Goal: Information Seeking & Learning: Learn about a topic

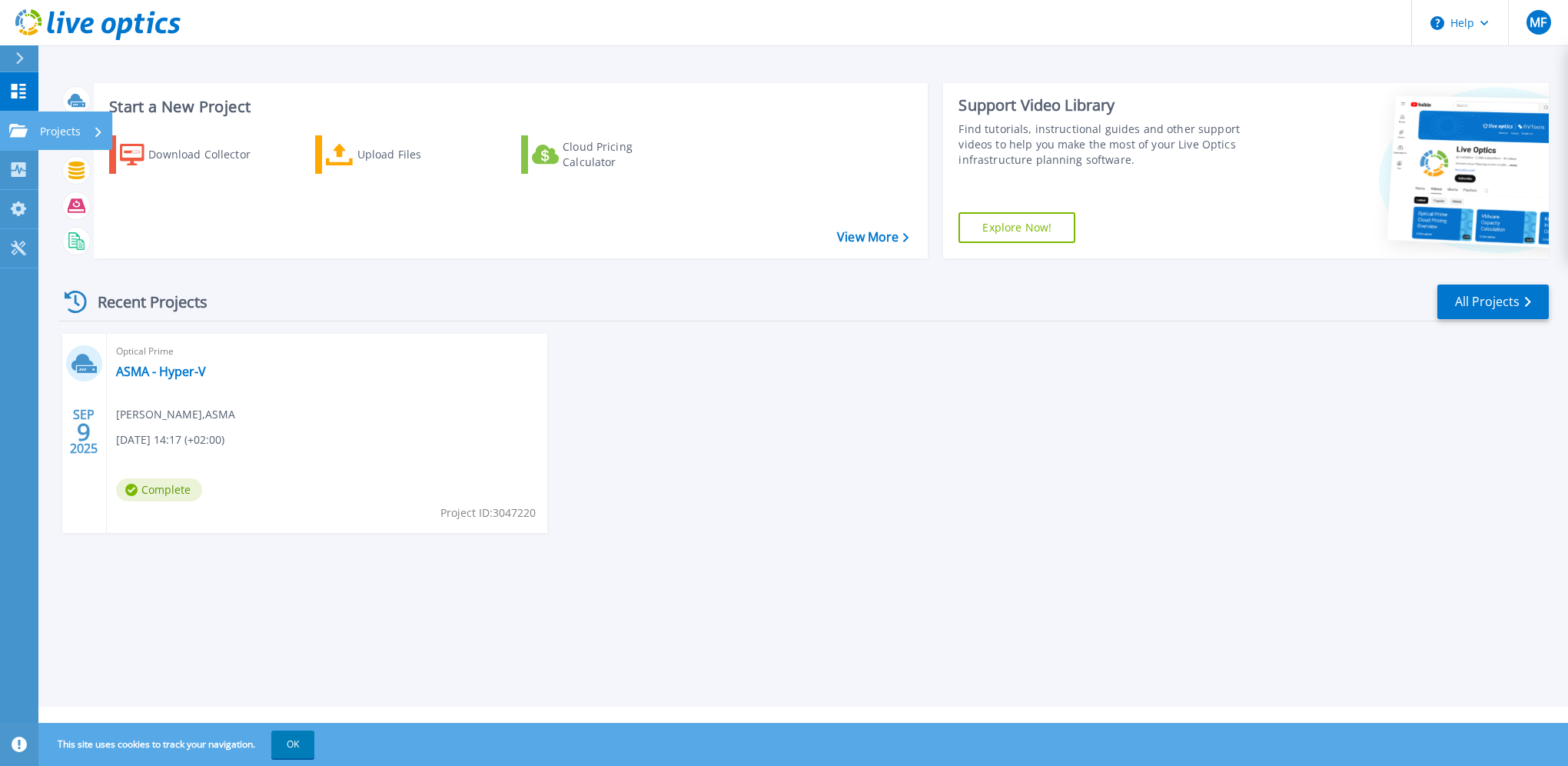
click at [21, 133] on icon at bounding box center [18, 130] width 18 height 13
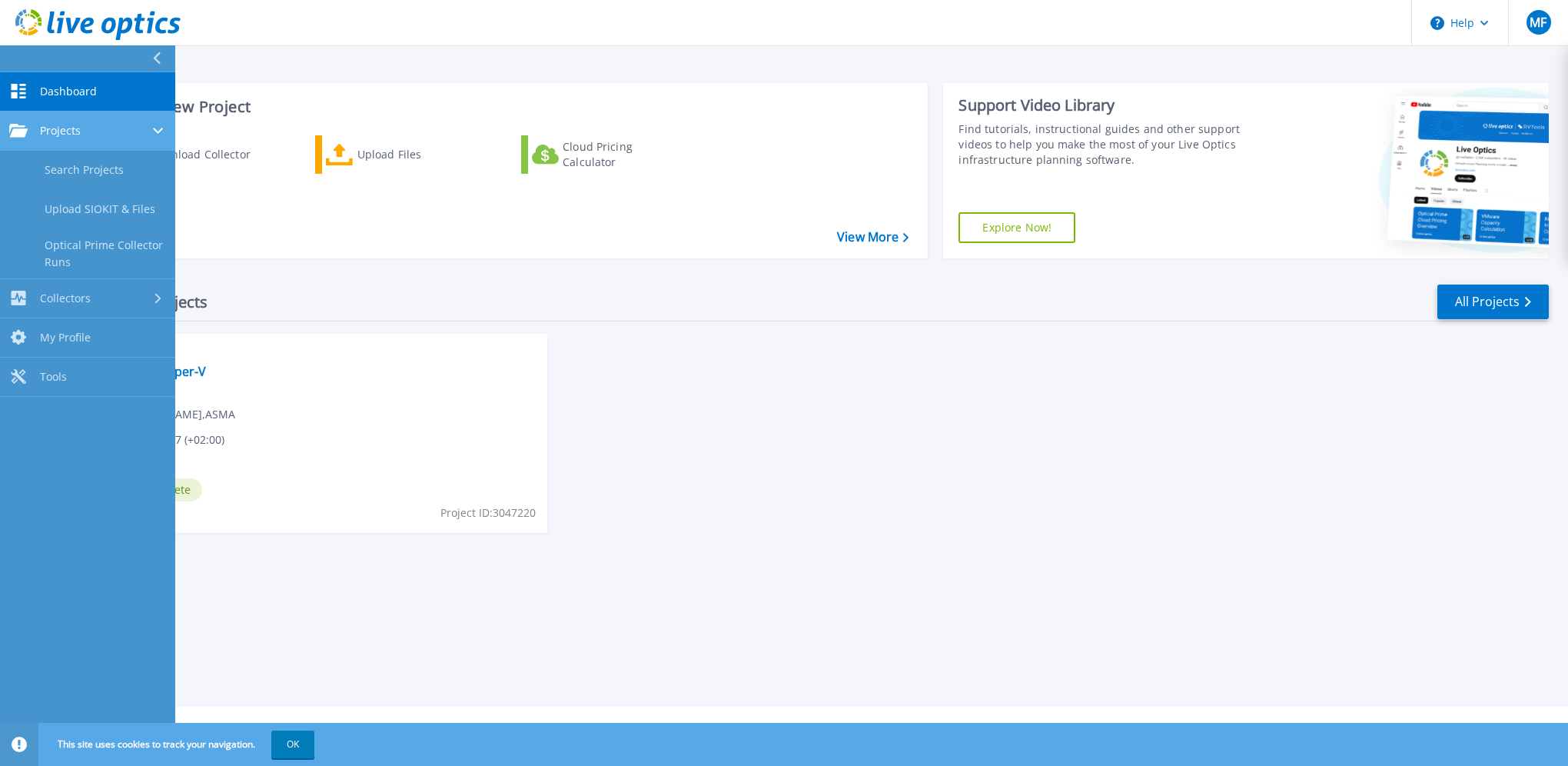
click at [77, 128] on span "Projects" at bounding box center [61, 131] width 40 height 14
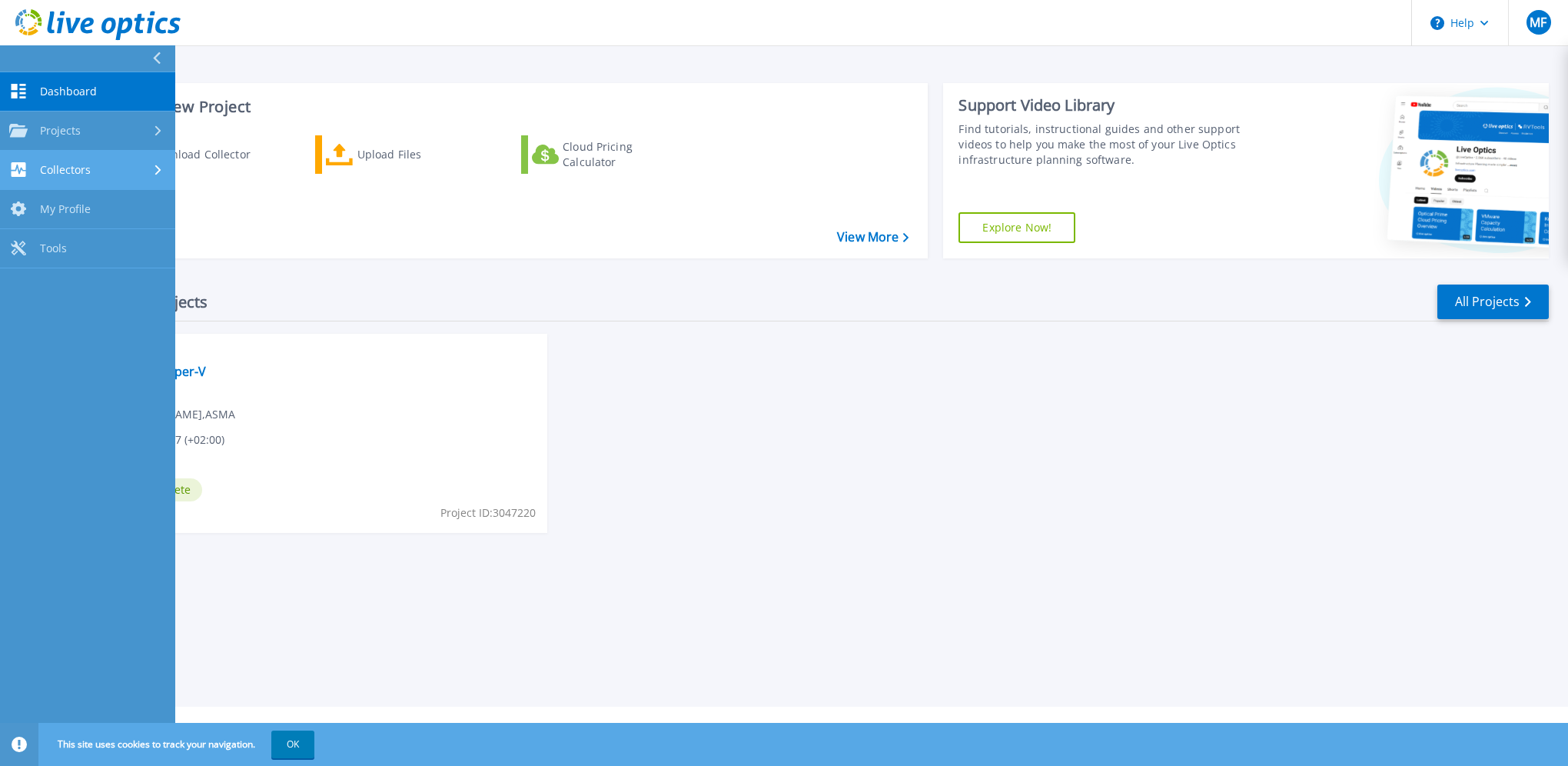
click at [86, 177] on link "Collectors Collectors" at bounding box center [88, 170] width 176 height 40
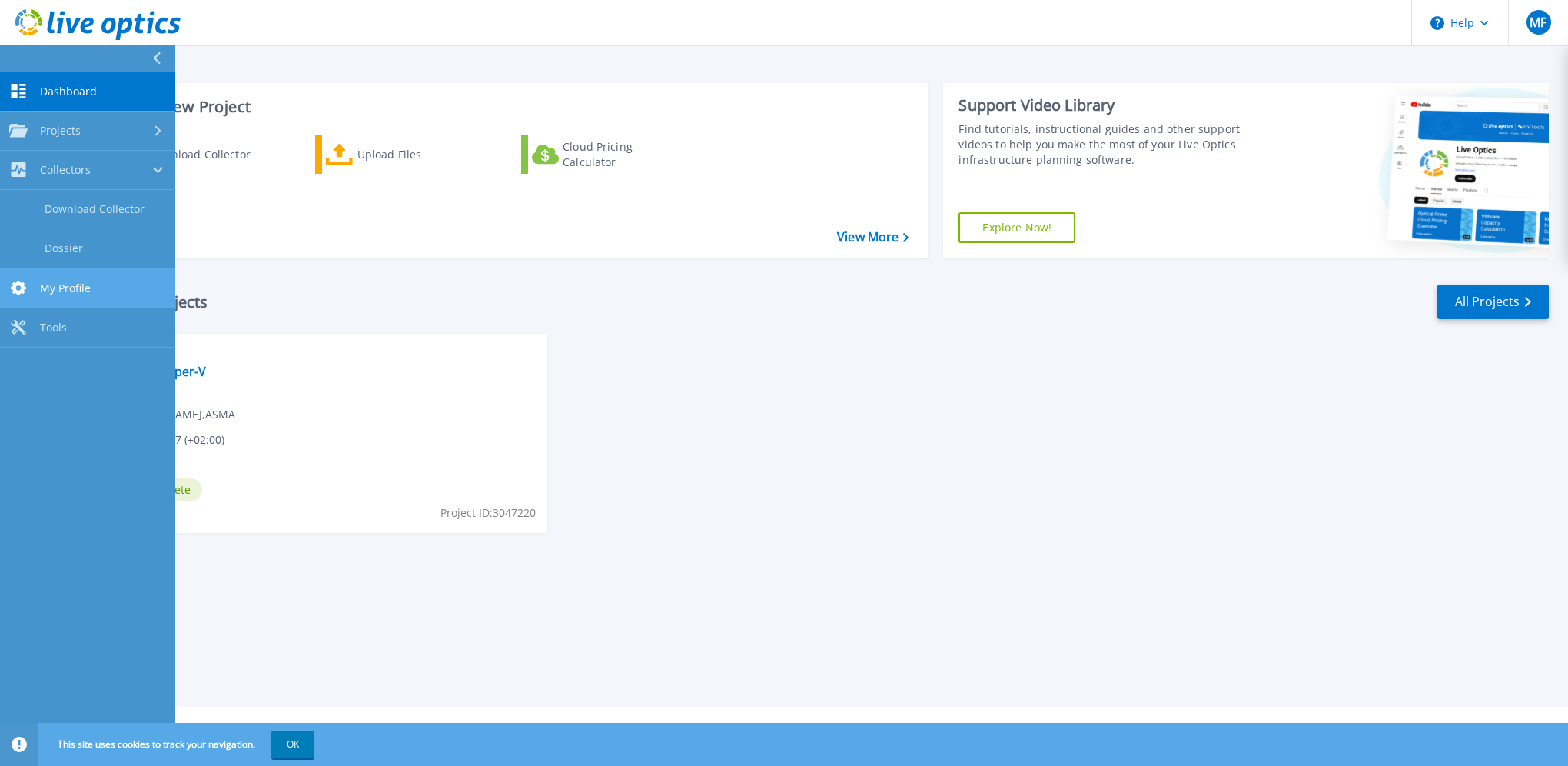
click at [82, 285] on span "My Profile" at bounding box center [66, 288] width 51 height 14
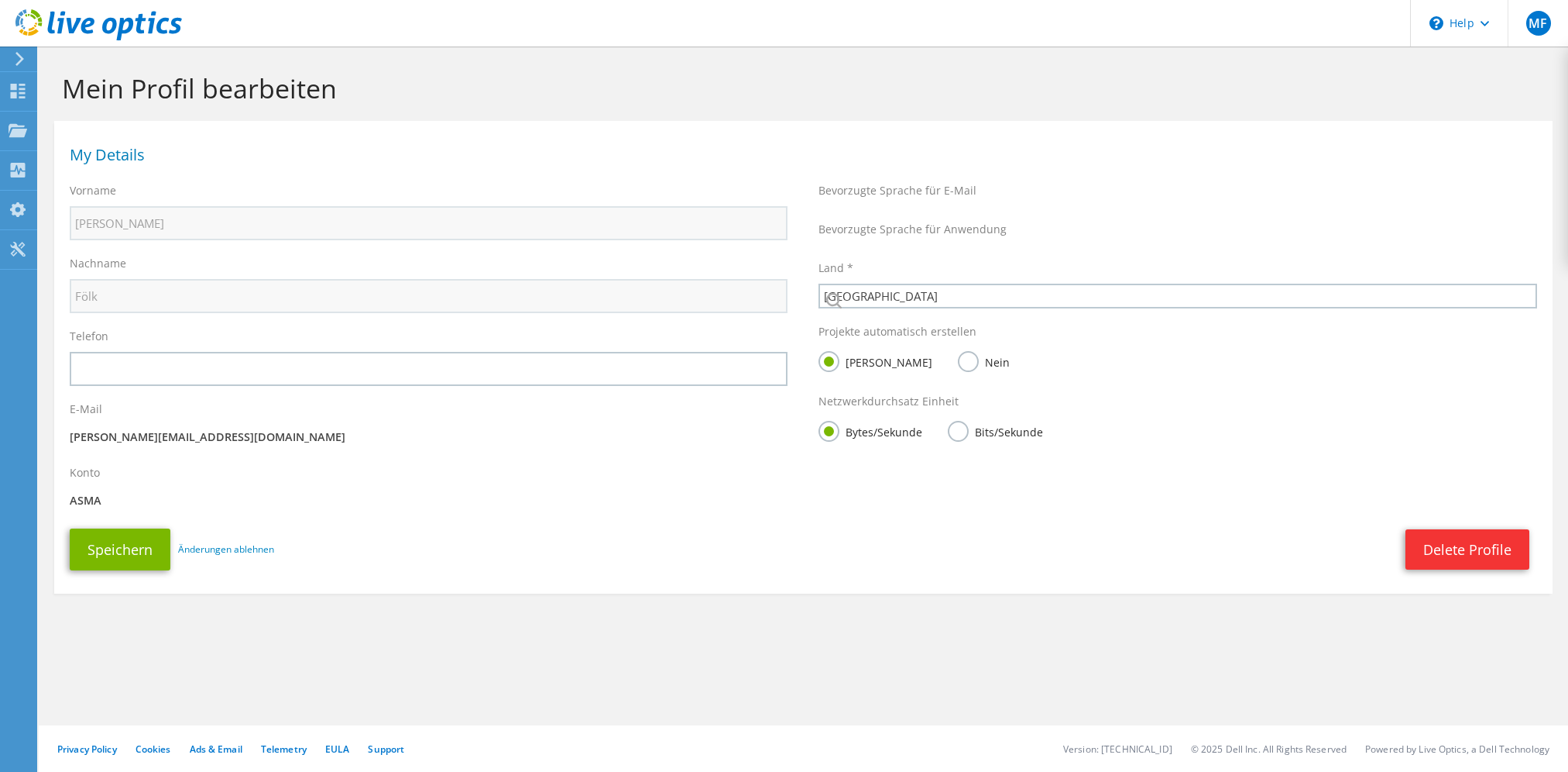
select select "11"
click at [19, 84] on icon at bounding box center [18, 91] width 19 height 15
click at [18, 62] on use at bounding box center [20, 59] width 9 height 14
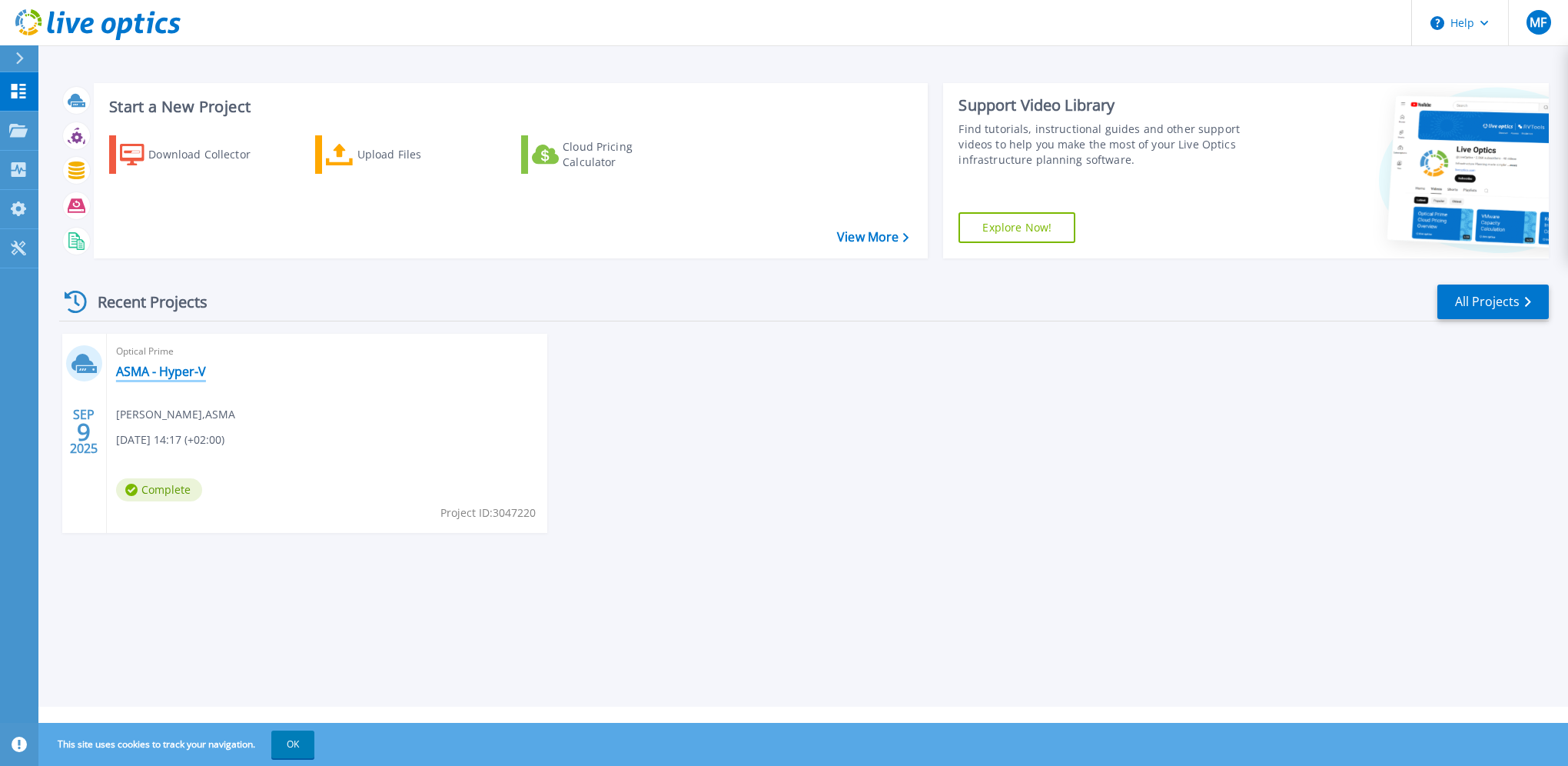
click at [163, 374] on link "ASMA - Hyper-V" at bounding box center [161, 372] width 90 height 16
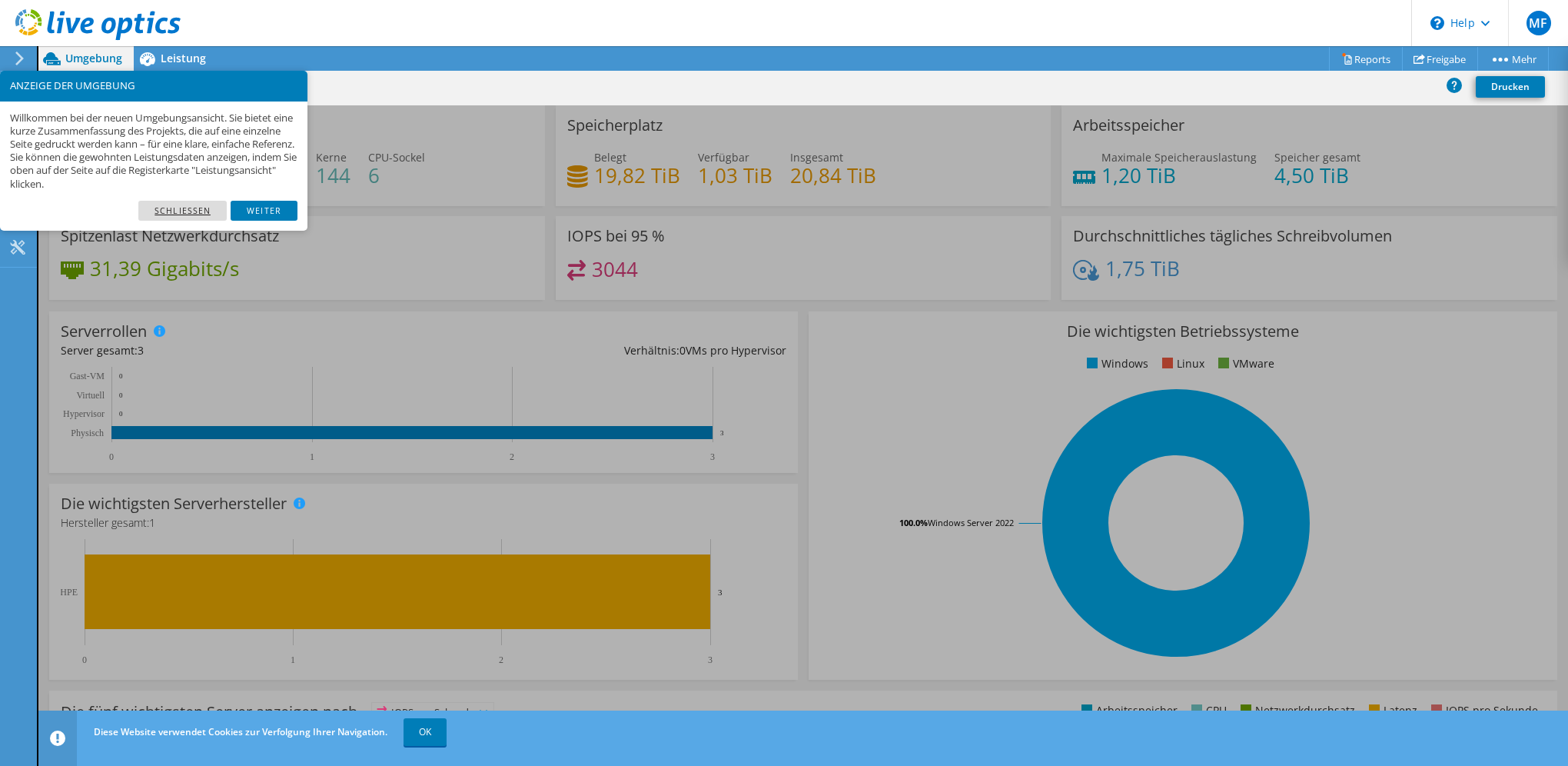
click at [192, 209] on link "Schließen" at bounding box center [183, 210] width 89 height 20
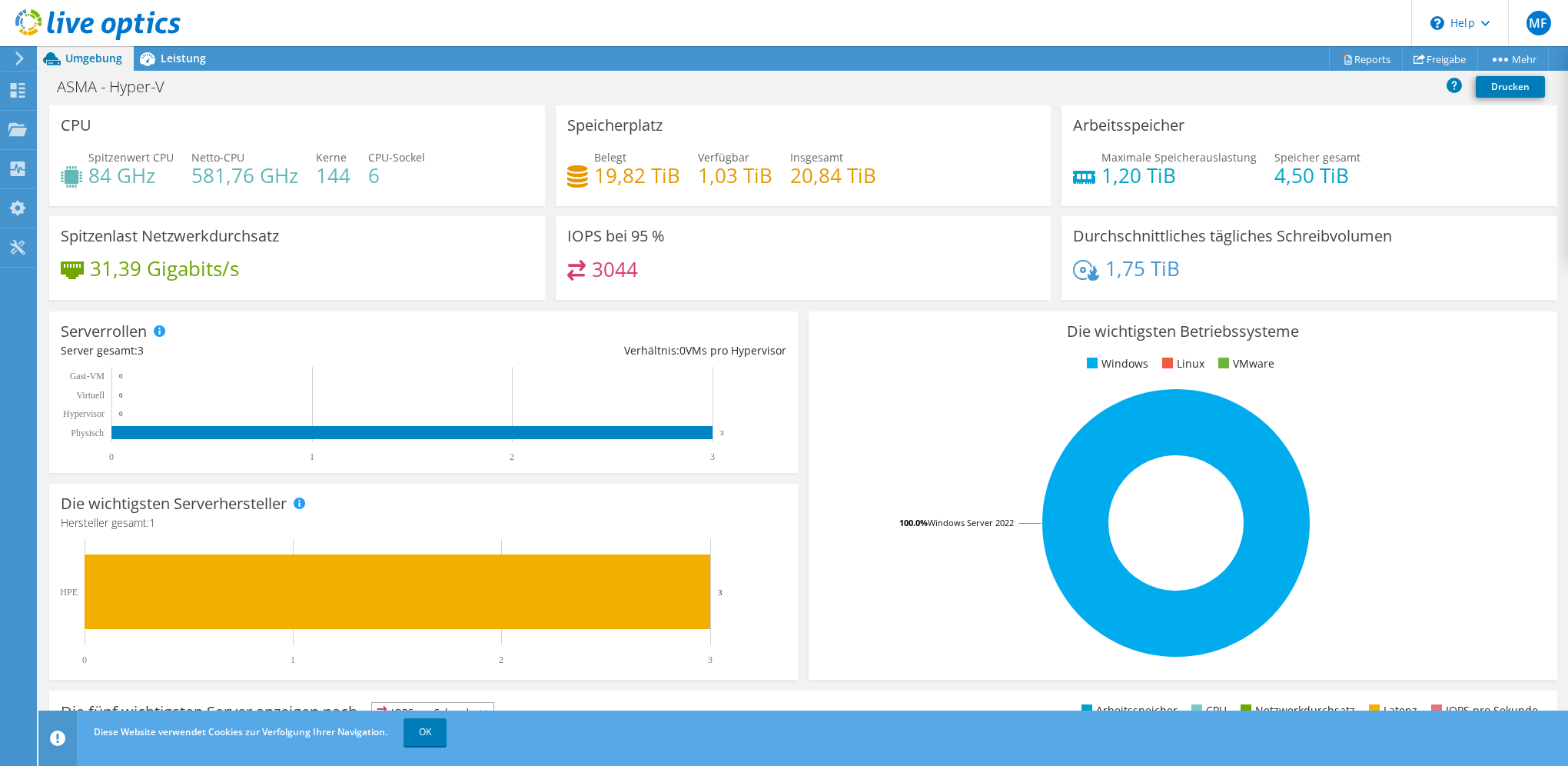
scroll to position [309, 0]
click at [188, 55] on span "Leistung" at bounding box center [184, 58] width 46 height 15
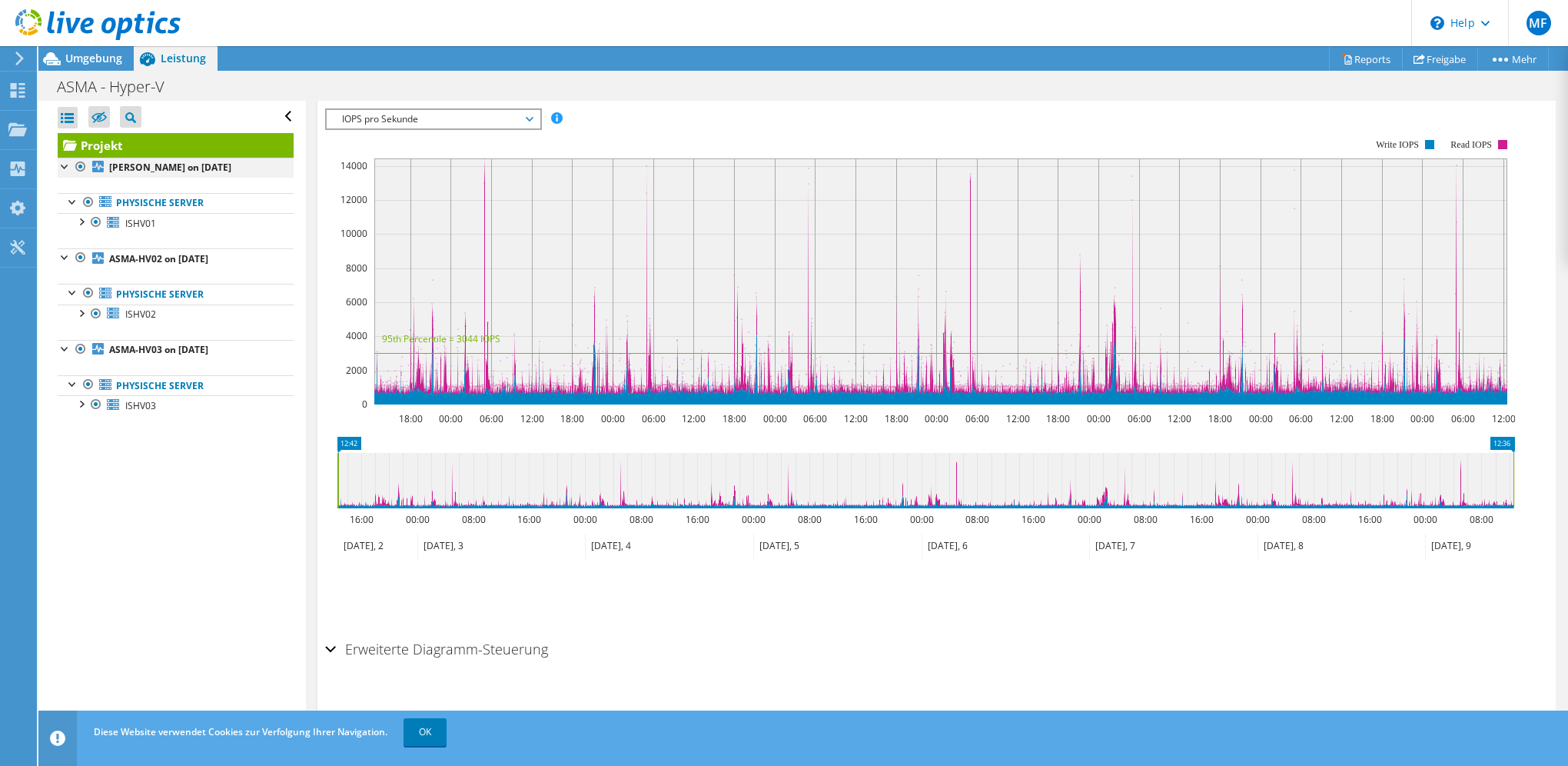
click at [66, 170] on div at bounding box center [66, 165] width 16 height 16
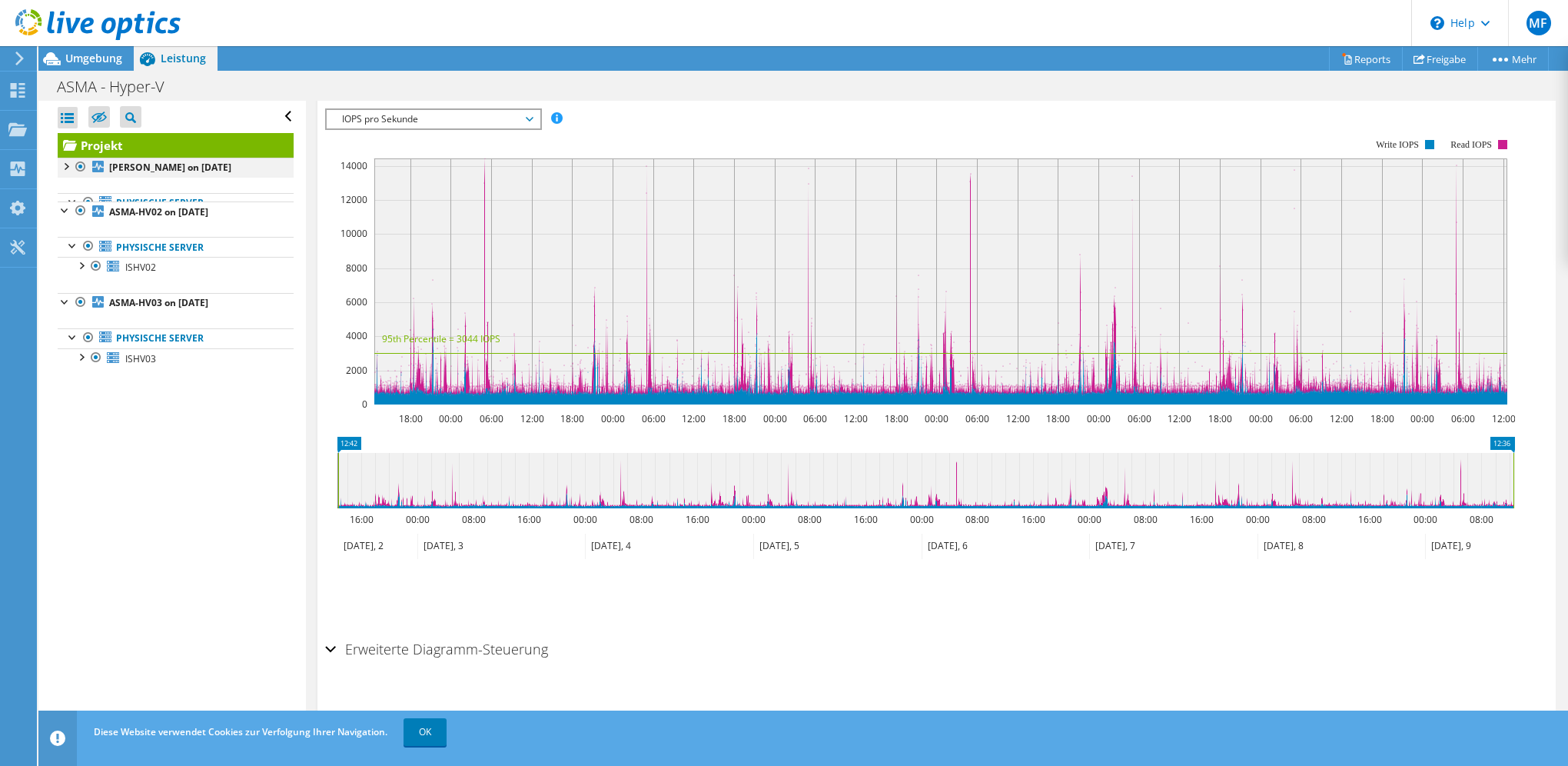
click at [69, 170] on div at bounding box center [66, 165] width 16 height 16
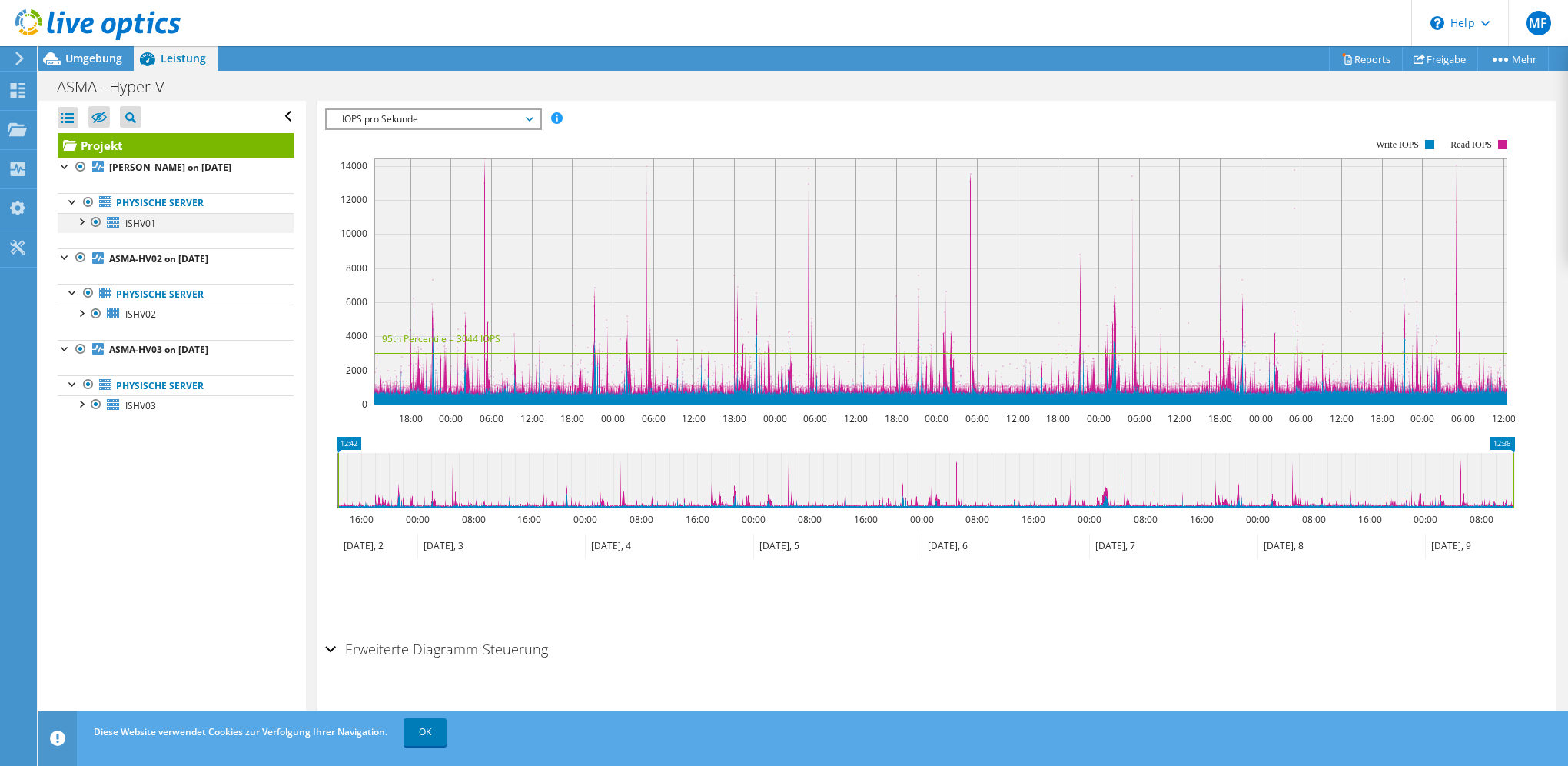
click at [81, 221] on div at bounding box center [81, 220] width 16 height 16
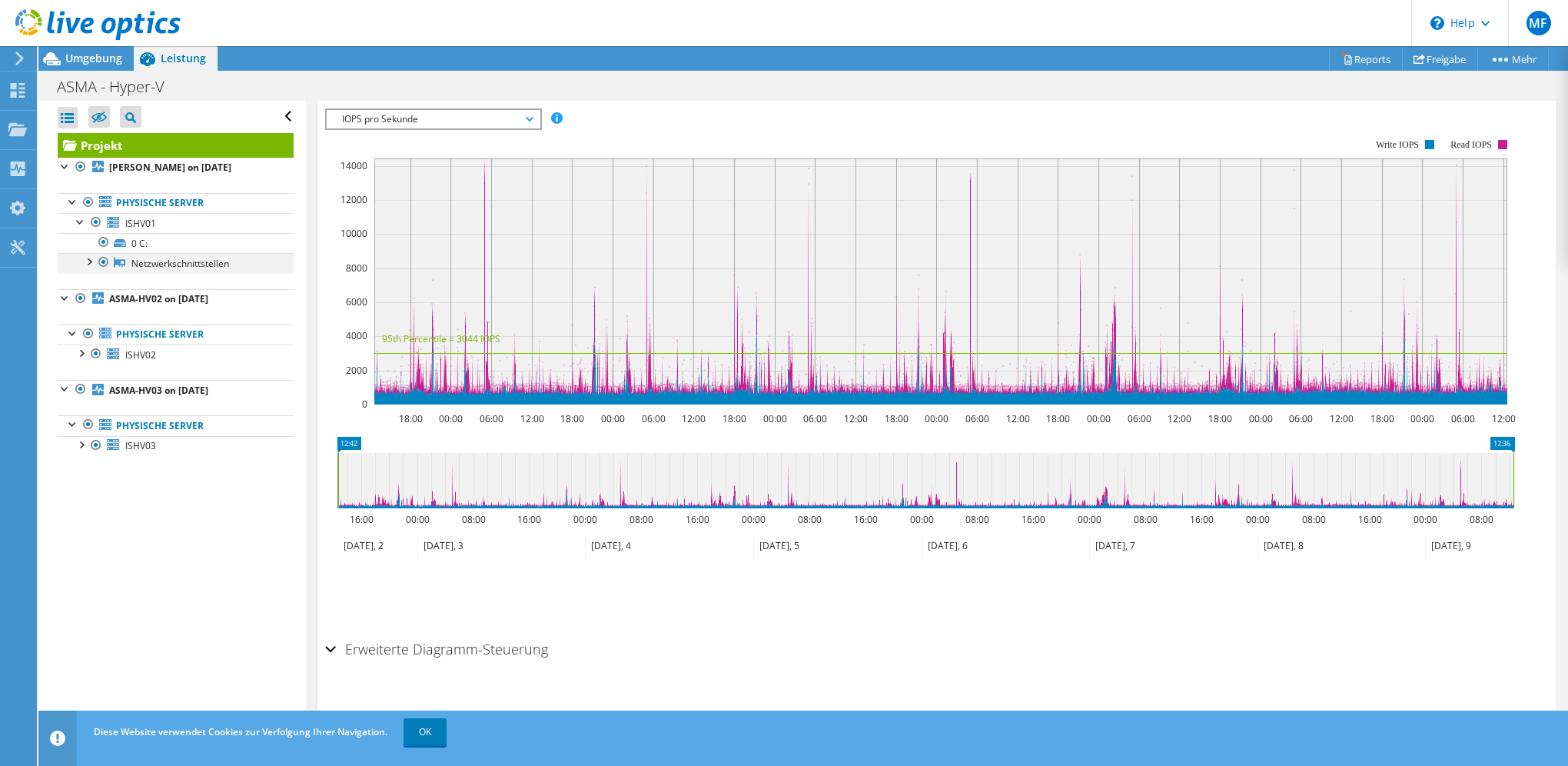
click at [90, 262] on div at bounding box center [89, 261] width 16 height 16
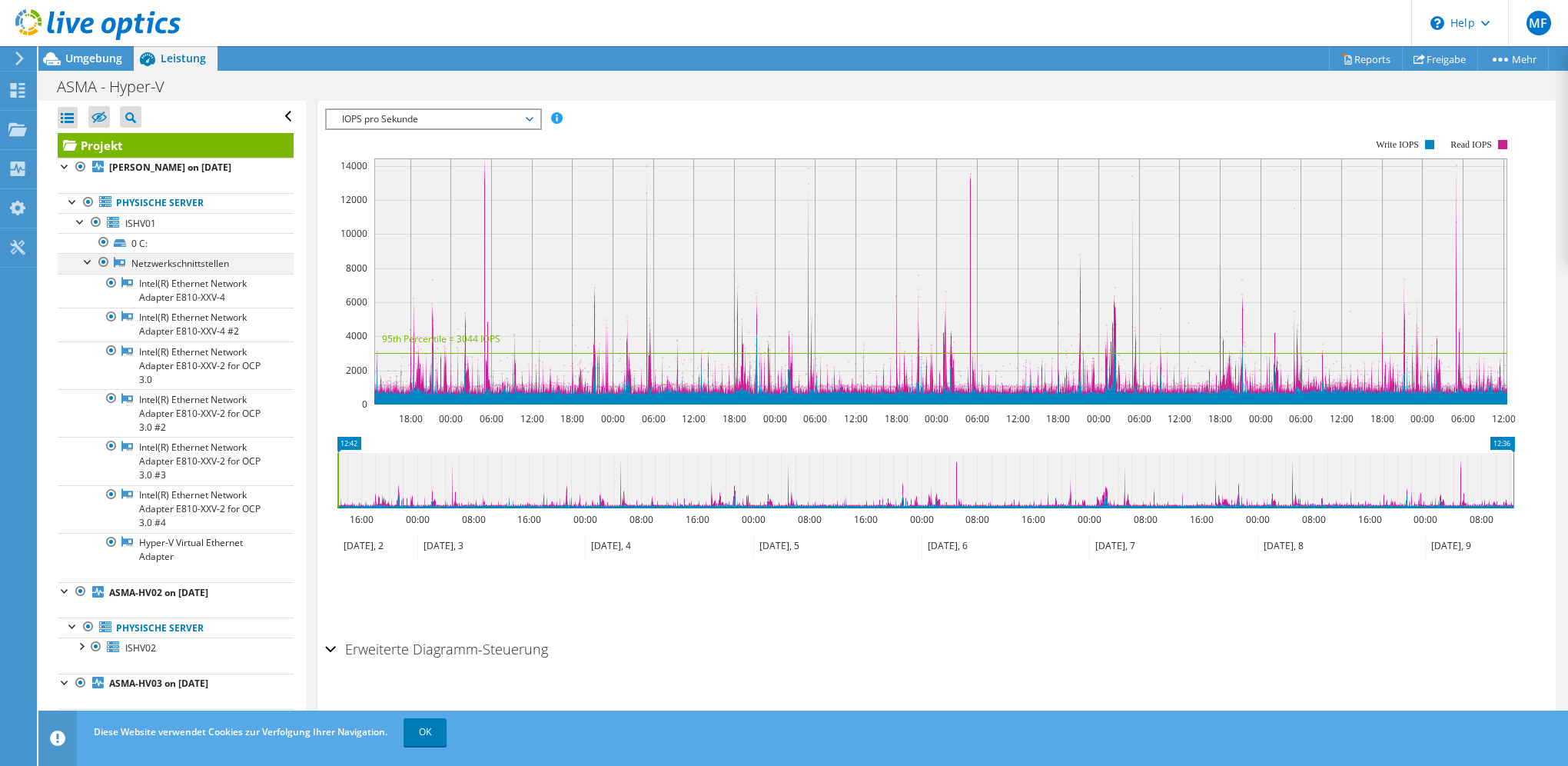
click at [90, 262] on div at bounding box center [89, 261] width 16 height 16
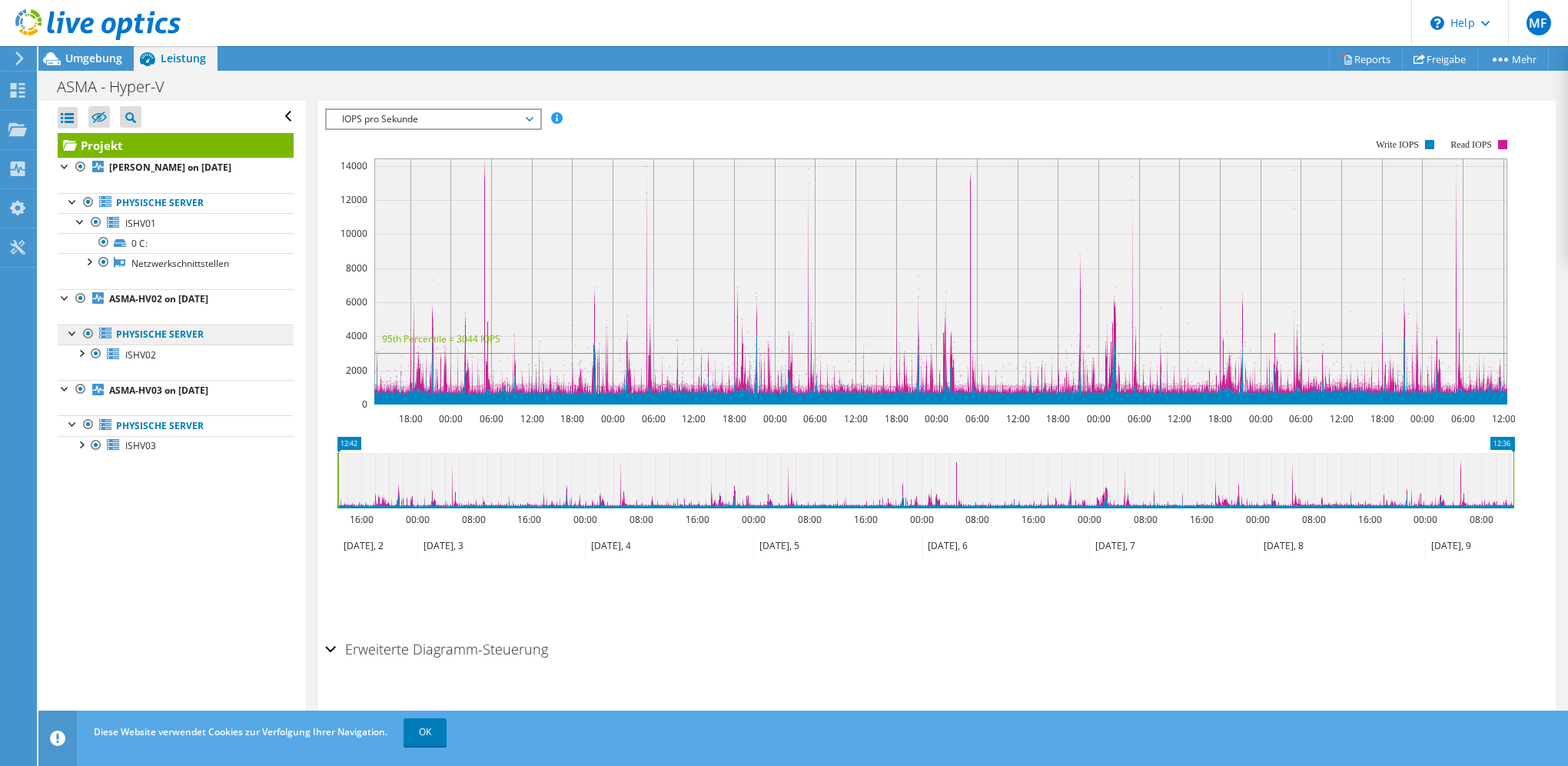
click at [141, 329] on link "Physische Server" at bounding box center [176, 334] width 236 height 20
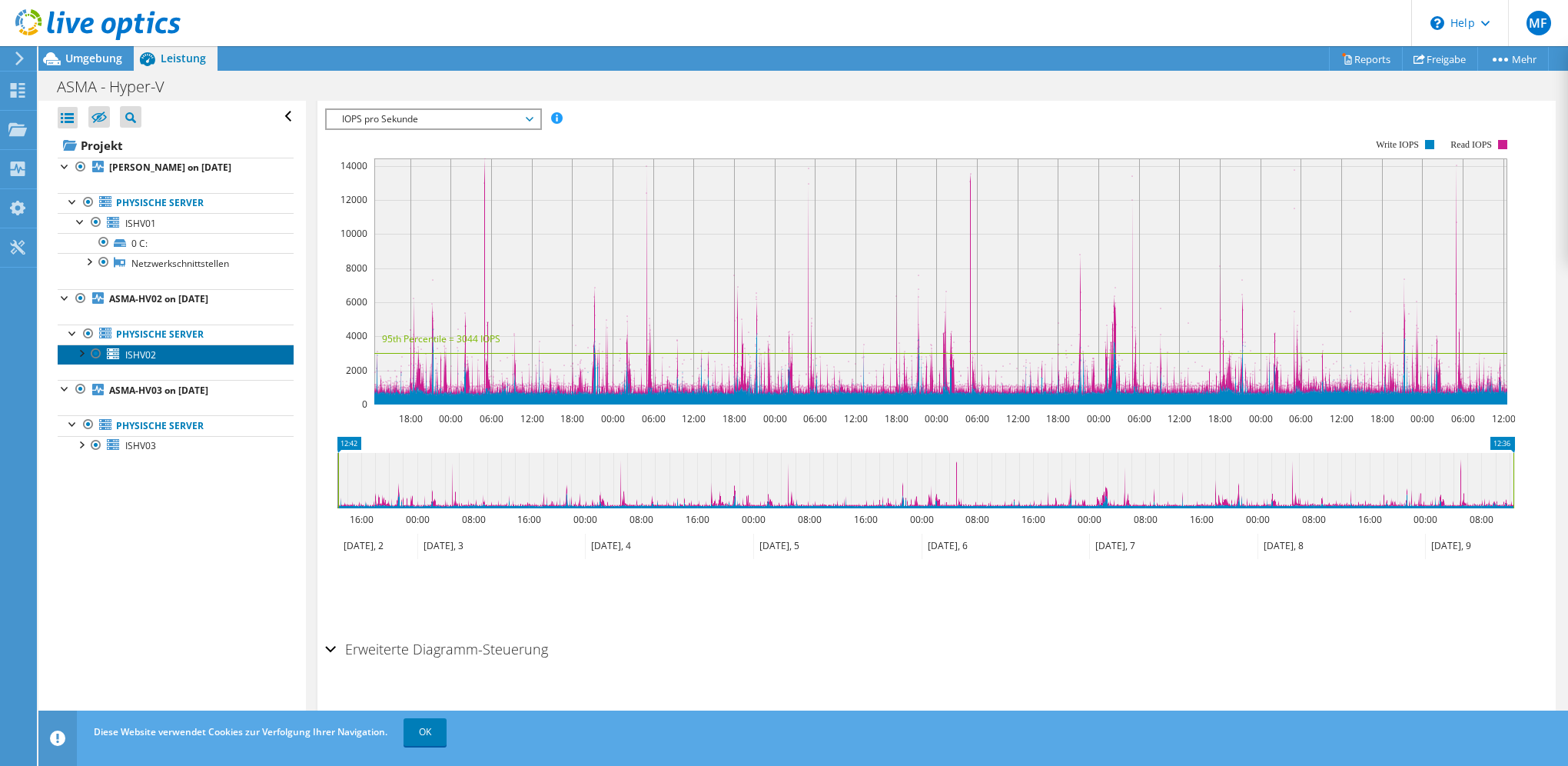
click at [130, 348] on span "ISHV02" at bounding box center [141, 354] width 31 height 13
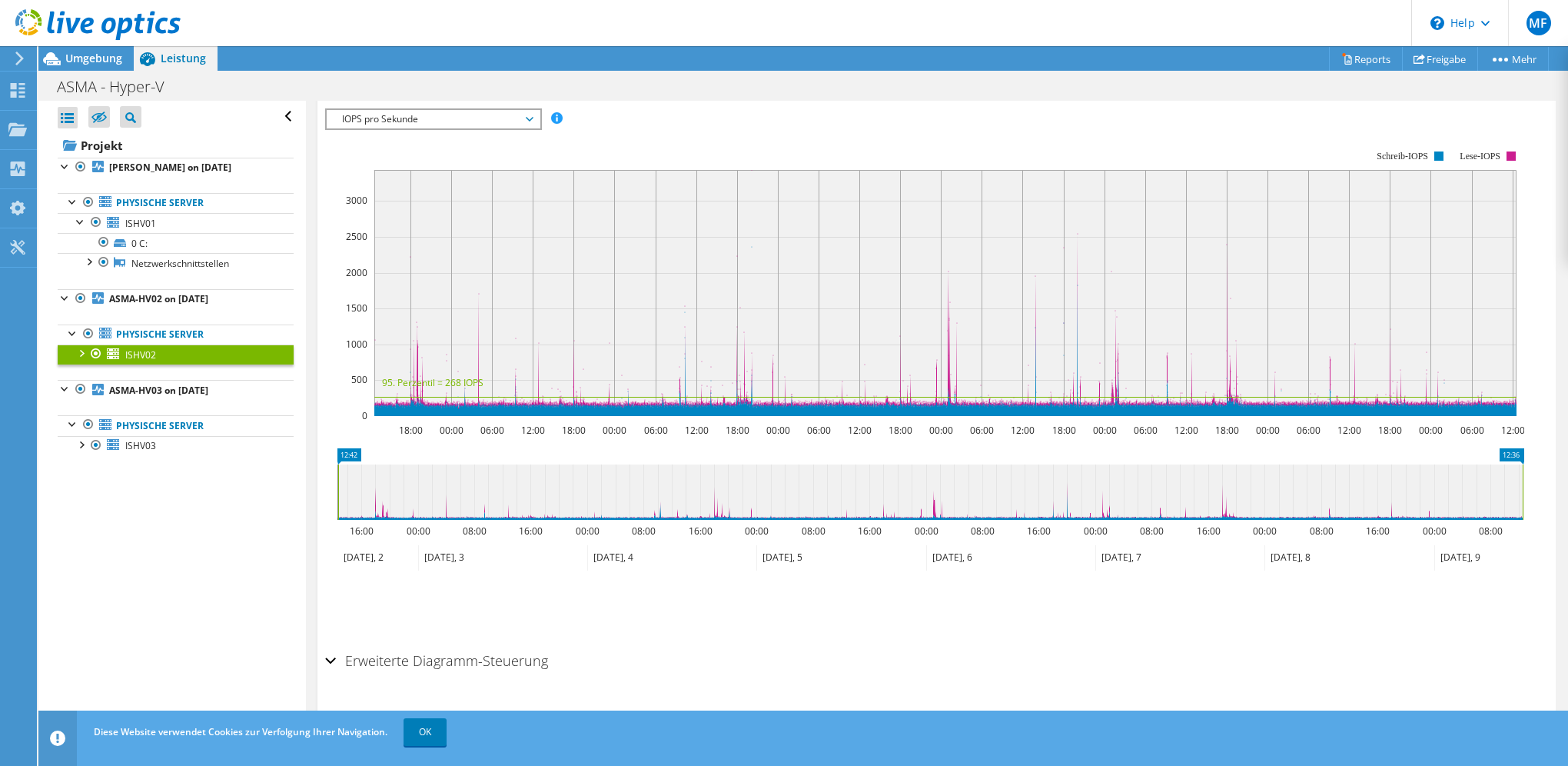
scroll to position [267, 0]
click at [531, 115] on span "IOPS pro Sekunde" at bounding box center [433, 118] width 198 height 18
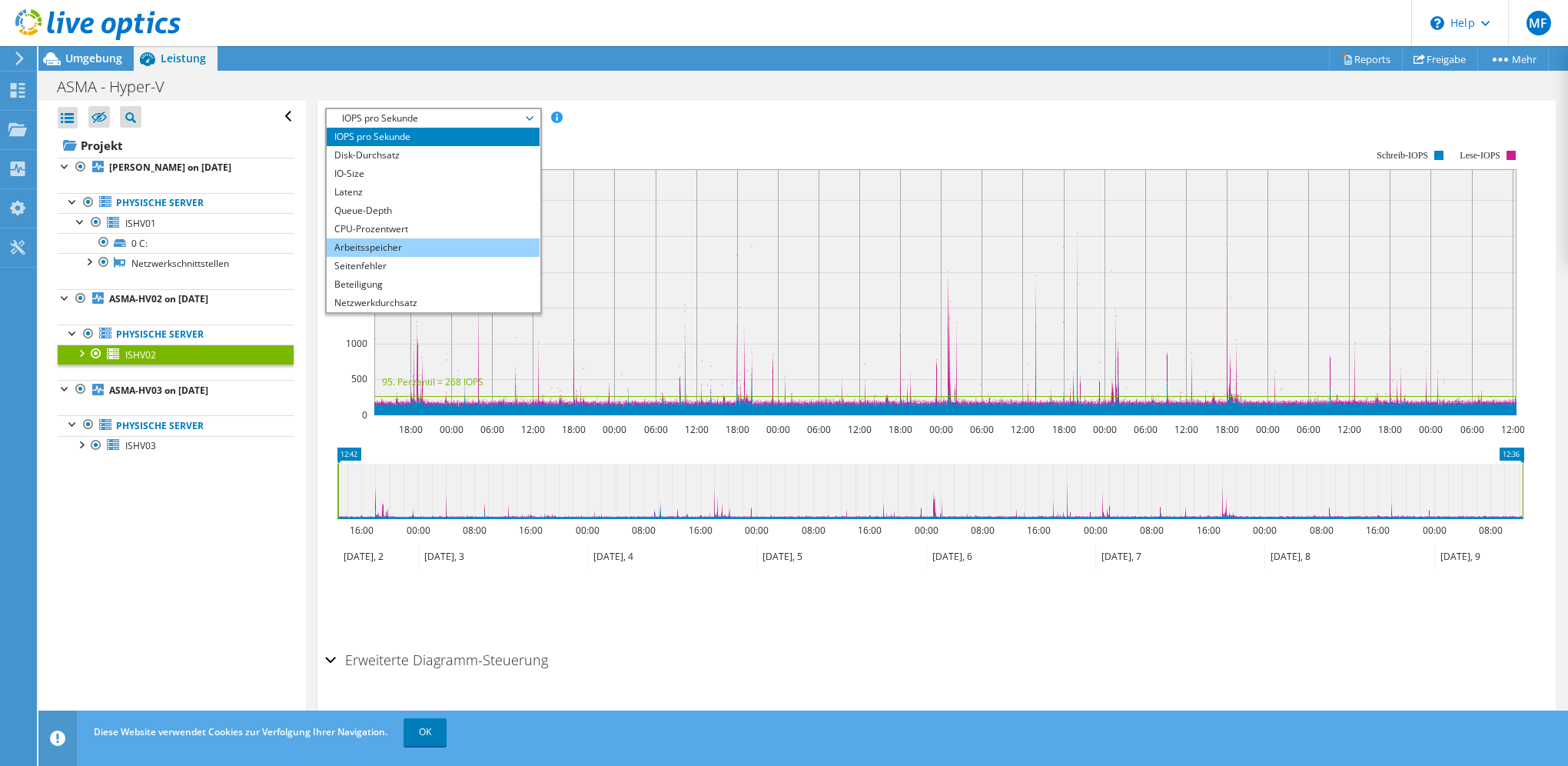
click at [375, 238] on li "Arbeitsspeicher" at bounding box center [433, 247] width 213 height 18
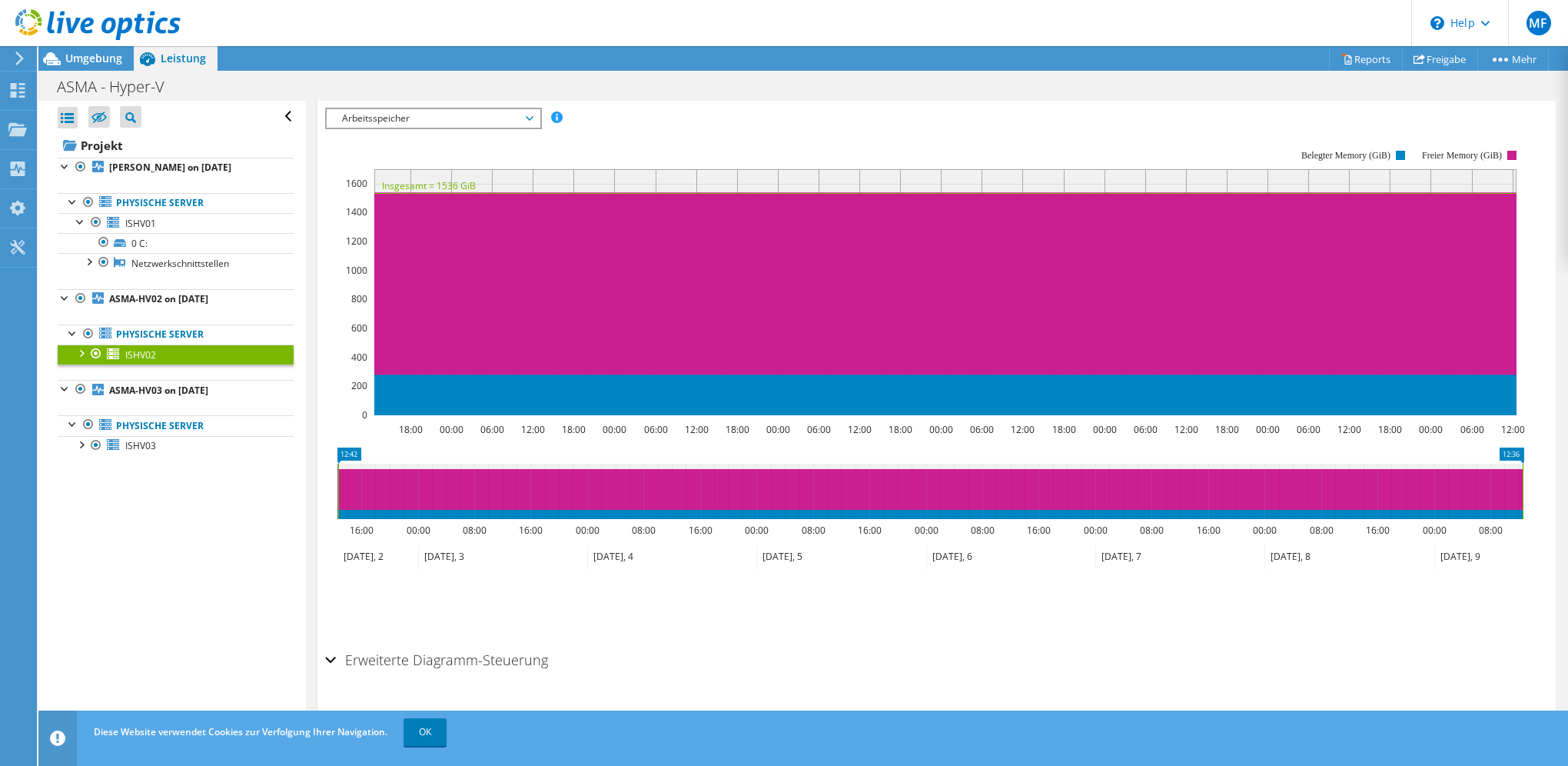
click at [533, 116] on icon at bounding box center [530, 118] width 8 height 4
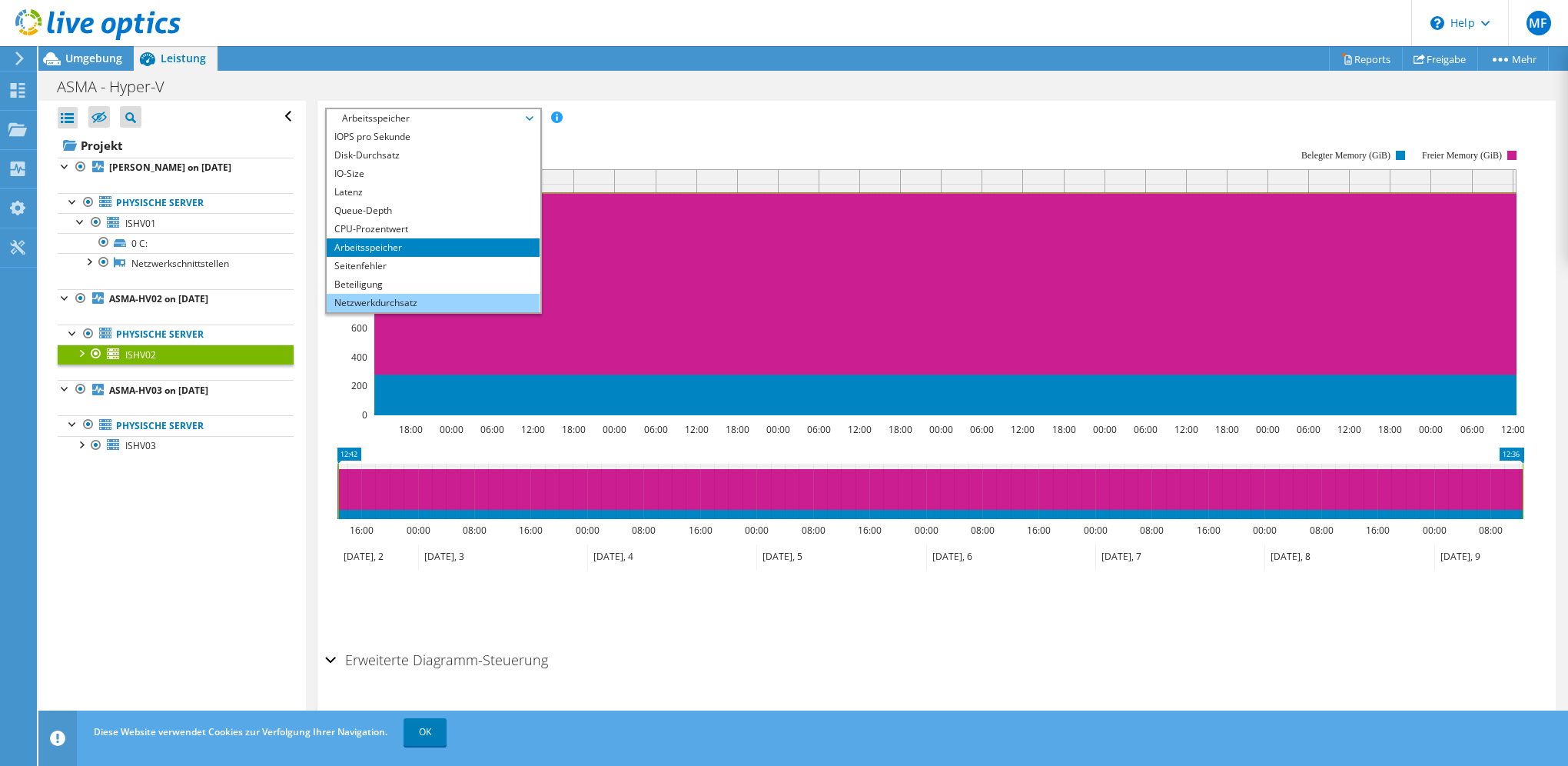
click at [391, 293] on li "Netzwerkdurchsatz" at bounding box center [433, 302] width 213 height 18
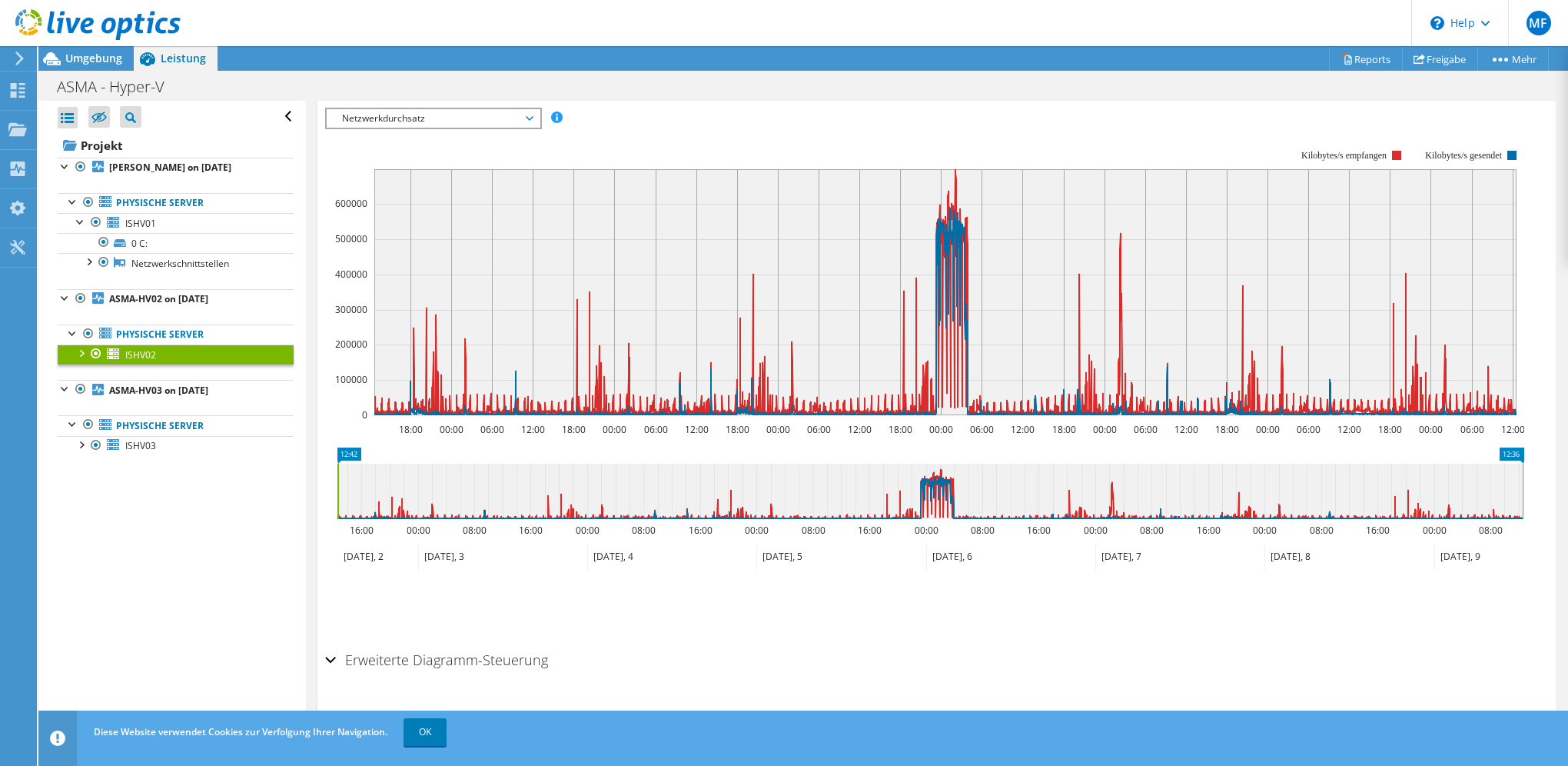
click at [531, 113] on span "Netzwerkdurchsatz" at bounding box center [433, 118] width 198 height 18
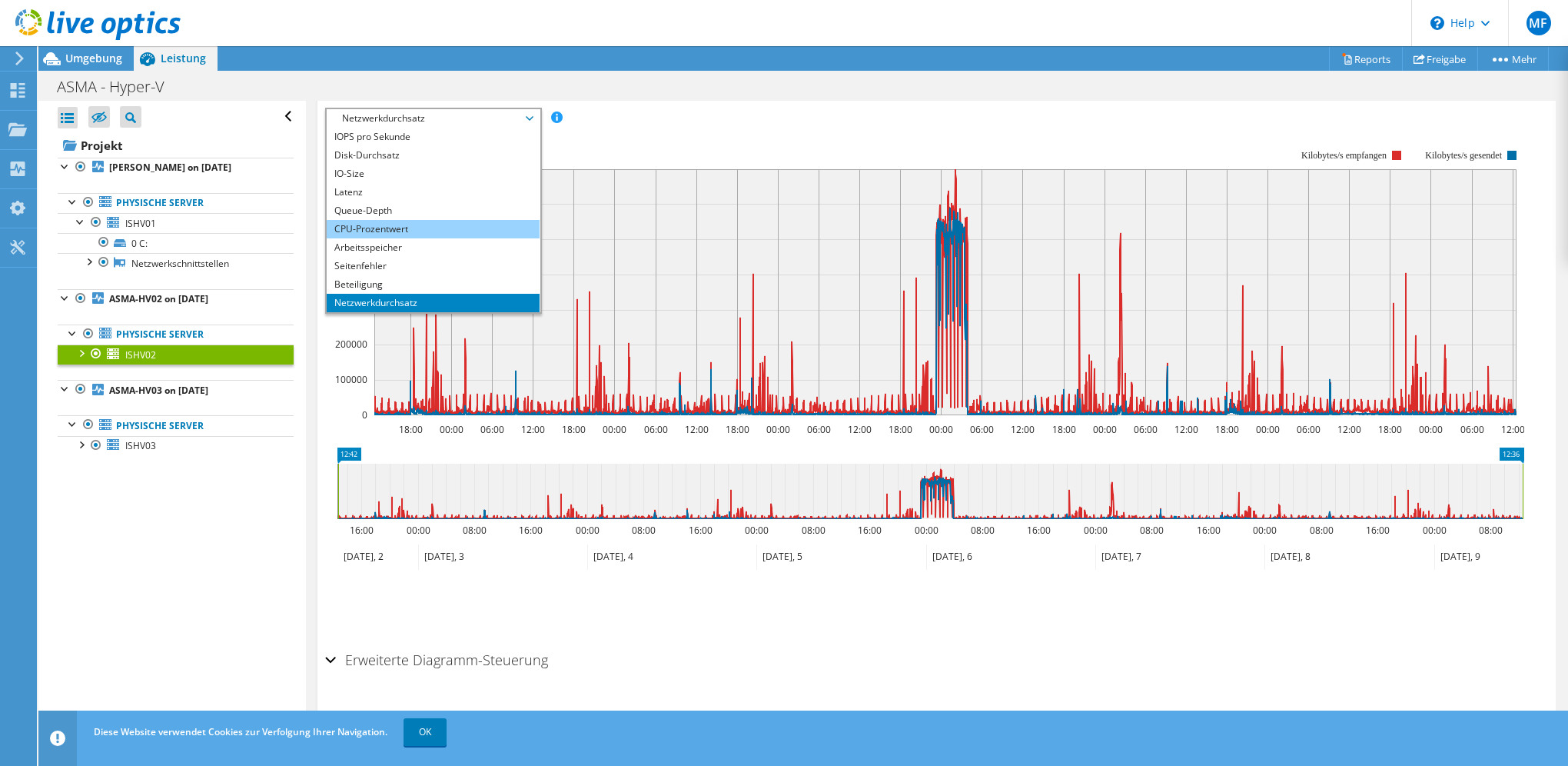
click at [391, 221] on li "CPU-Prozentwert" at bounding box center [433, 228] width 213 height 18
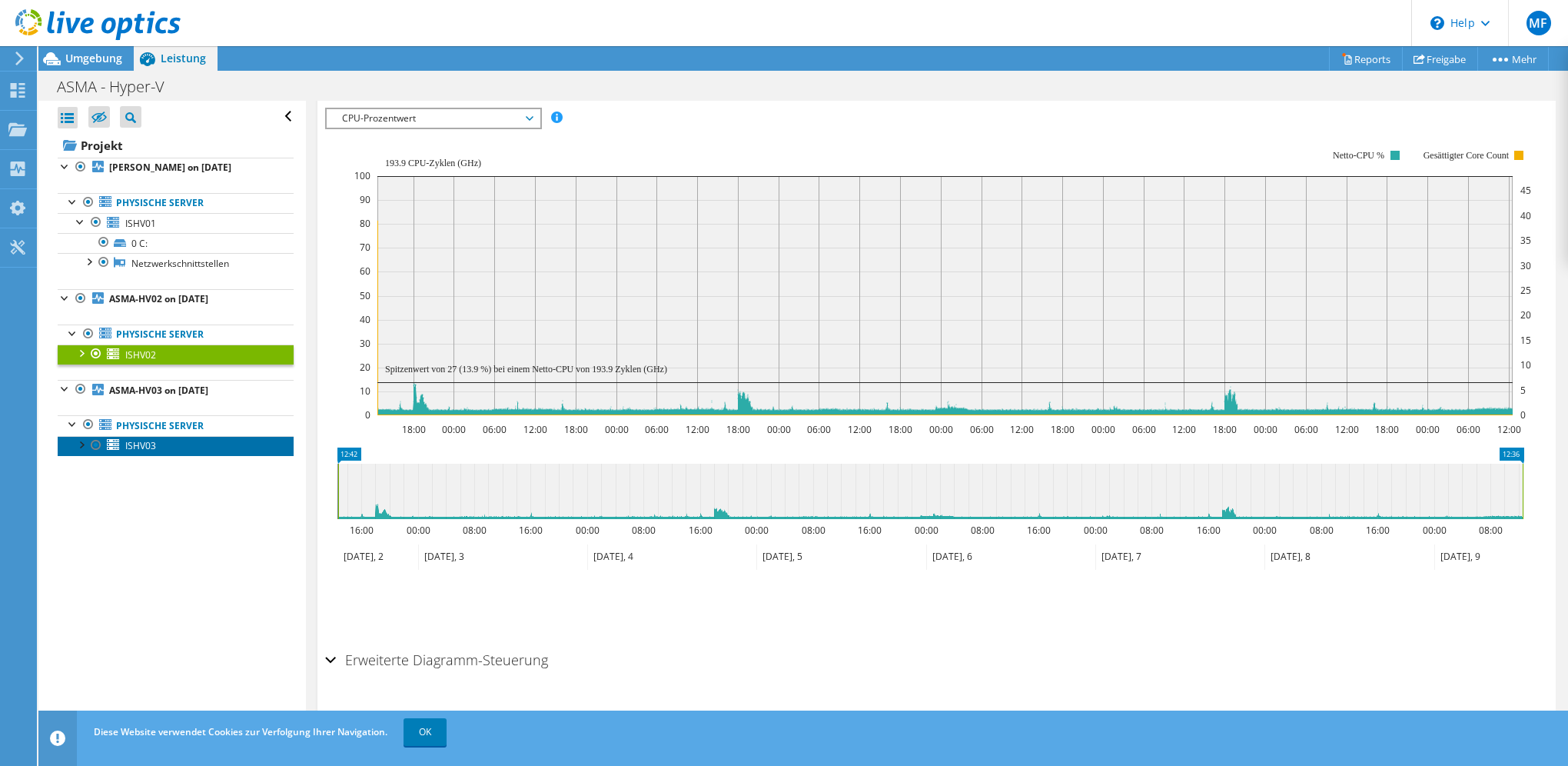
click at [140, 441] on span "ISHV03" at bounding box center [141, 445] width 31 height 13
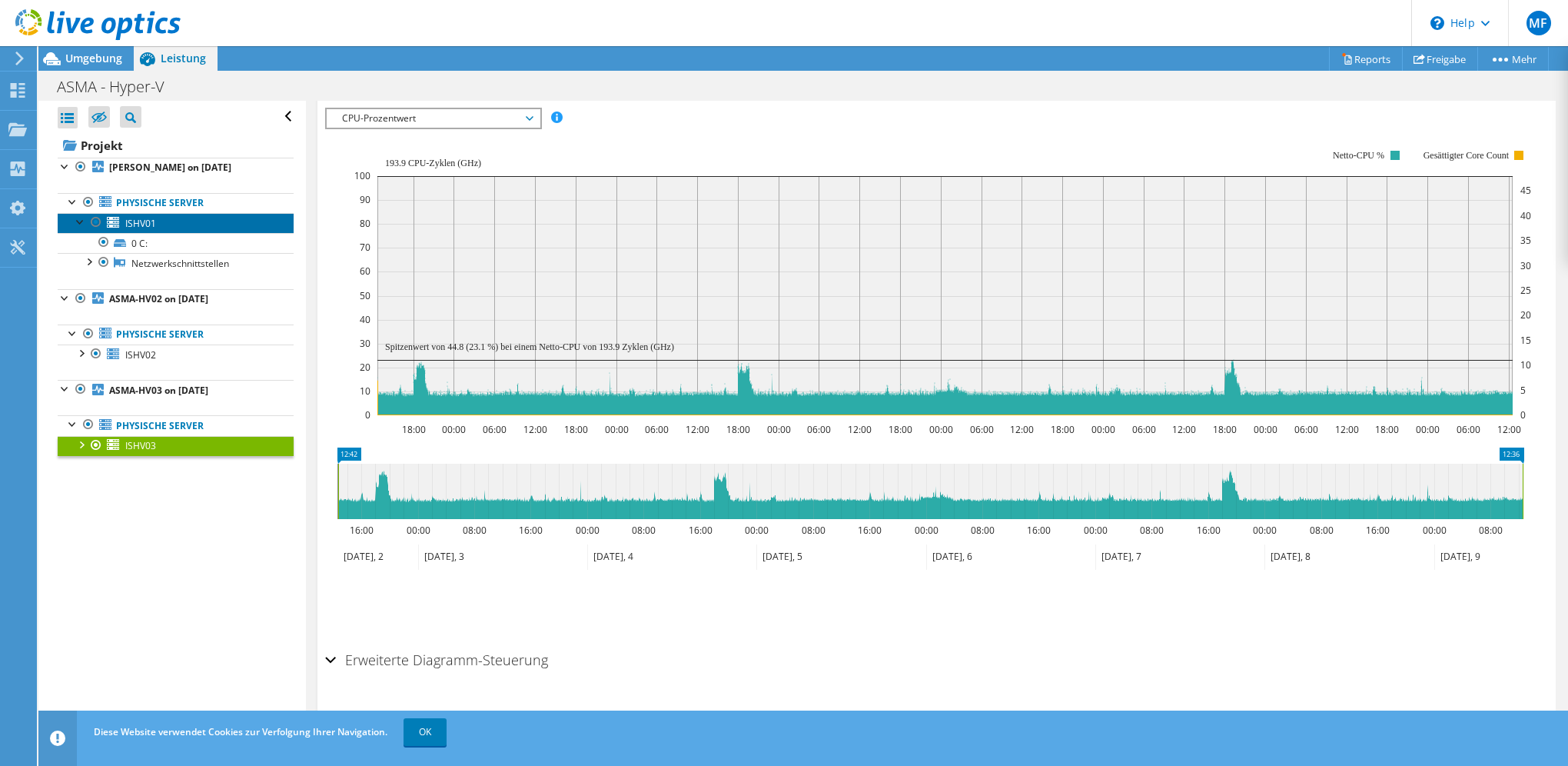
click at [145, 222] on span "ISHV01" at bounding box center [141, 223] width 31 height 13
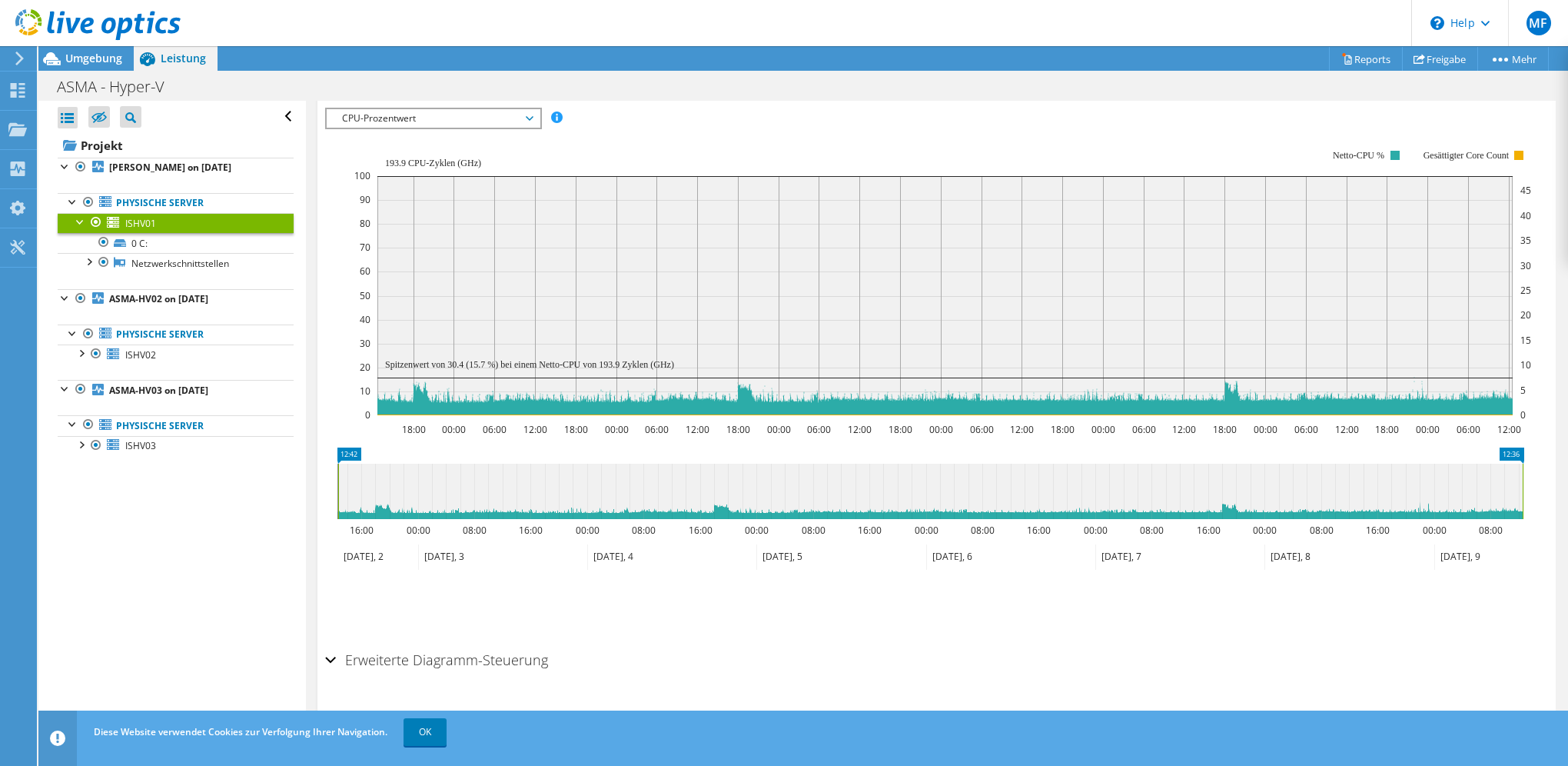
click at [329, 657] on div "Erweiterte Diagramm-Steuerung" at bounding box center [936, 661] width 1223 height 33
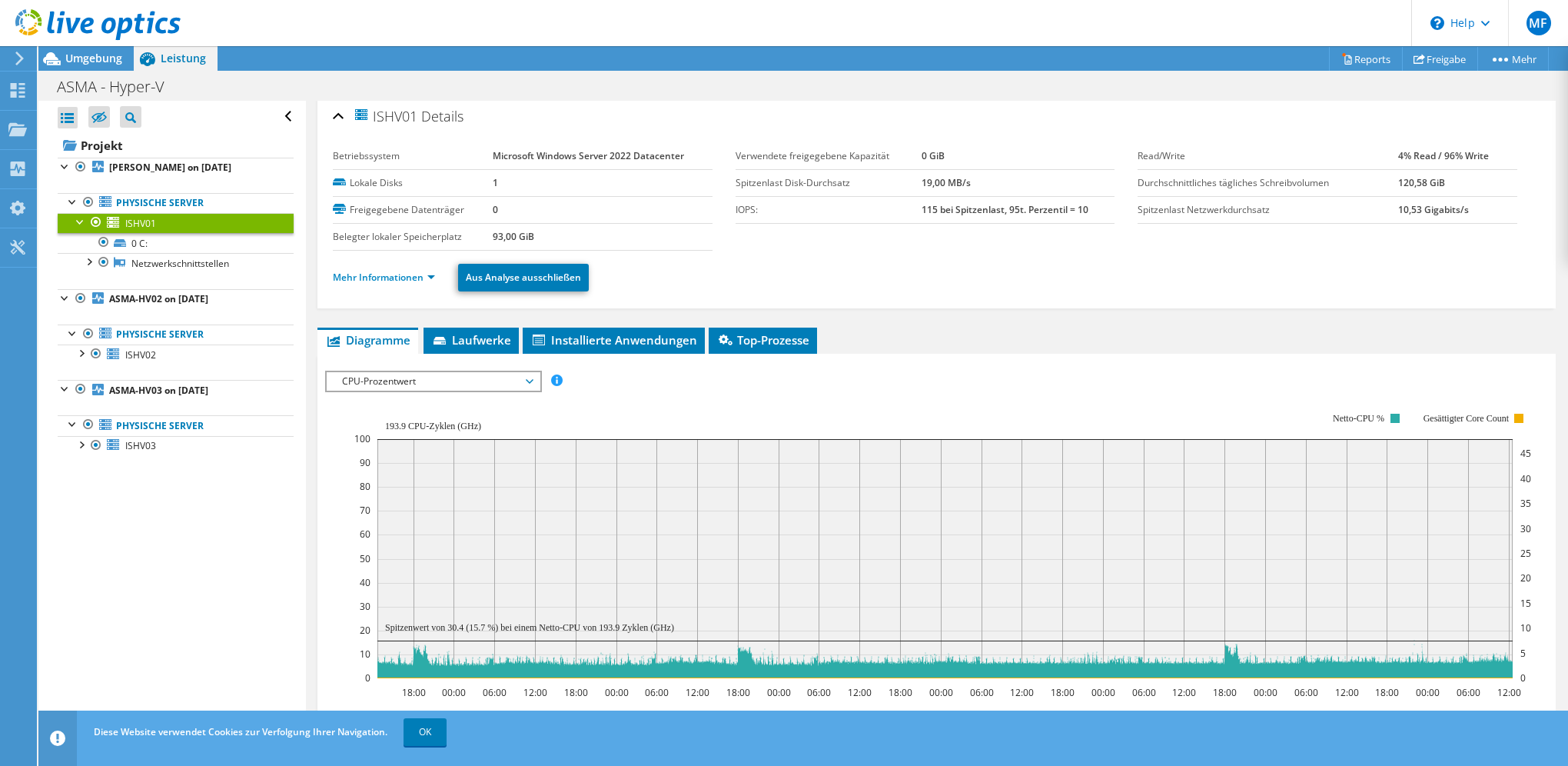
scroll to position [0, 0]
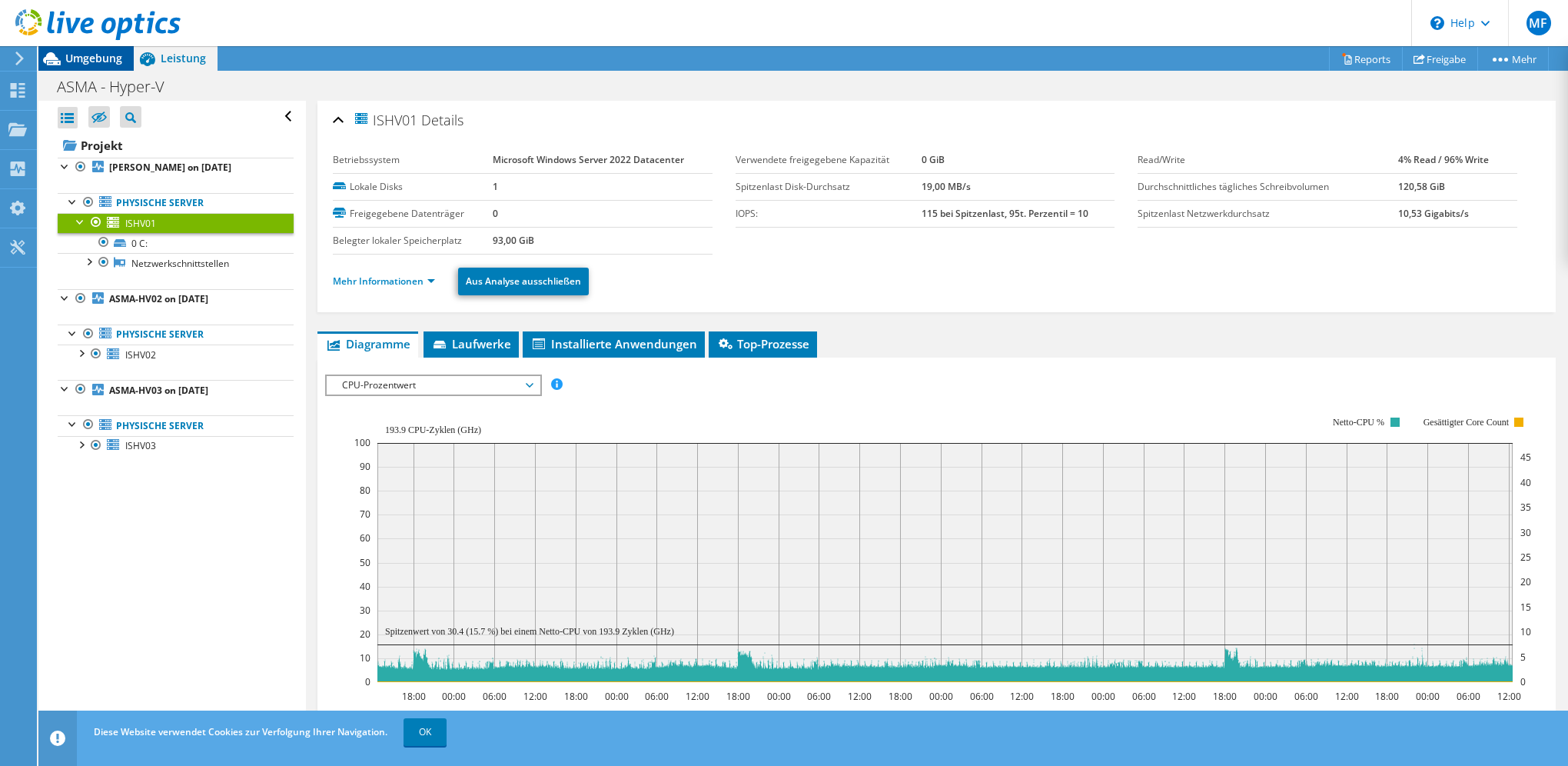
click at [100, 59] on span "Umgebung" at bounding box center [93, 58] width 57 height 15
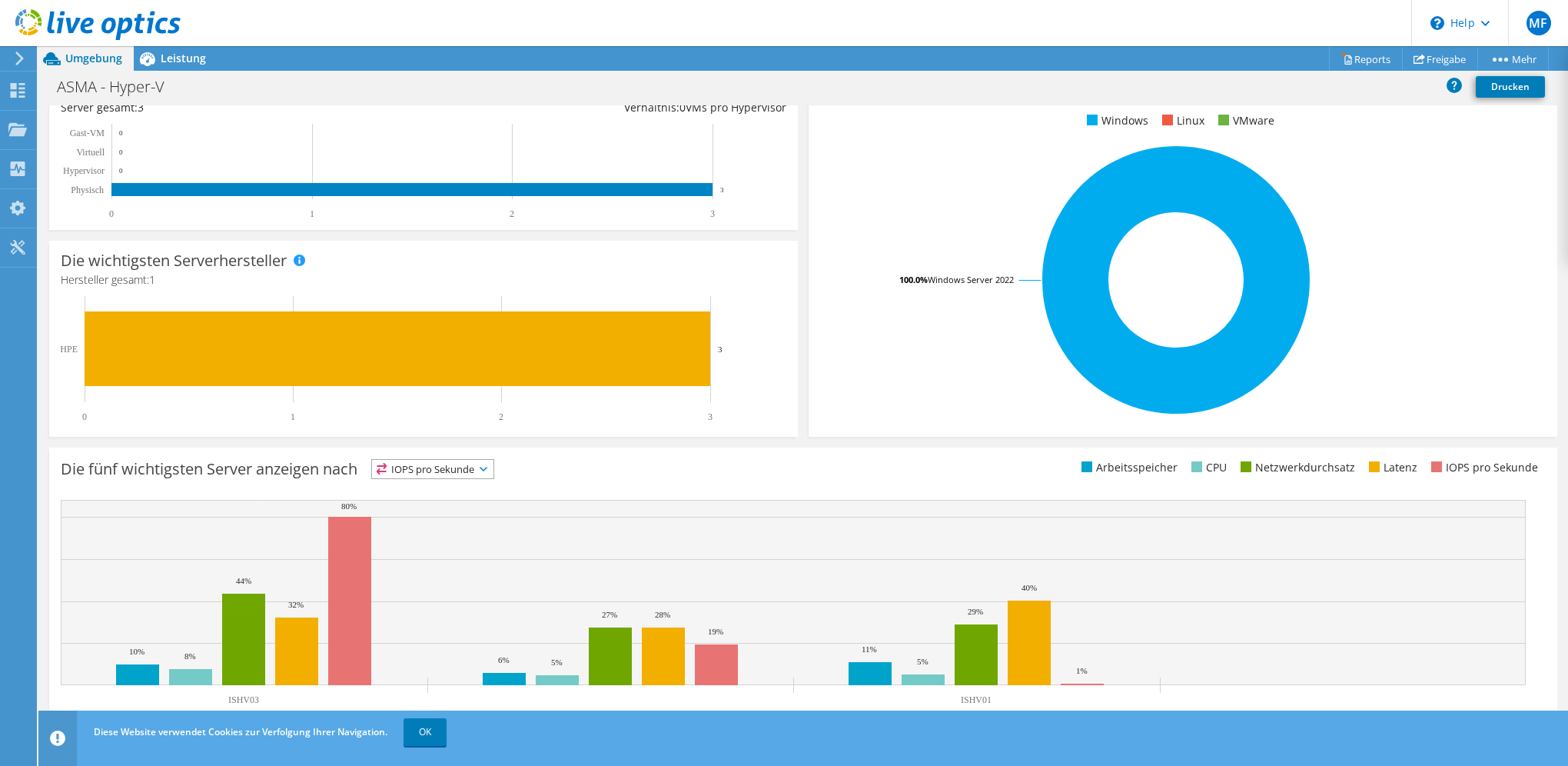
scroll to position [260, 0]
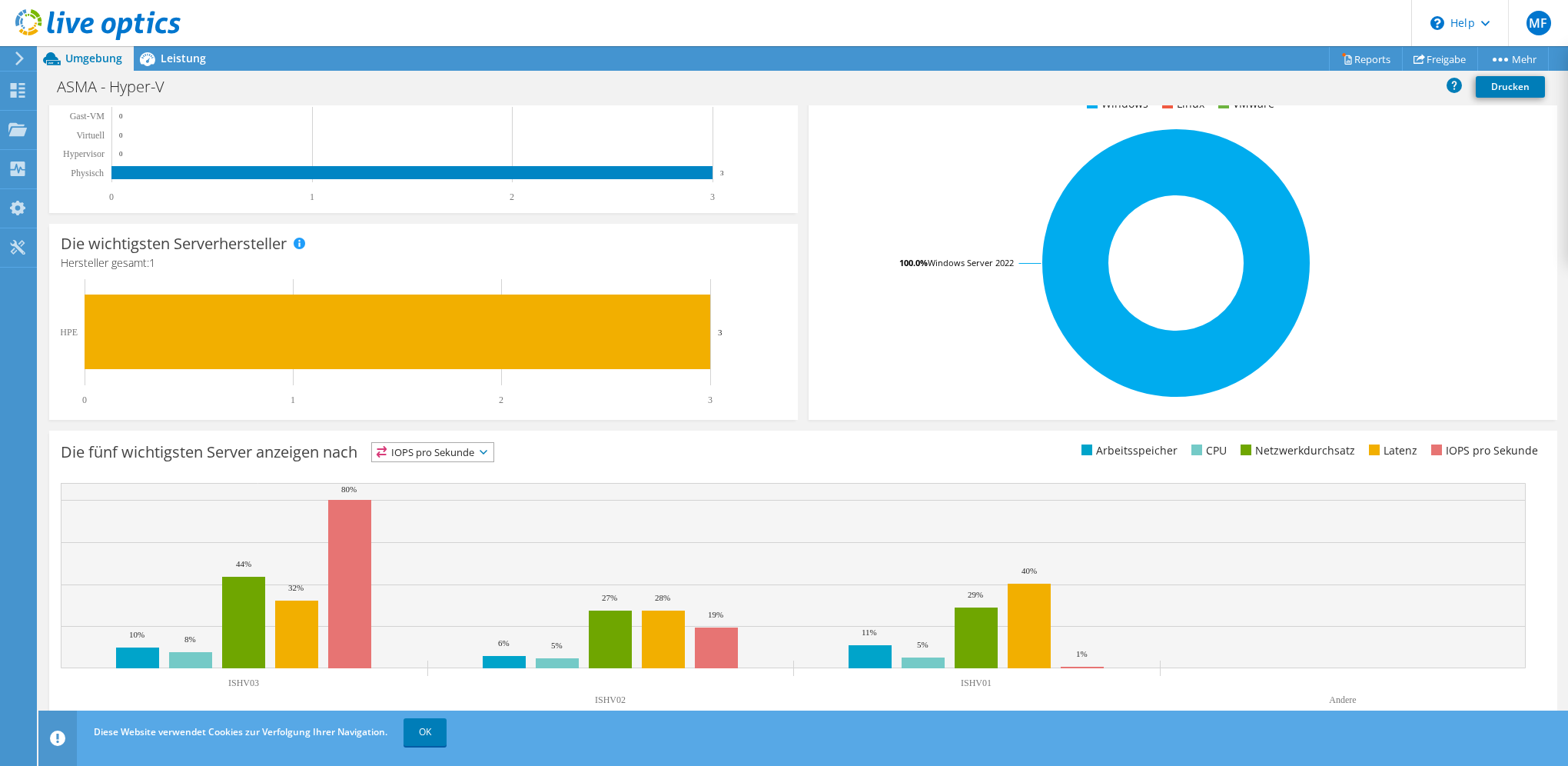
click at [474, 446] on span "IOPS pro Sekunde" at bounding box center [433, 452] width 121 height 18
click at [434, 491] on li "Arbeitsspeicher" at bounding box center [433, 494] width 121 height 22
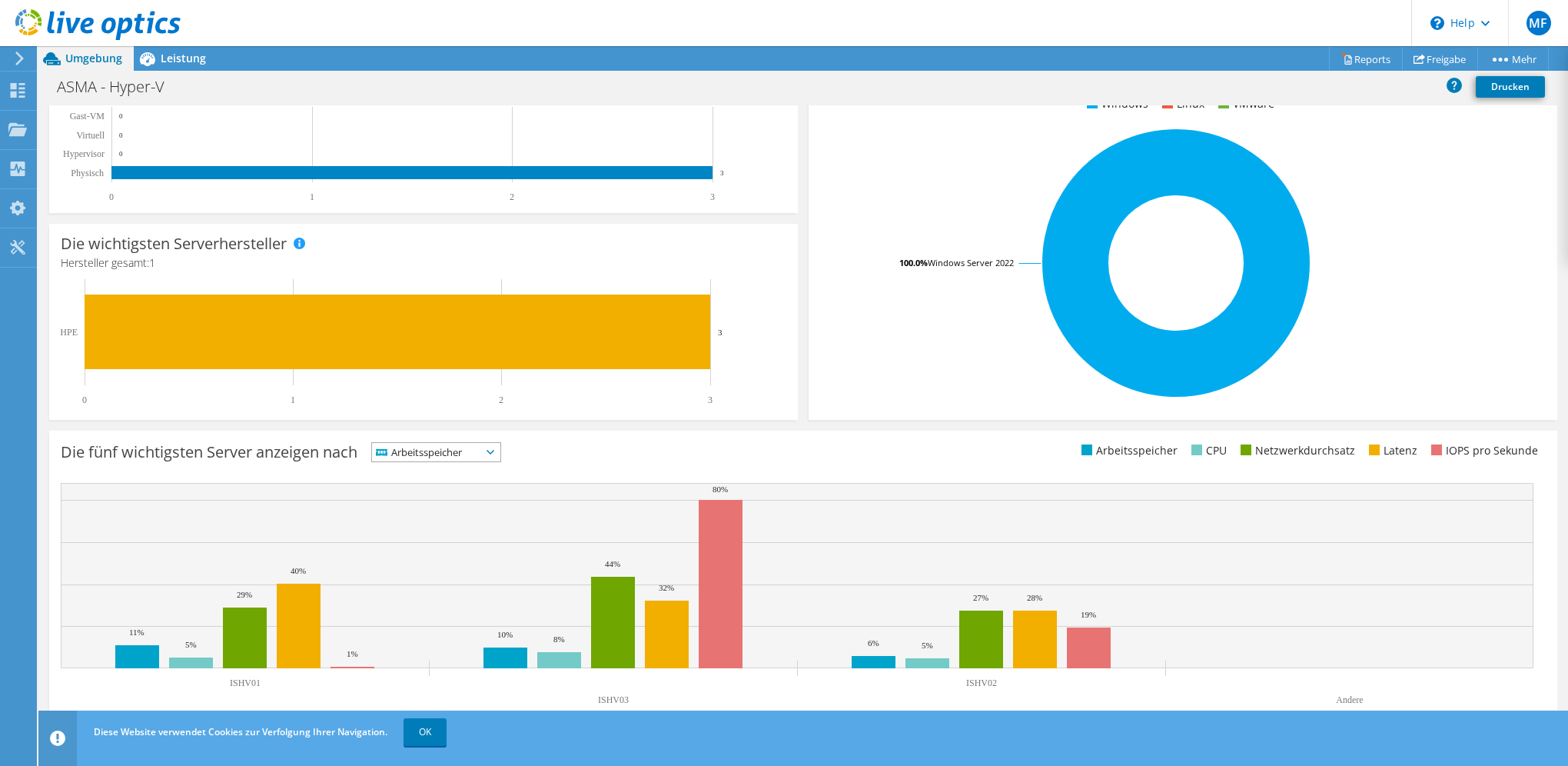
click at [495, 450] on icon at bounding box center [490, 452] width 8 height 4
click at [430, 507] on li "CPU" at bounding box center [437, 515] width 128 height 22
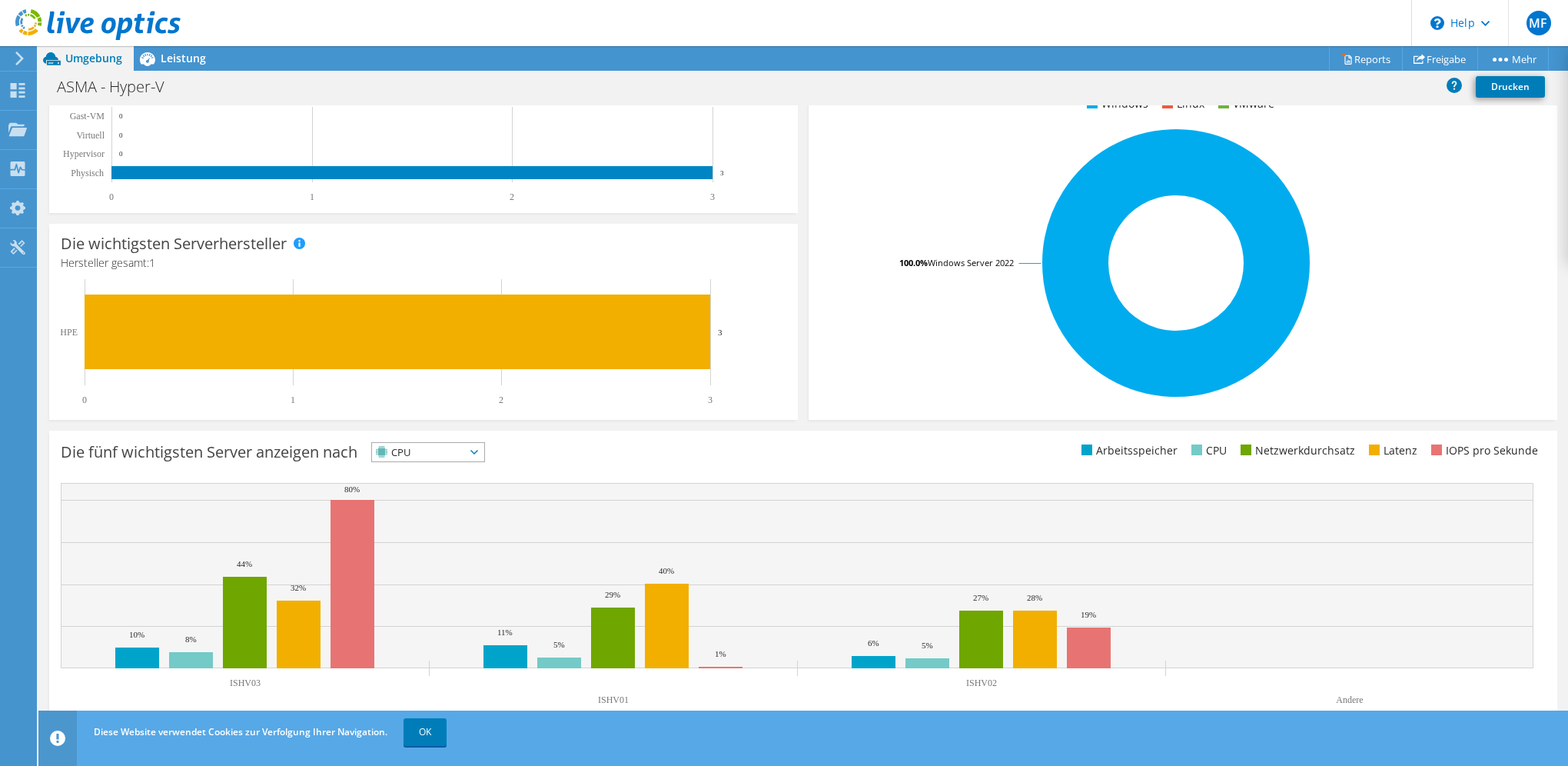
click at [484, 452] on span "CPU" at bounding box center [429, 452] width 112 height 18
click at [409, 557] on li "Latenz" at bounding box center [429, 558] width 112 height 22
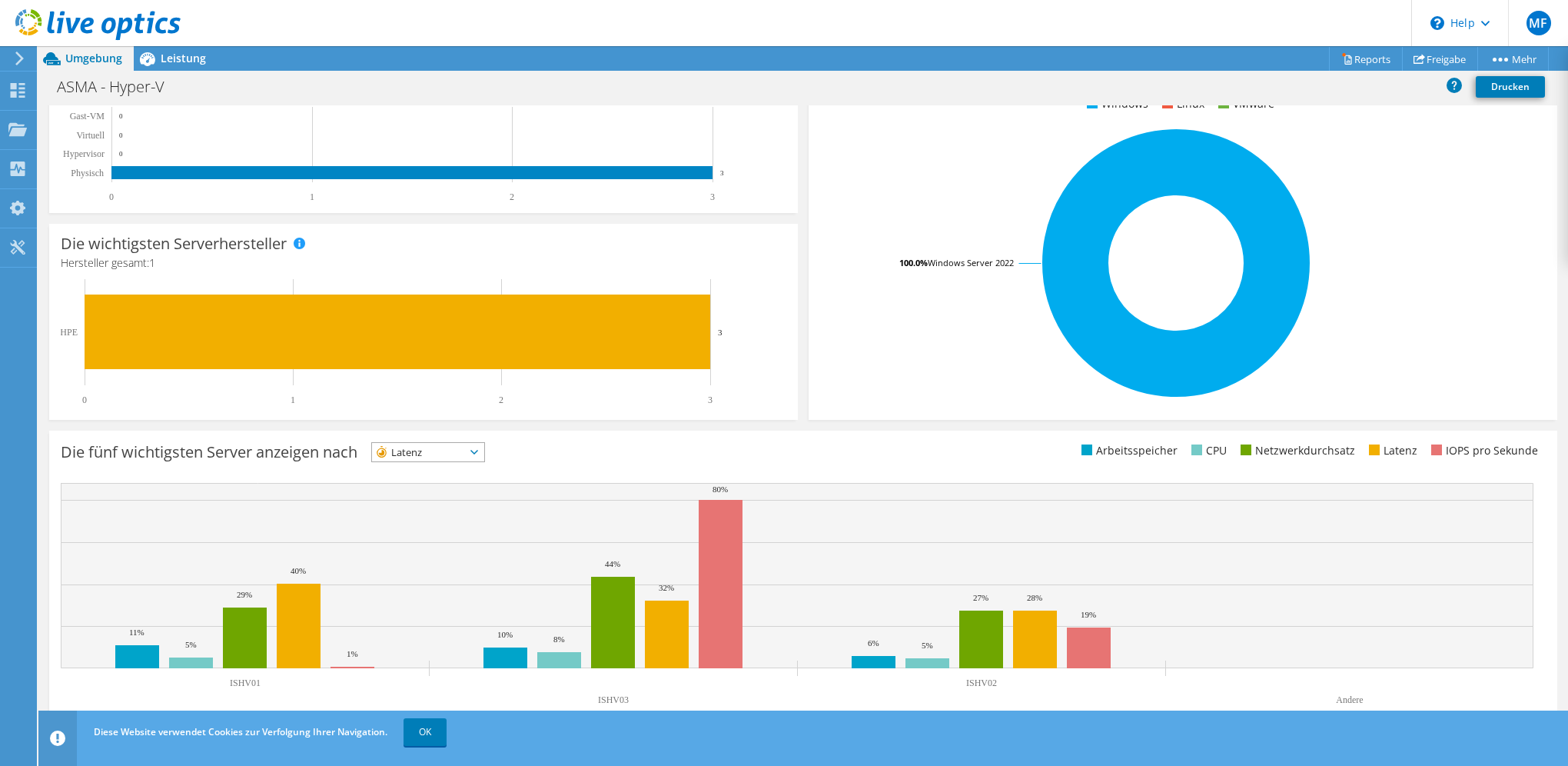
drag, startPoint x: 495, startPoint y: 455, endPoint x: 489, endPoint y: 461, distance: 8.5
click at [484, 455] on span "Latenz" at bounding box center [429, 452] width 112 height 18
click at [427, 535] on li "Netzwerkdurchsatz" at bounding box center [429, 537] width 112 height 22
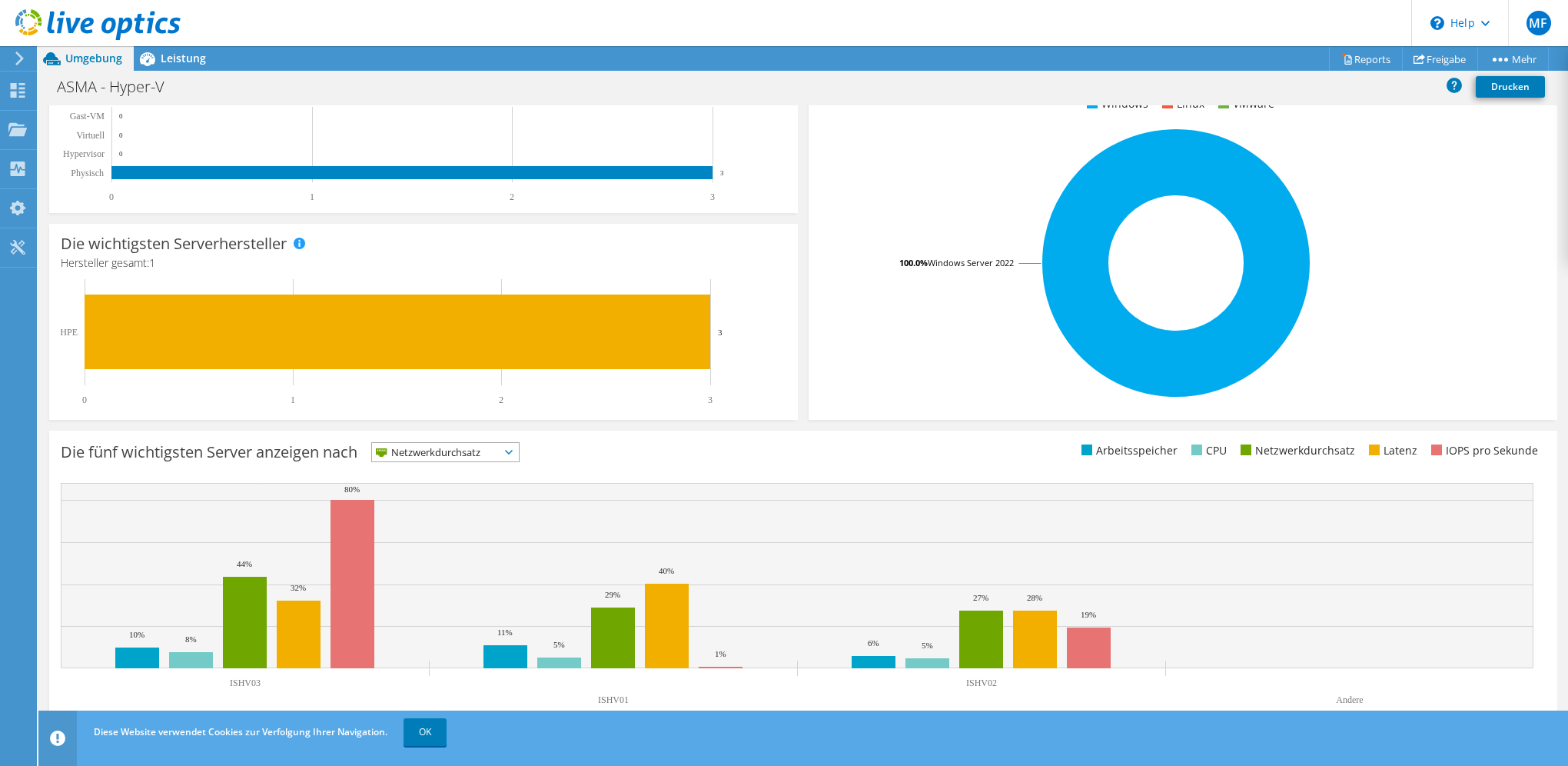
click at [510, 451] on icon at bounding box center [509, 452] width 8 height 4
click at [455, 471] on li "IOPS pro Sekunde" at bounding box center [445, 472] width 147 height 22
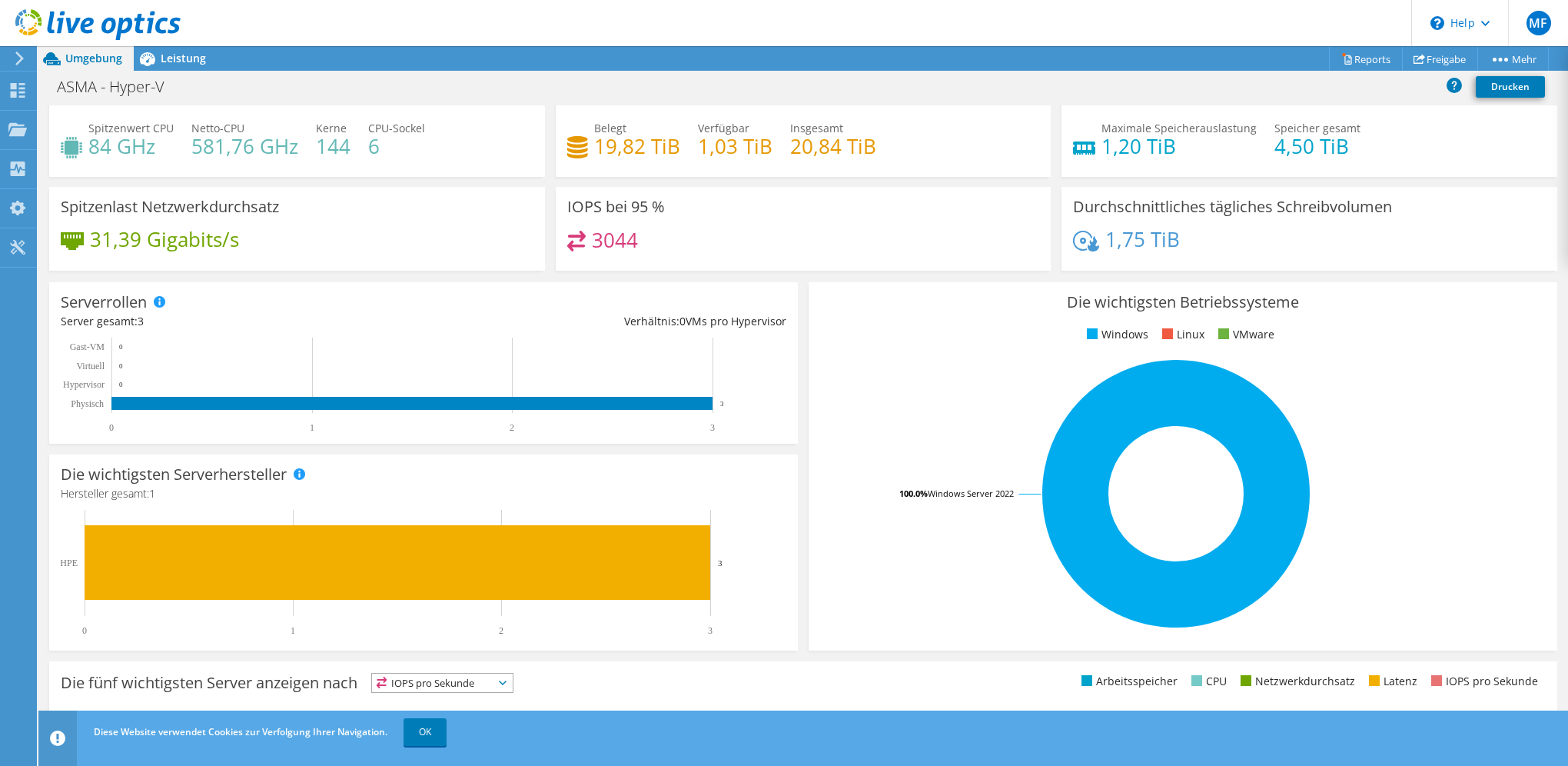
scroll to position [0, 0]
click at [197, 55] on span "Leistung" at bounding box center [184, 58] width 46 height 15
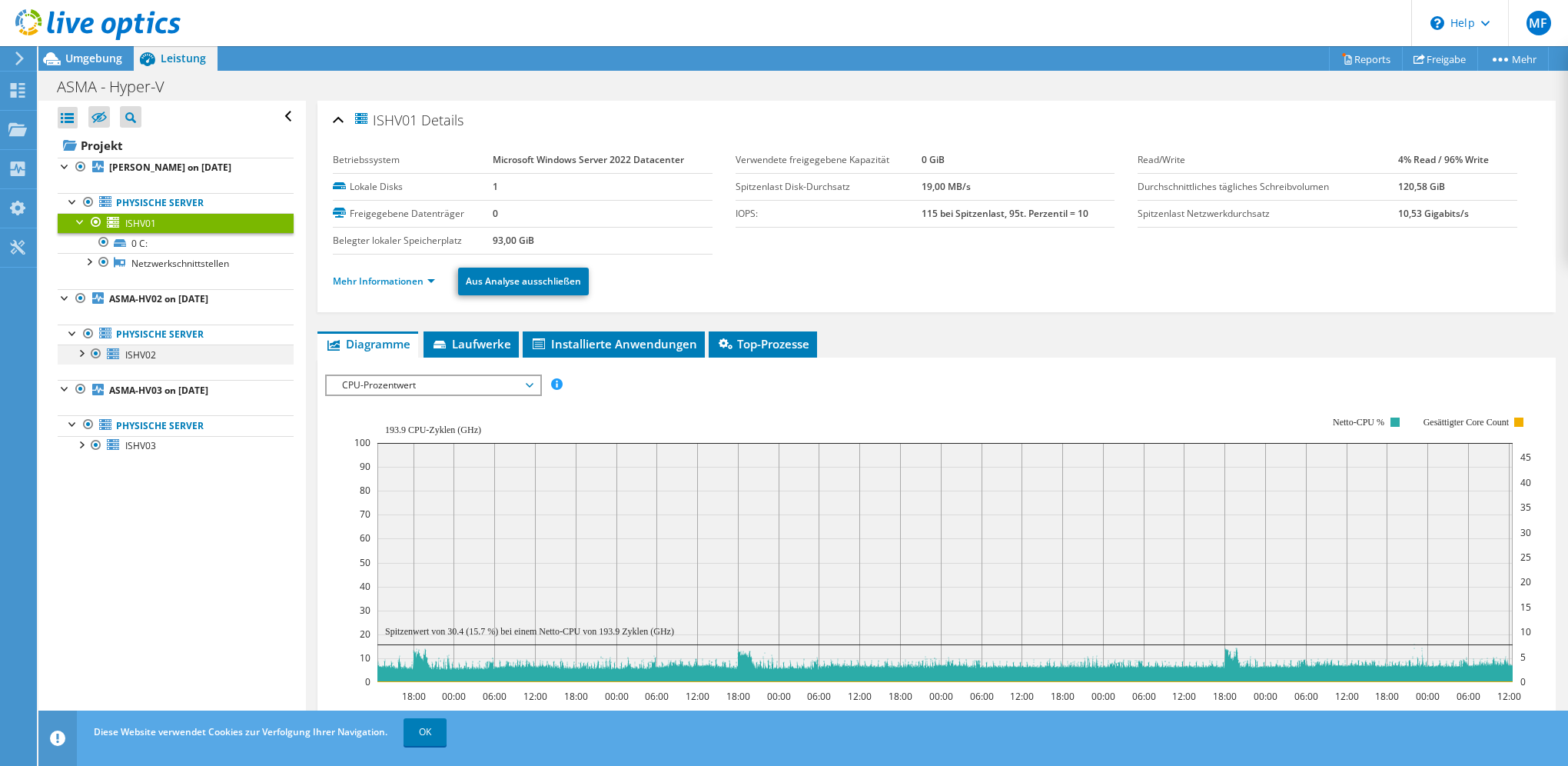
click at [84, 350] on div at bounding box center [81, 352] width 16 height 16
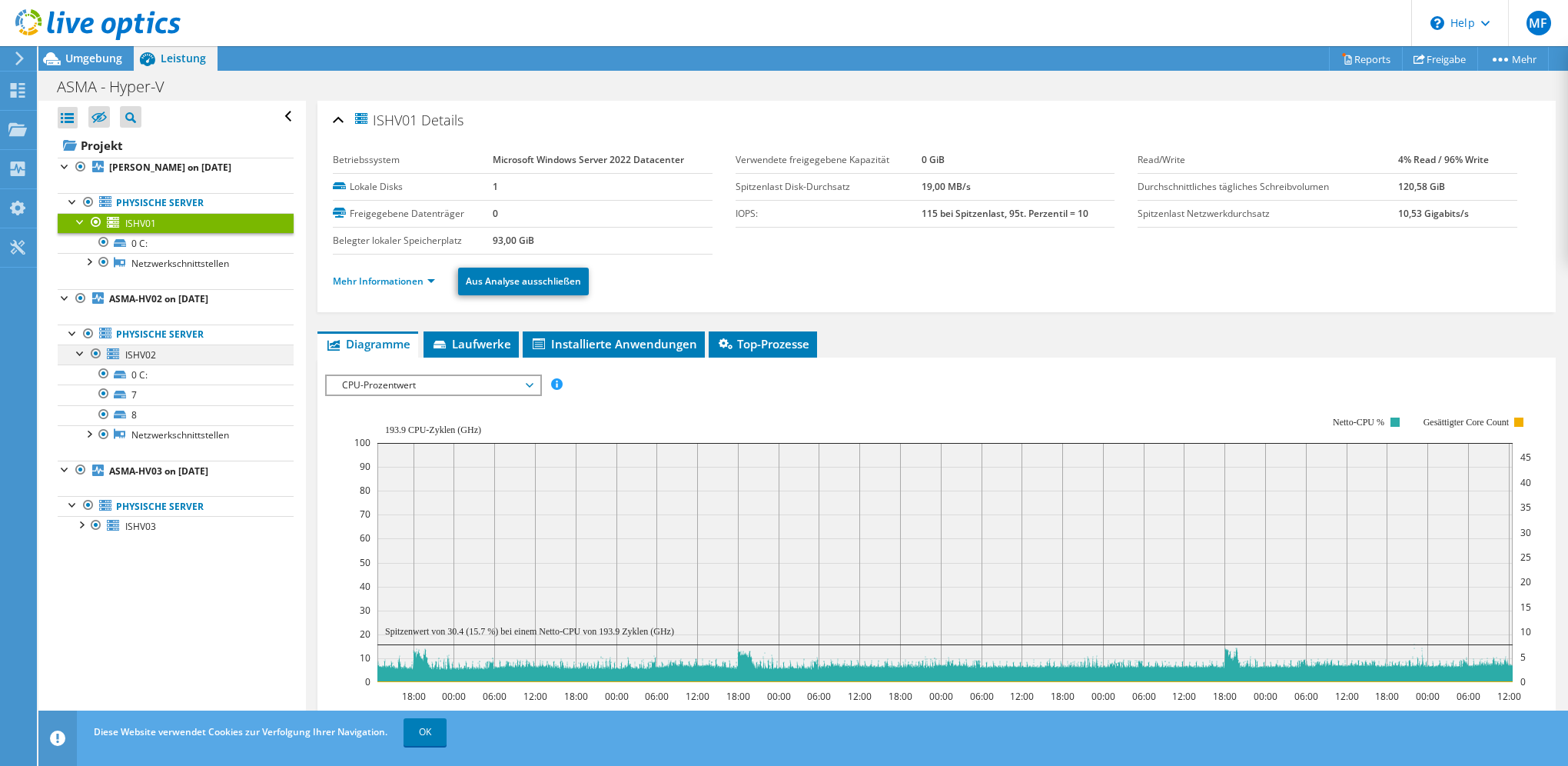
click at [84, 350] on div at bounding box center [81, 352] width 16 height 16
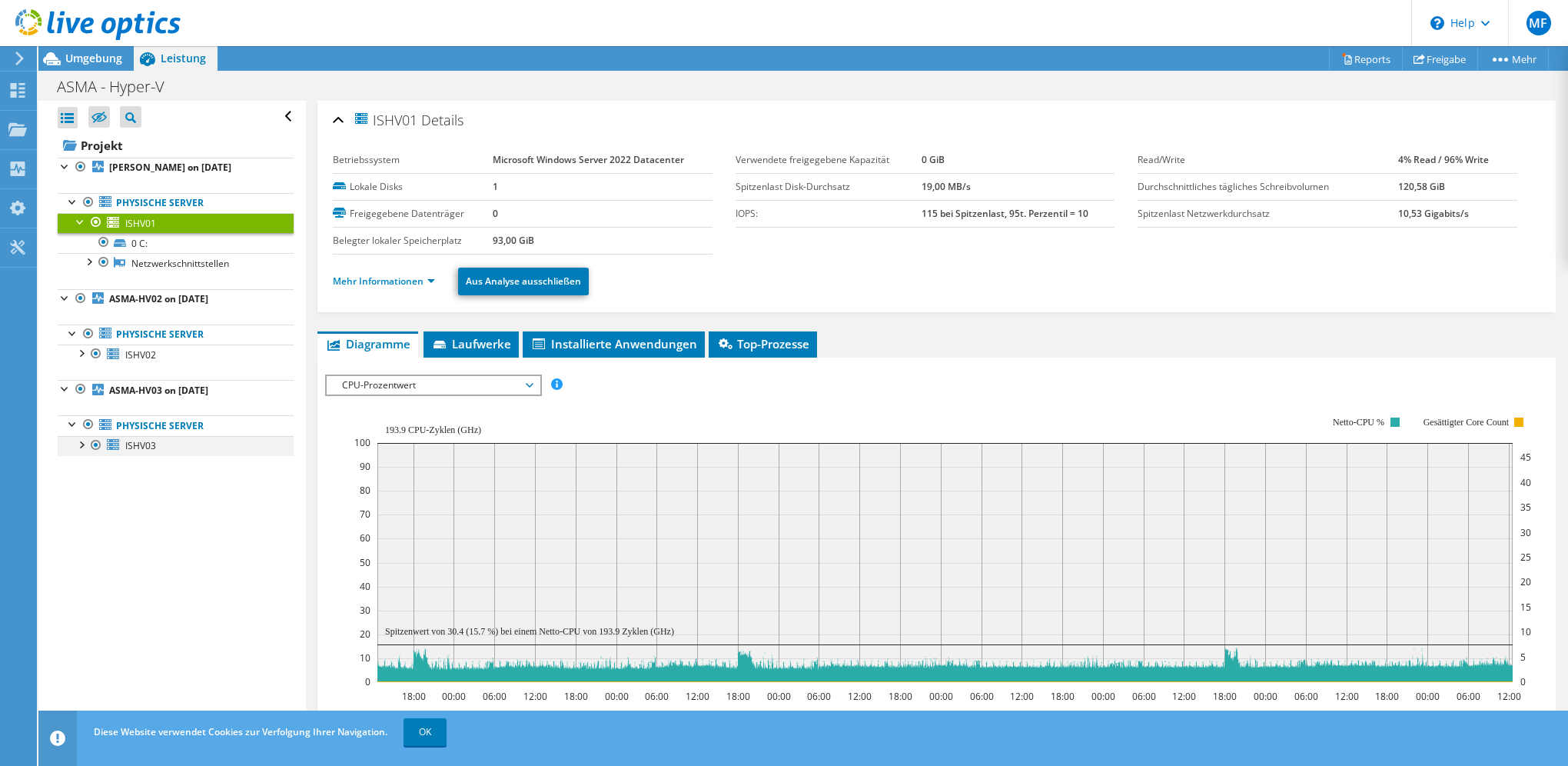
click at [77, 446] on div at bounding box center [81, 444] width 16 height 16
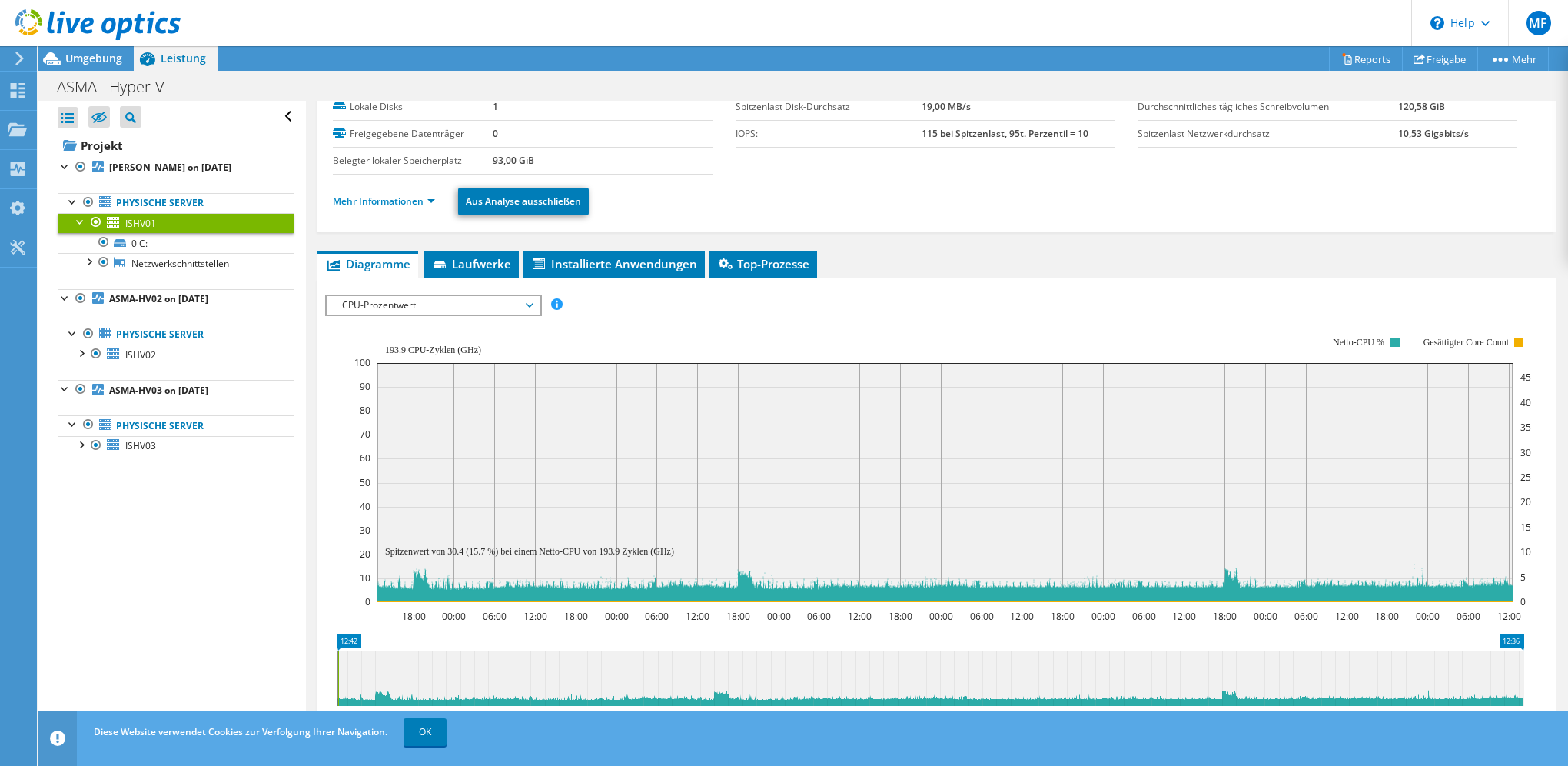
scroll to position [154, 0]
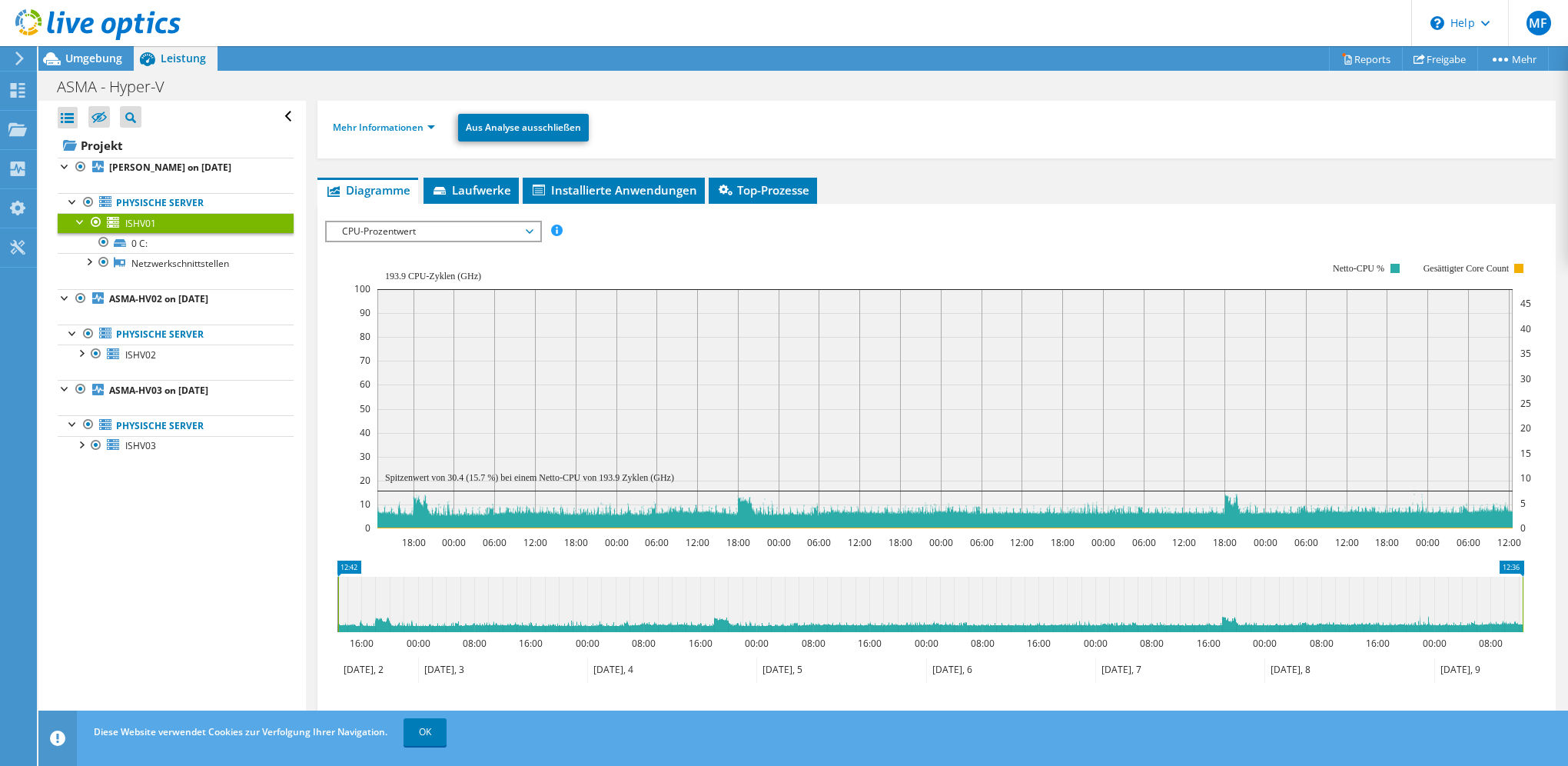
click at [425, 132] on li "Mehr Informationen" at bounding box center [388, 127] width 112 height 17
click at [430, 126] on link "Mehr Informationen" at bounding box center [384, 126] width 102 height 13
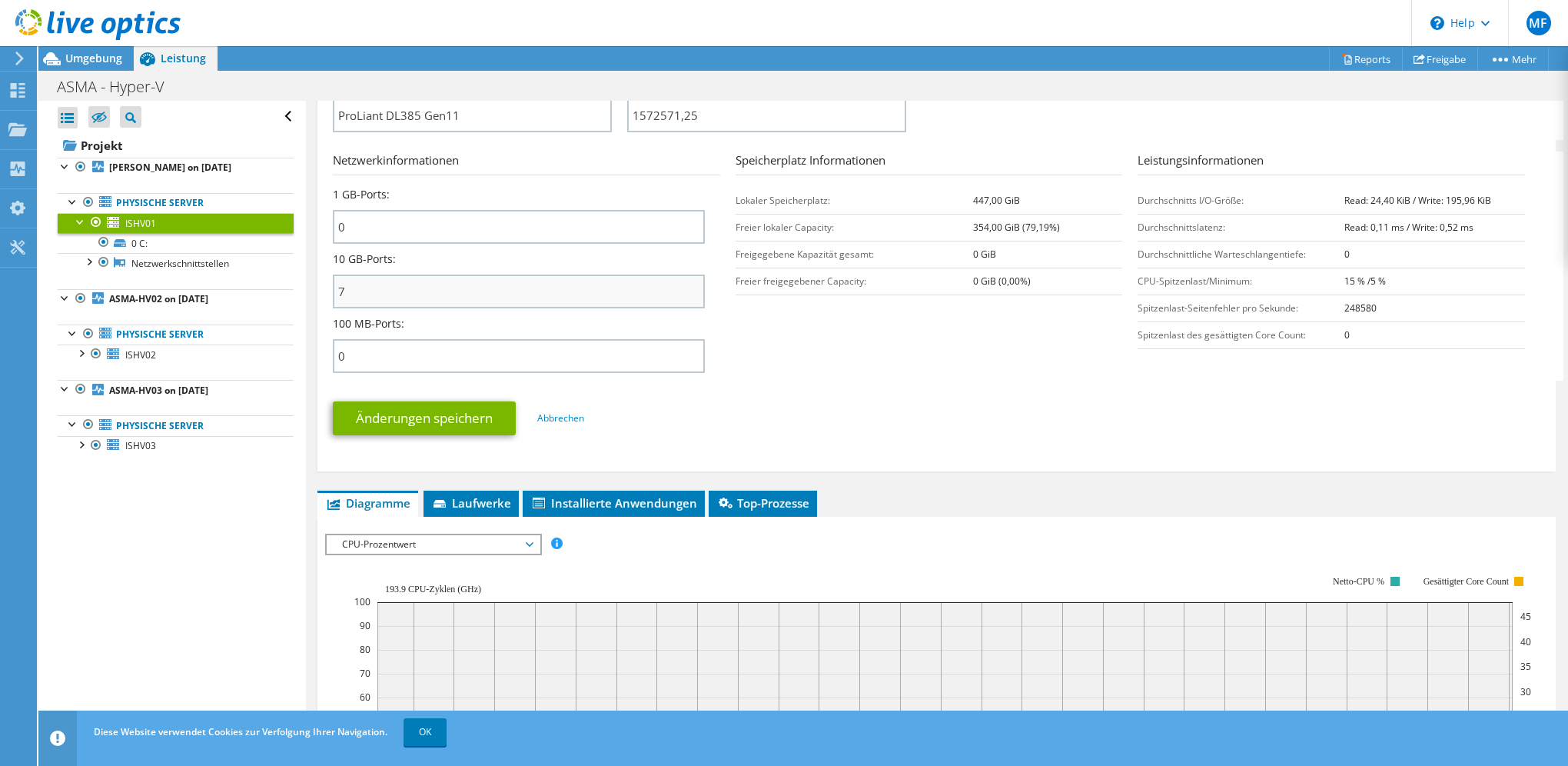
scroll to position [769, 0]
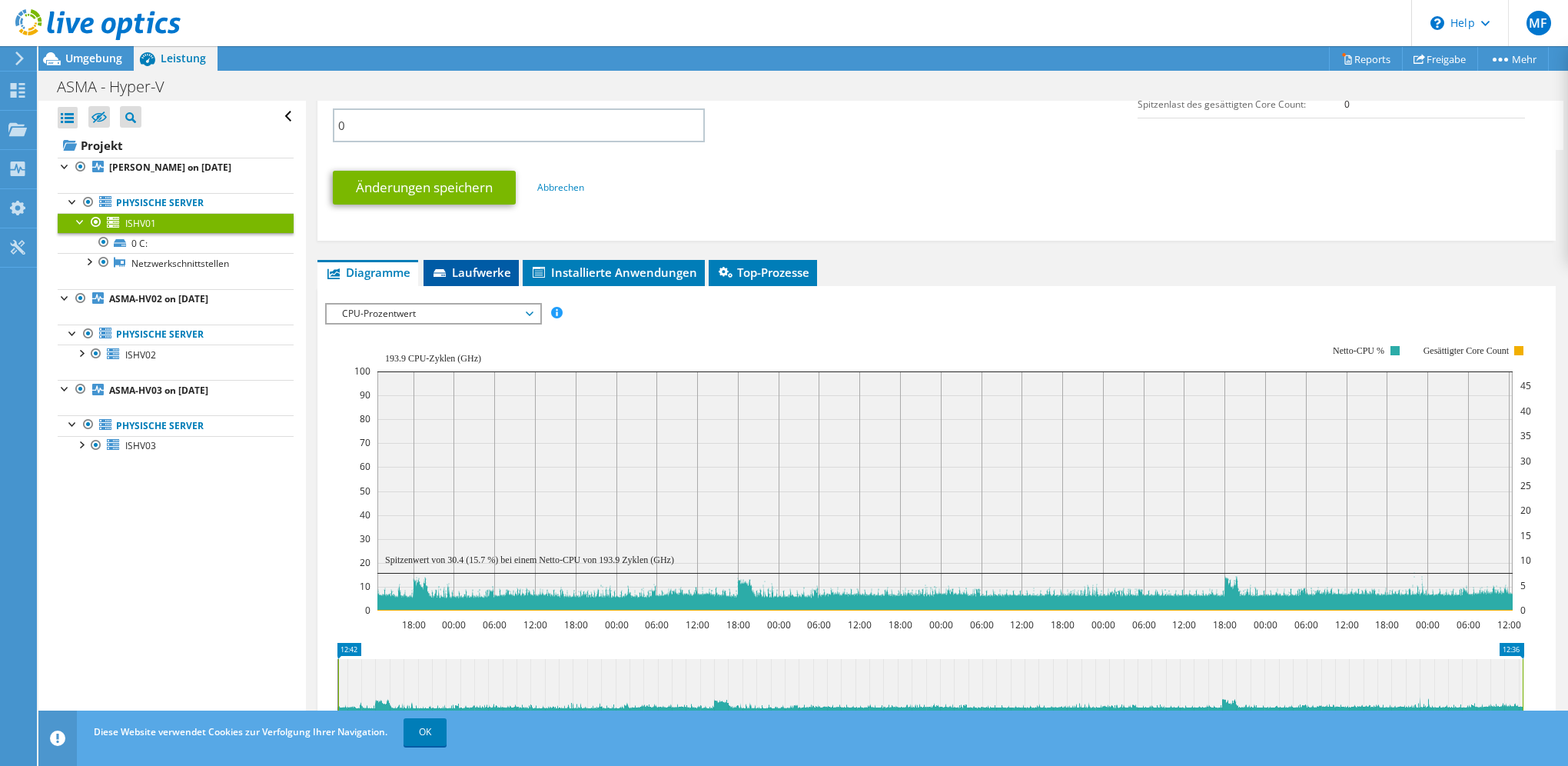
click at [468, 264] on span "Laufwerke" at bounding box center [471, 272] width 80 height 16
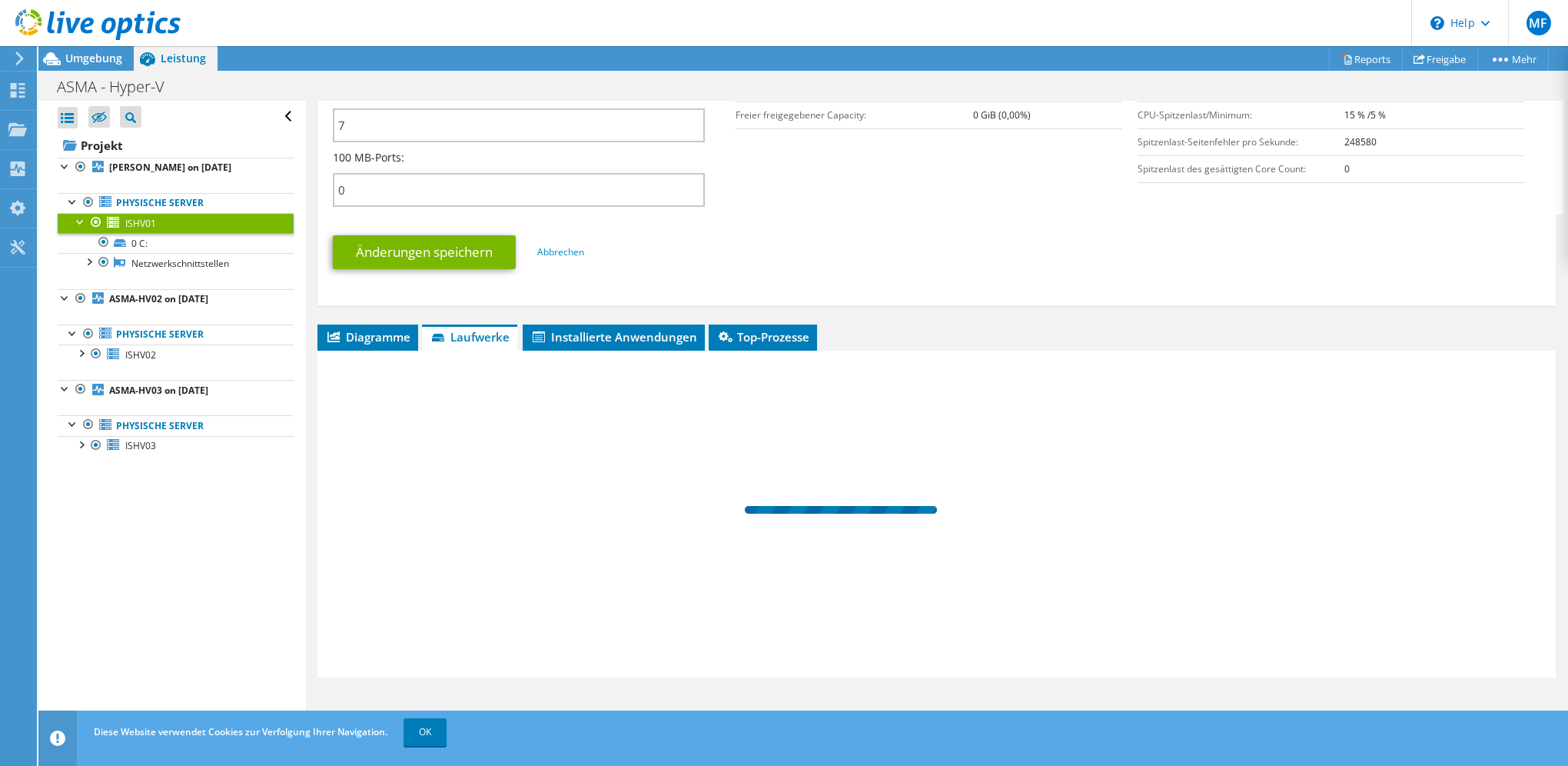
scroll to position [697, 0]
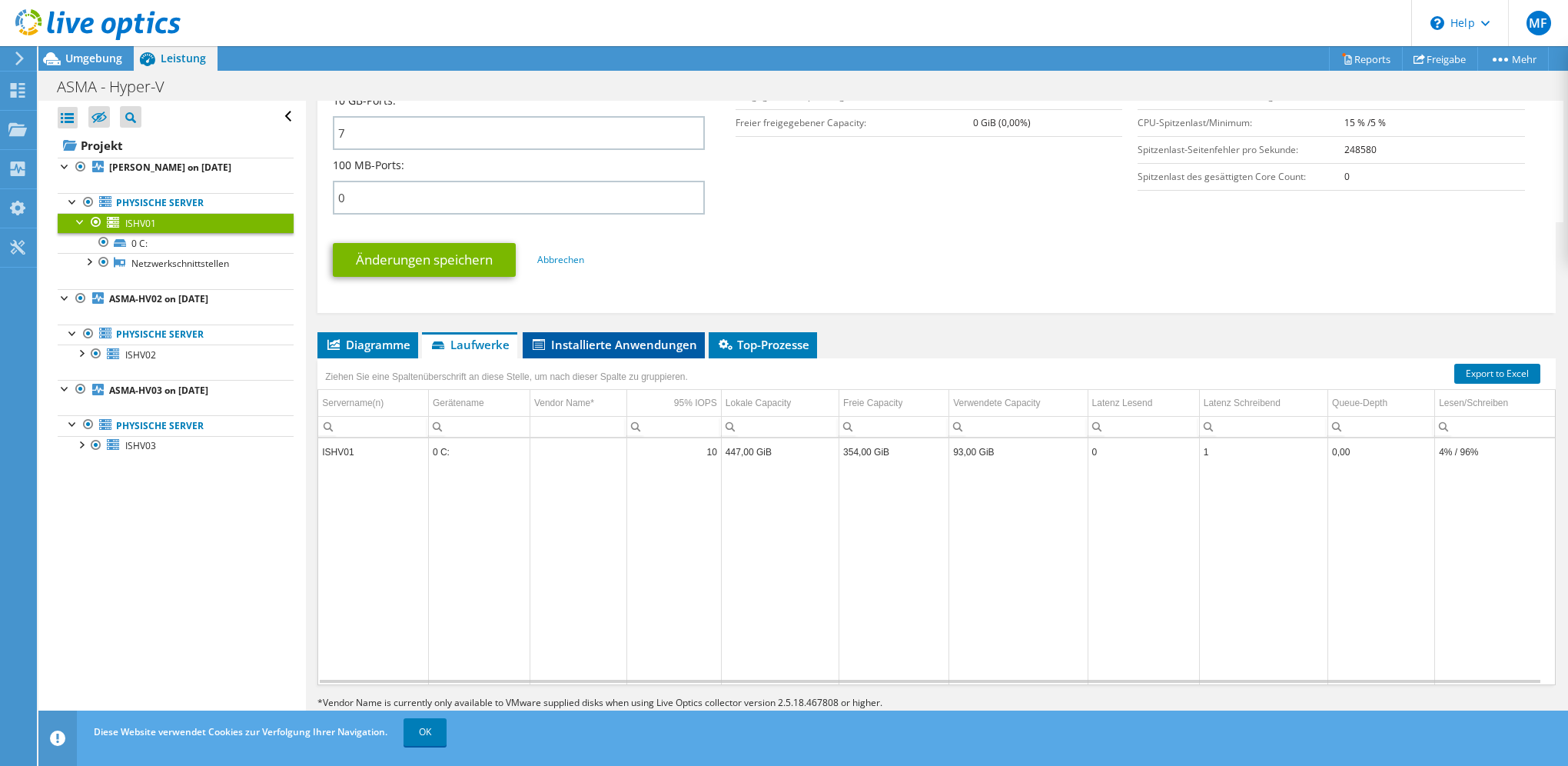
click at [625, 336] on span "Installierte Anwendungen" at bounding box center [614, 344] width 167 height 16
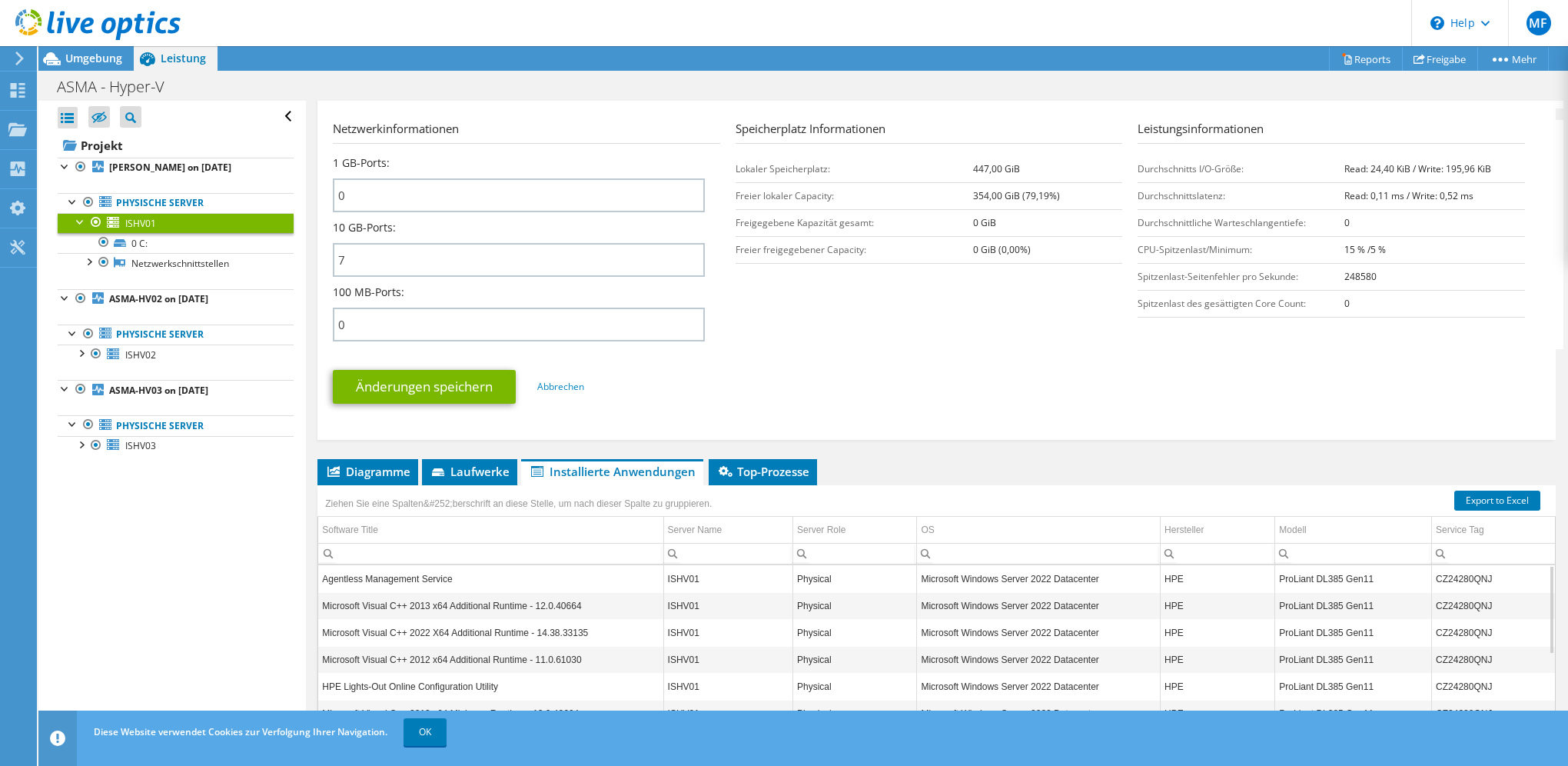
scroll to position [543, 0]
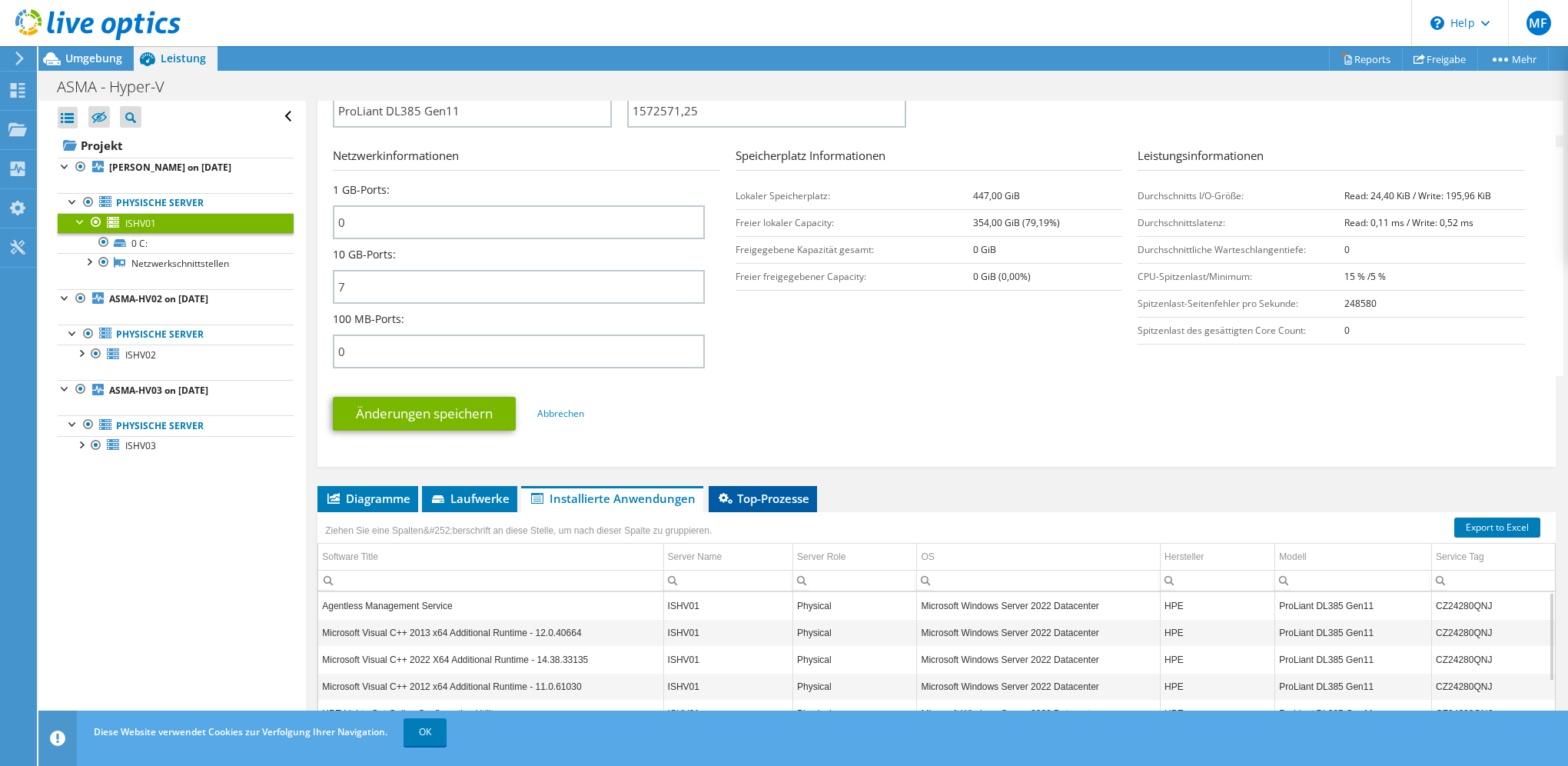
click at [784, 498] on li "Top-Prozesse" at bounding box center [762, 499] width 108 height 26
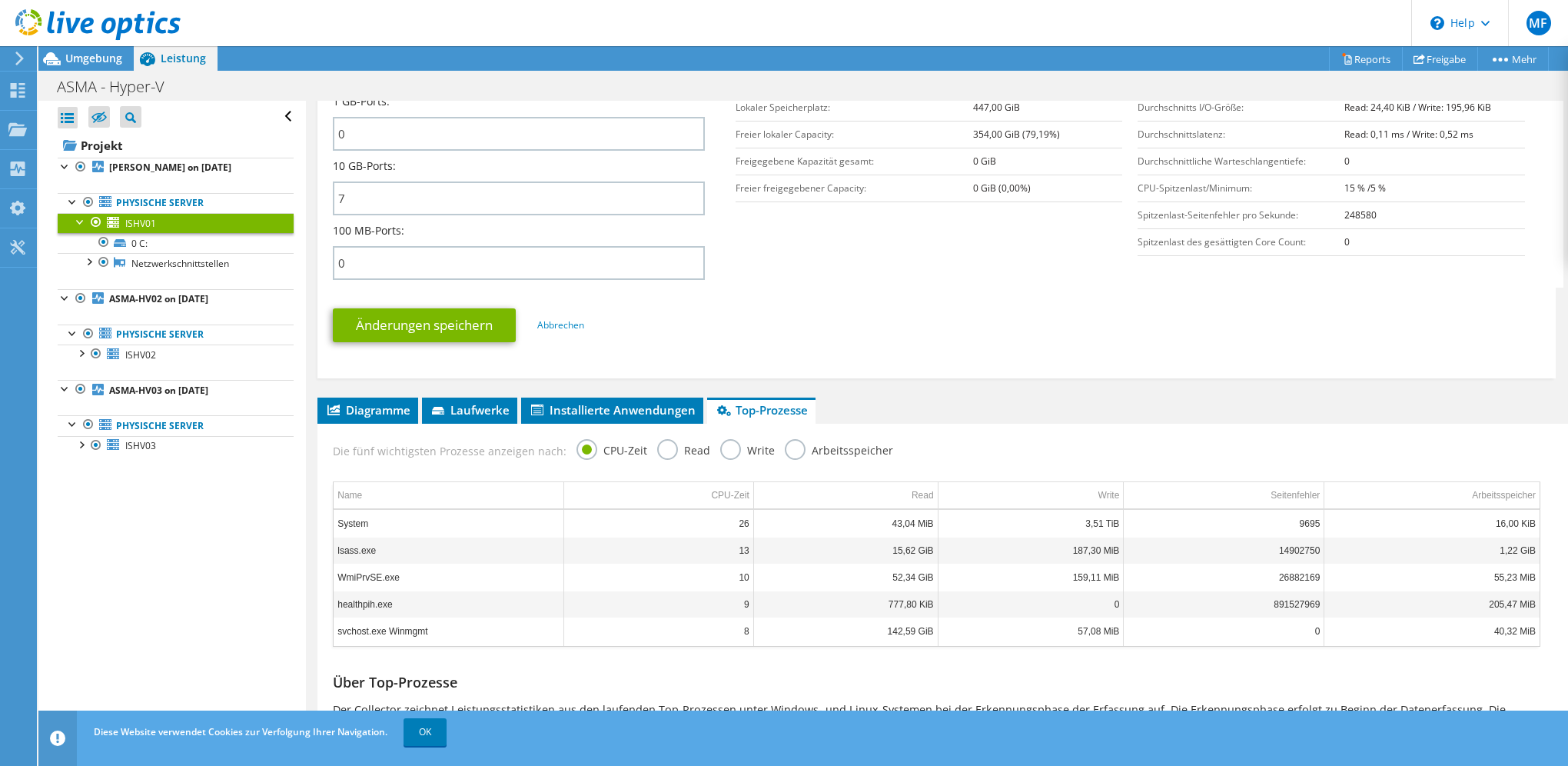
scroll to position [697, 0]
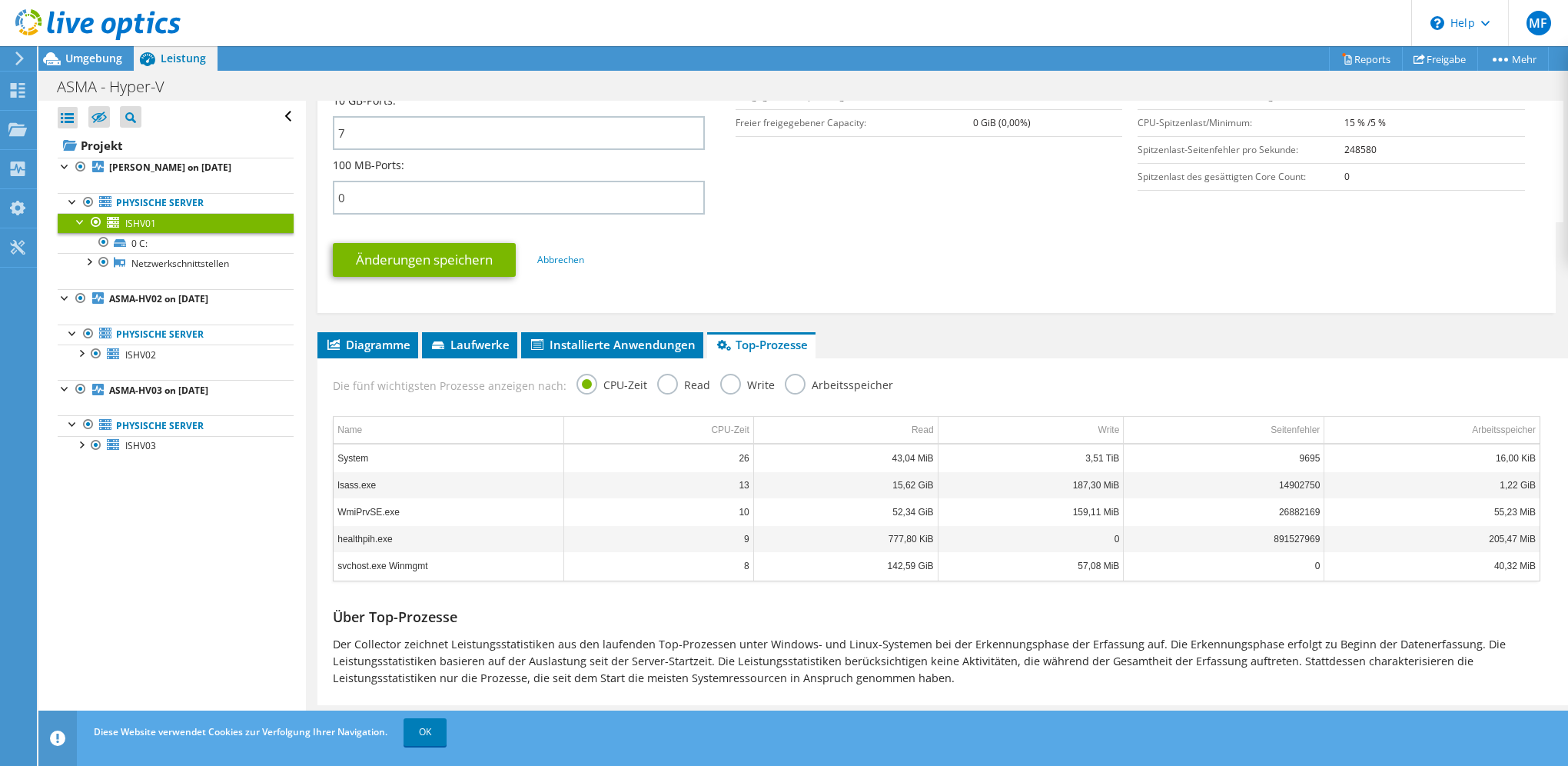
click at [664, 378] on label "Read" at bounding box center [683, 383] width 53 height 19
click at [0, 0] on input "Read" at bounding box center [0, 0] width 0 height 0
click at [729, 379] on label "Write" at bounding box center [748, 383] width 54 height 19
click at [0, 0] on input "Write" at bounding box center [0, 0] width 0 height 0
click at [786, 374] on label "Arbeitsspeicher" at bounding box center [839, 383] width 108 height 19
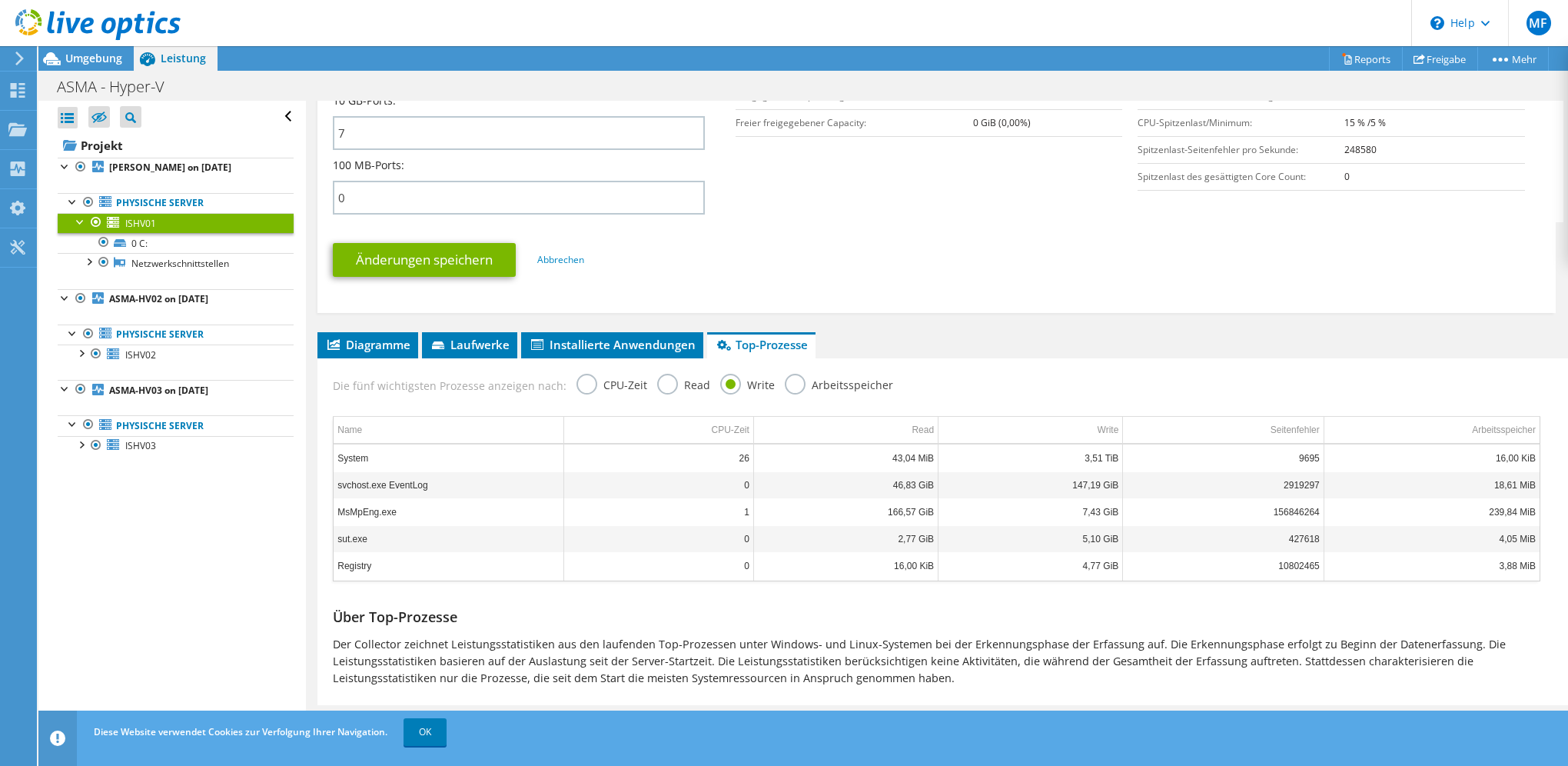
click at [0, 0] on input "Arbeitsspeicher" at bounding box center [0, 0] width 0 height 0
click at [576, 375] on label "CPU-Zeit" at bounding box center [611, 383] width 71 height 19
click at [0, 0] on input "CPU-Zeit" at bounding box center [0, 0] width 0 height 0
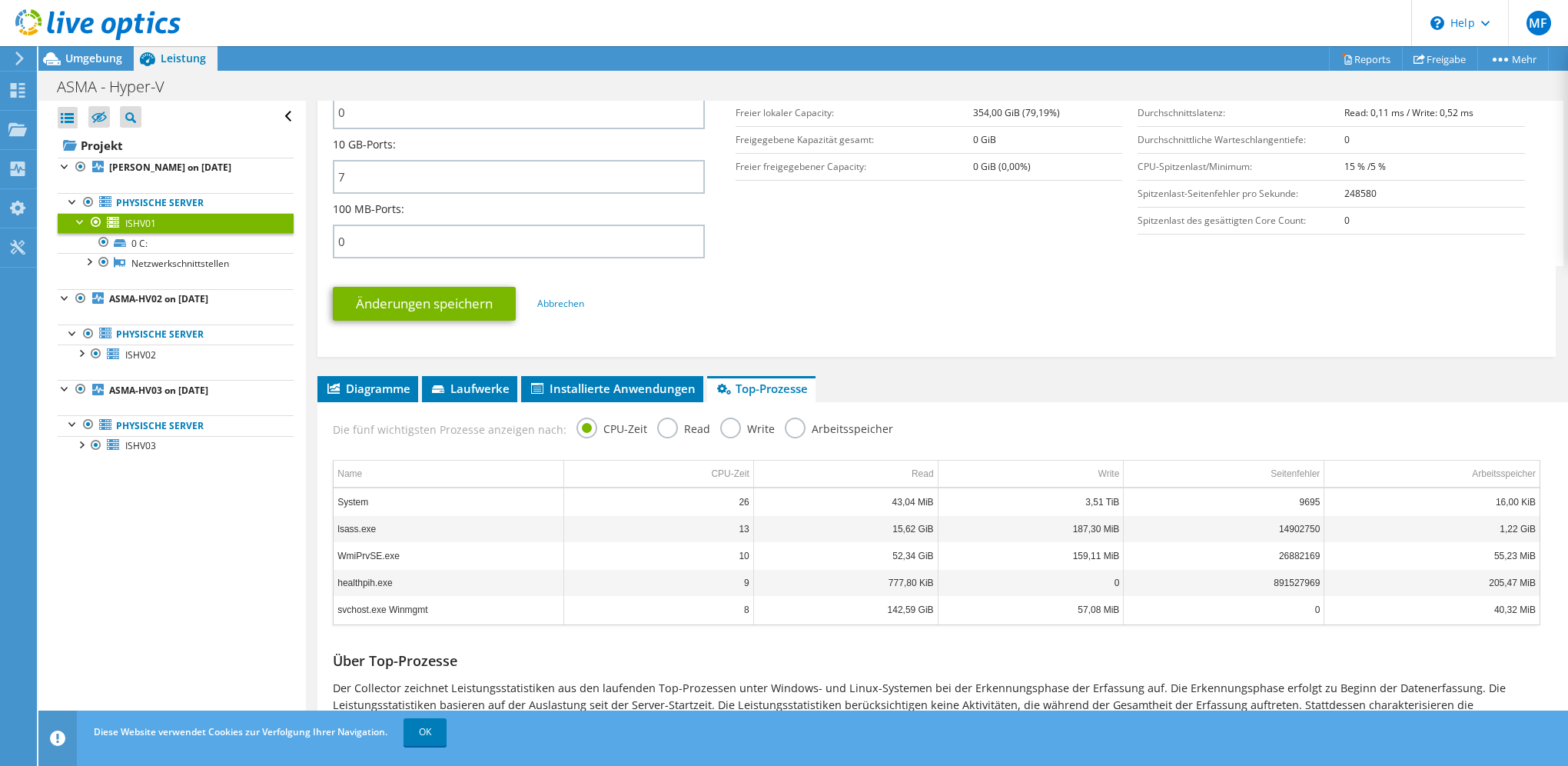
scroll to position [466, 0]
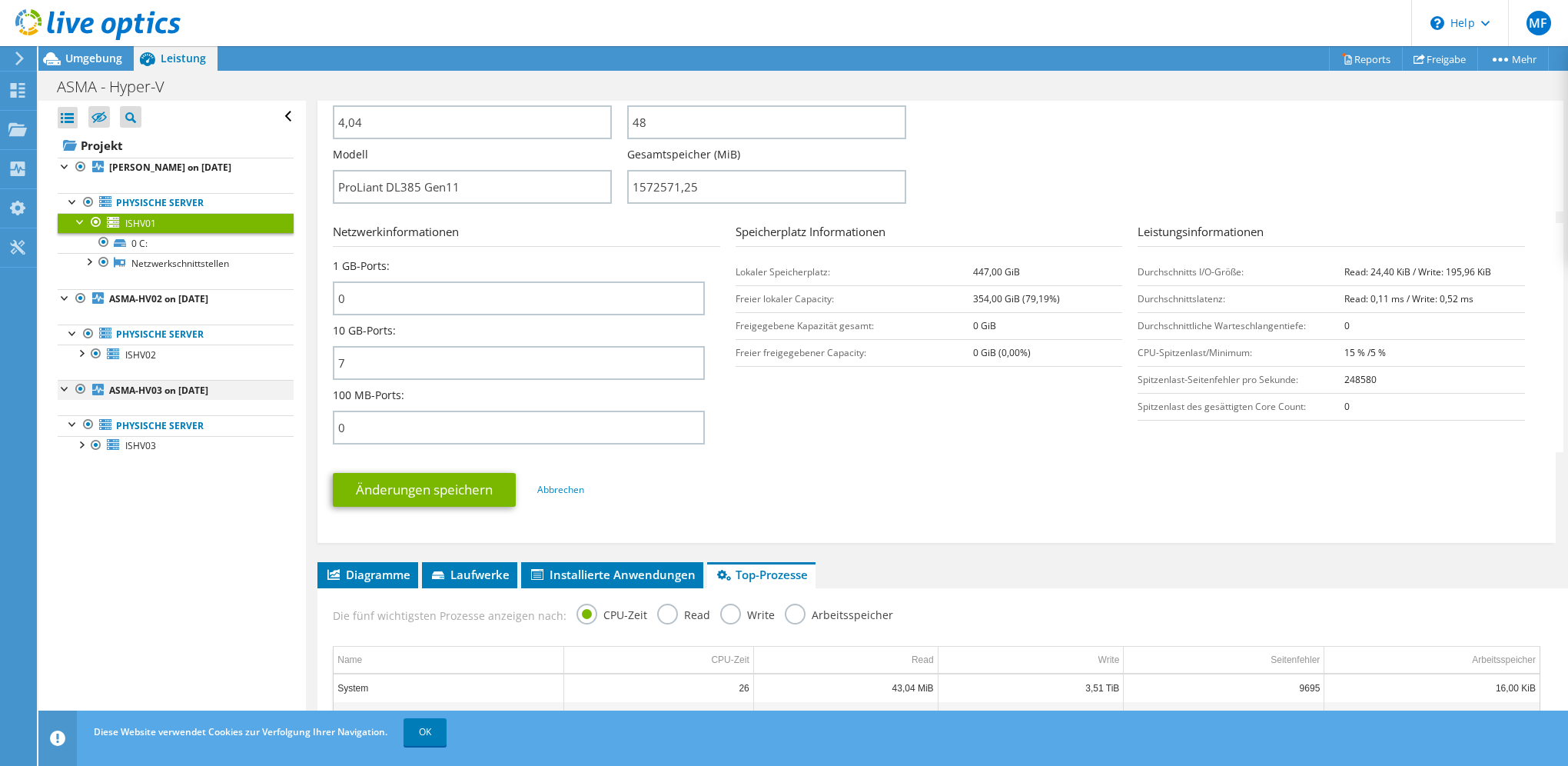
click at [80, 387] on div at bounding box center [81, 388] width 16 height 18
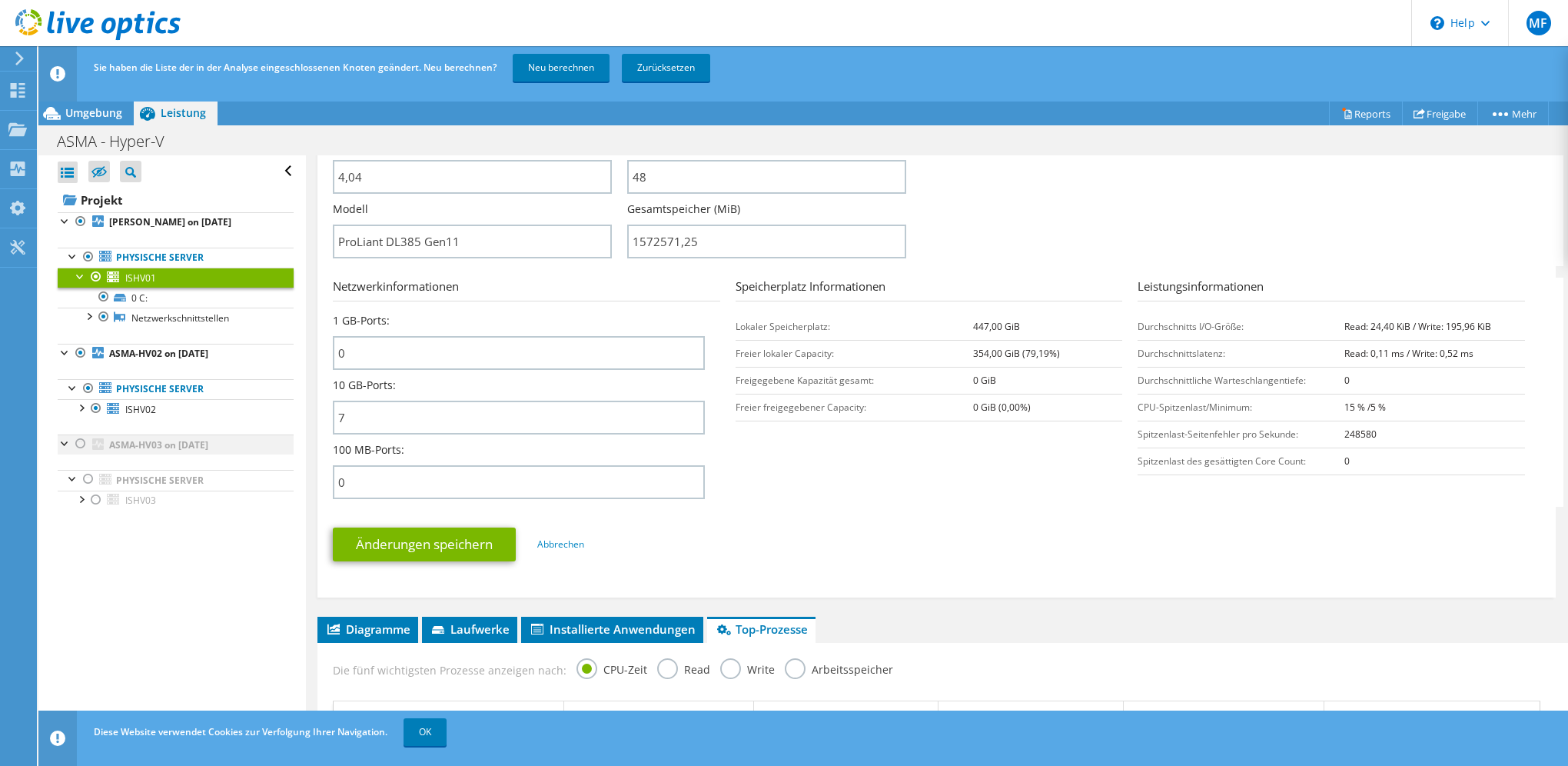
click at [81, 440] on div at bounding box center [81, 443] width 16 height 18
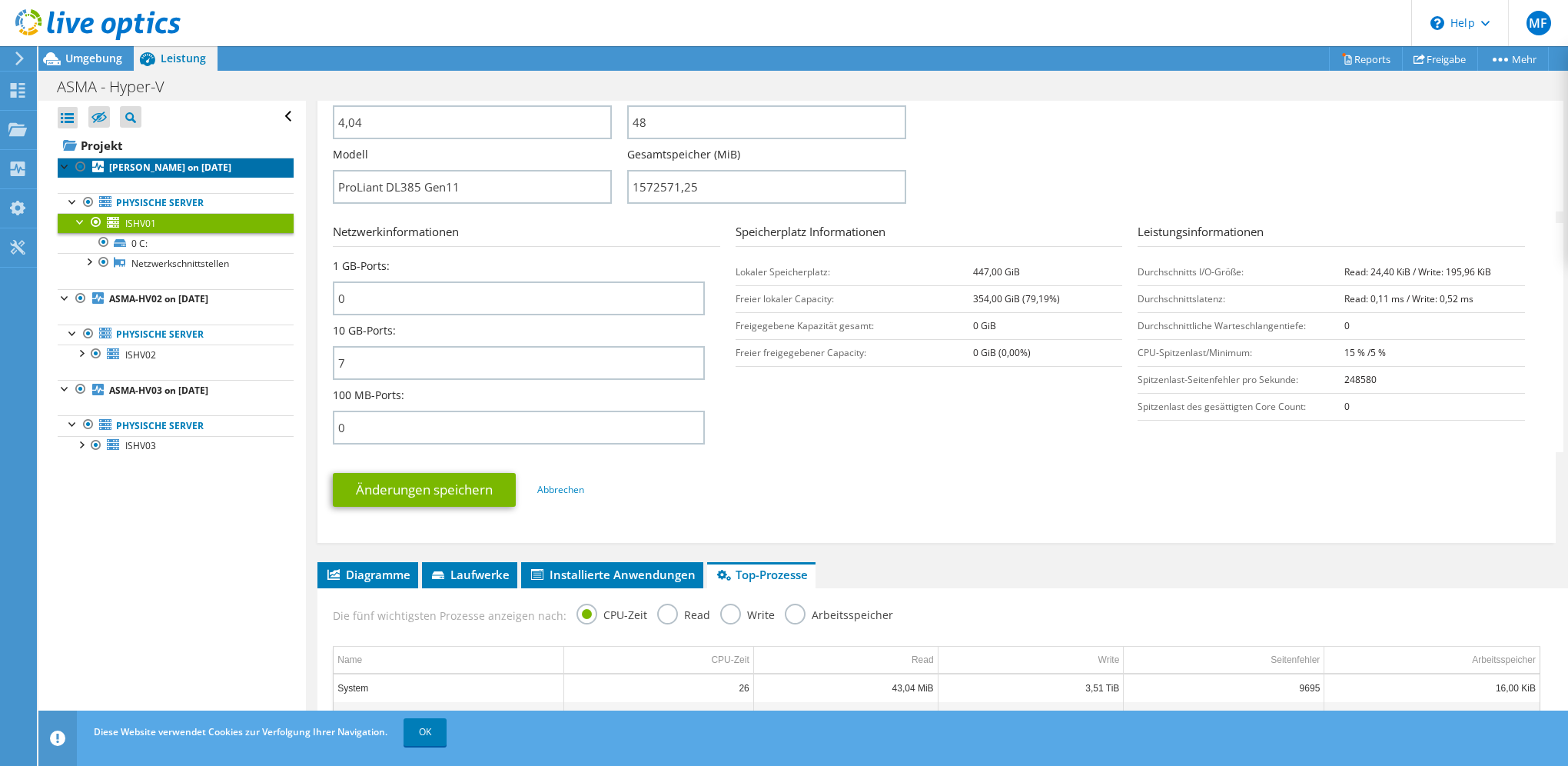
click at [160, 170] on b "[PERSON_NAME] on [DATE]" at bounding box center [170, 167] width 122 height 13
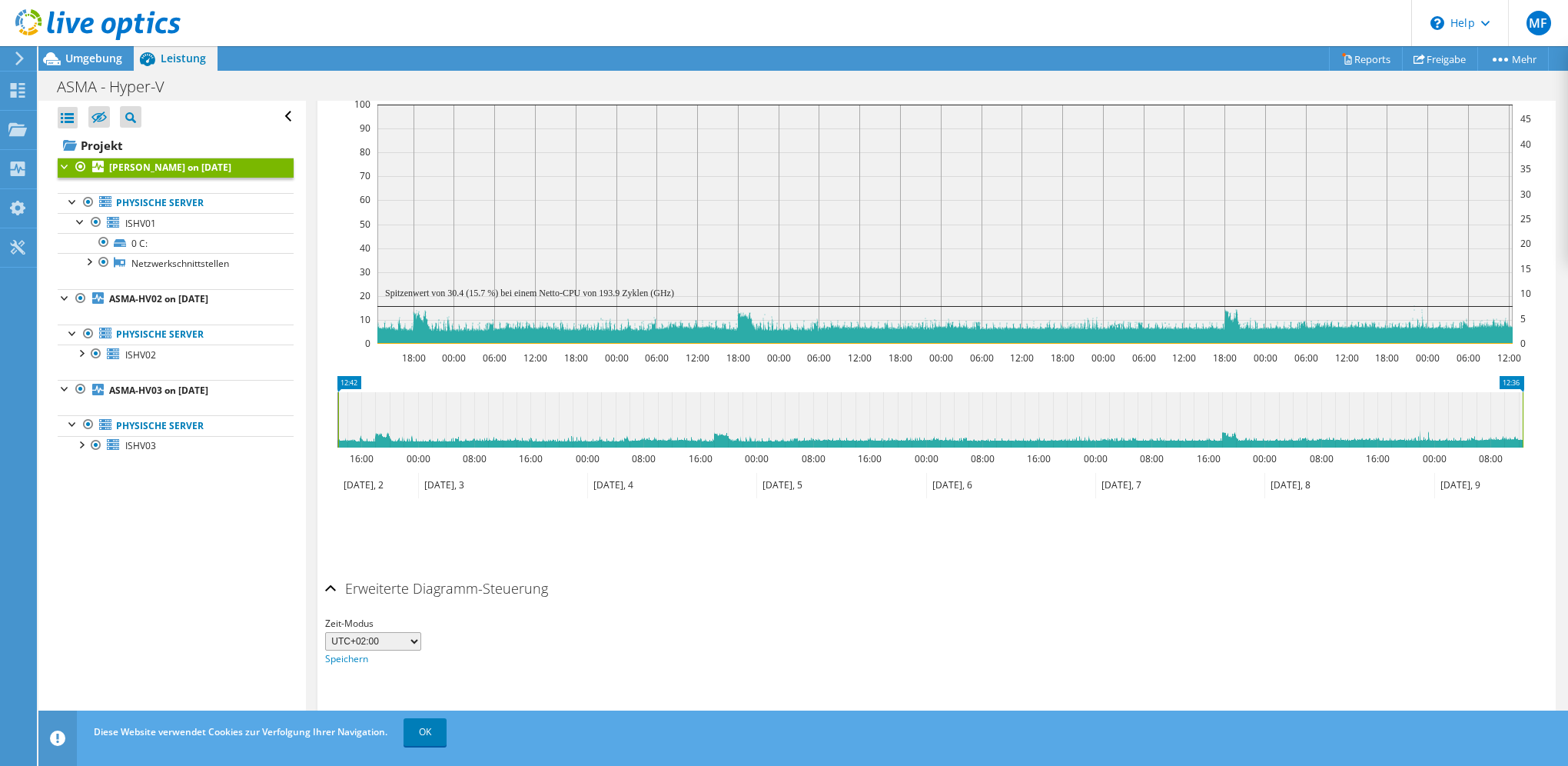
scroll to position [212, 0]
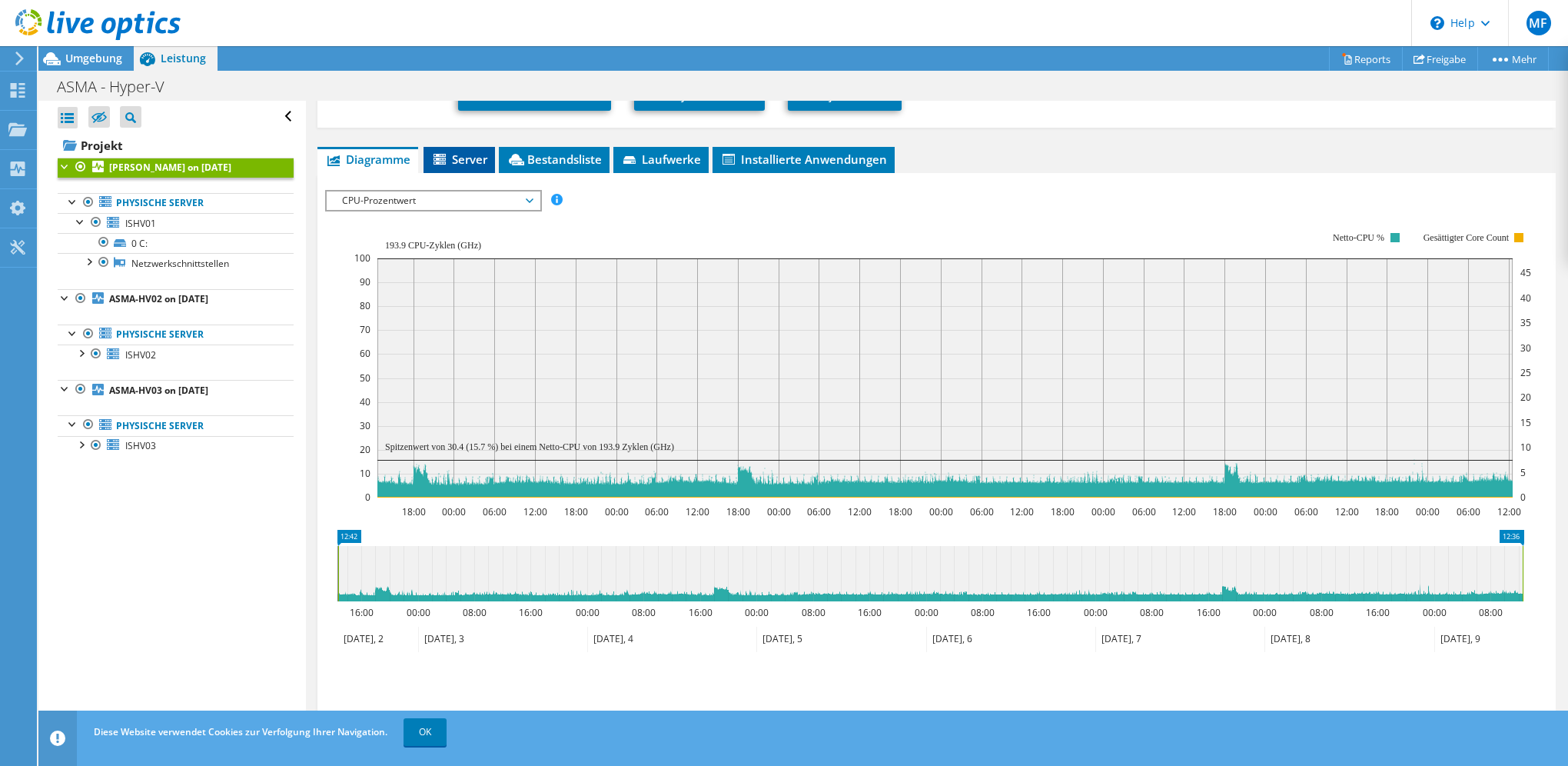
click at [471, 152] on span "Server" at bounding box center [459, 159] width 56 height 16
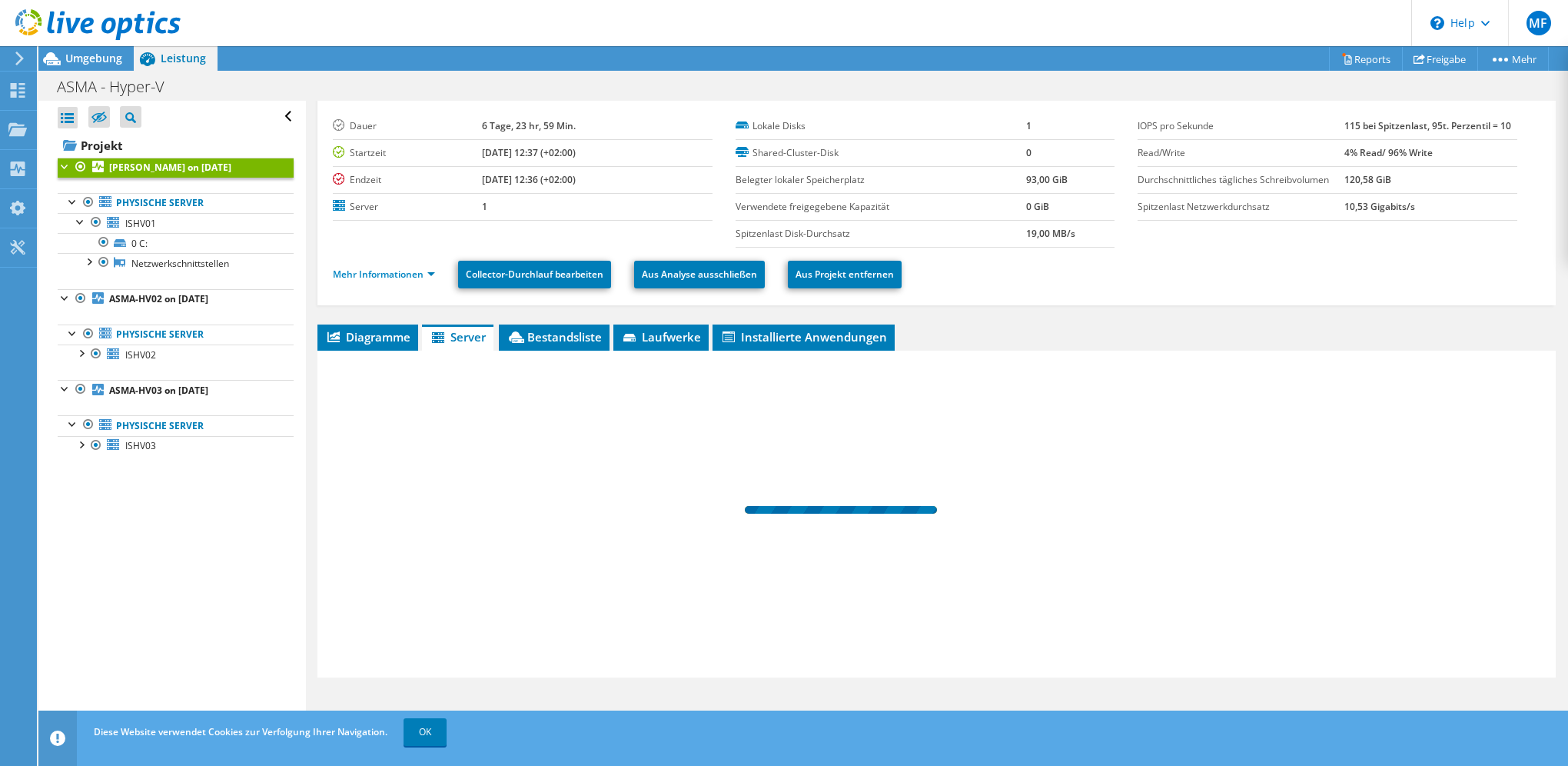
scroll to position [32, 0]
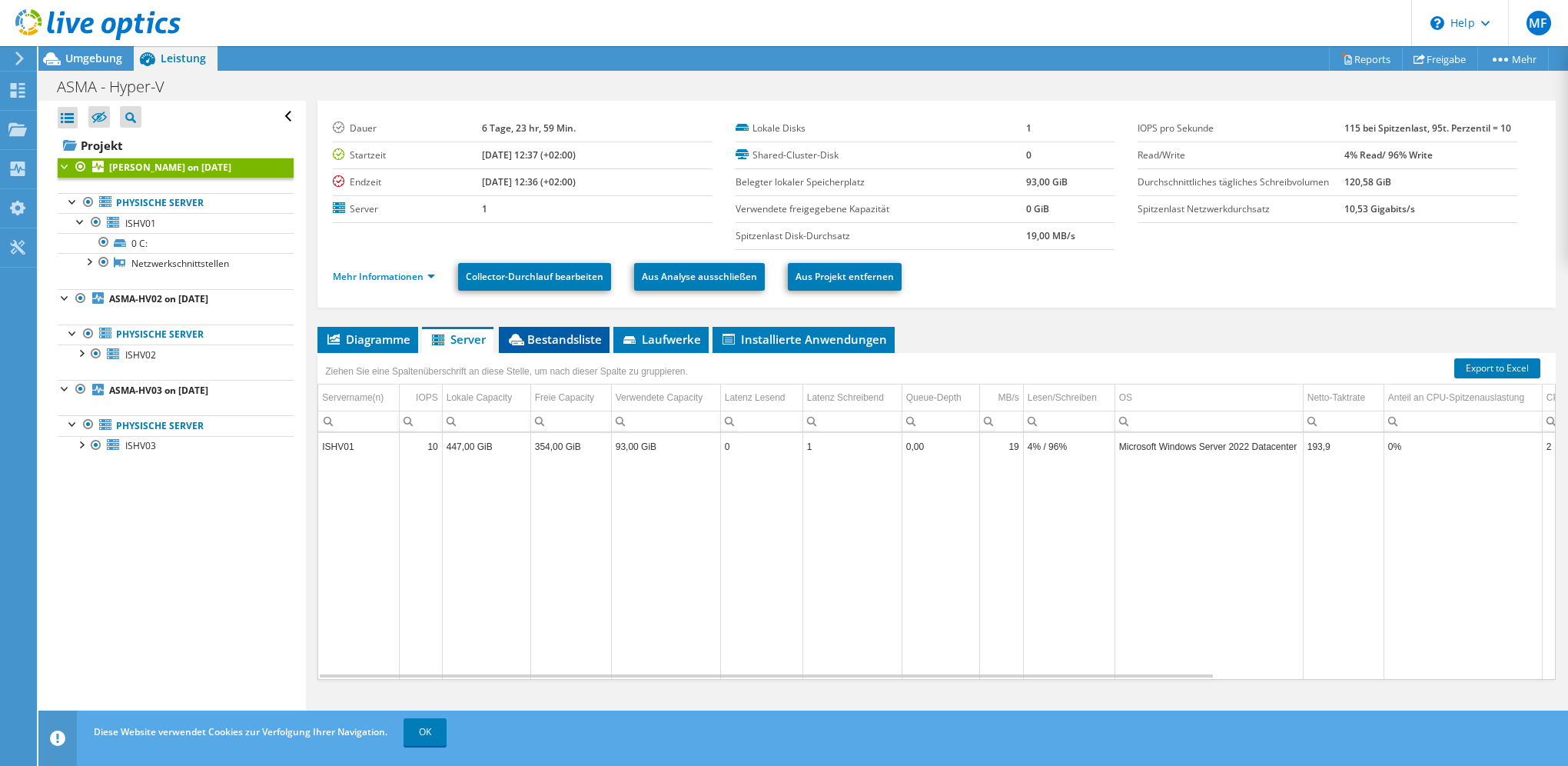
click at [559, 333] on span "Bestandsliste" at bounding box center [554, 339] width 96 height 16
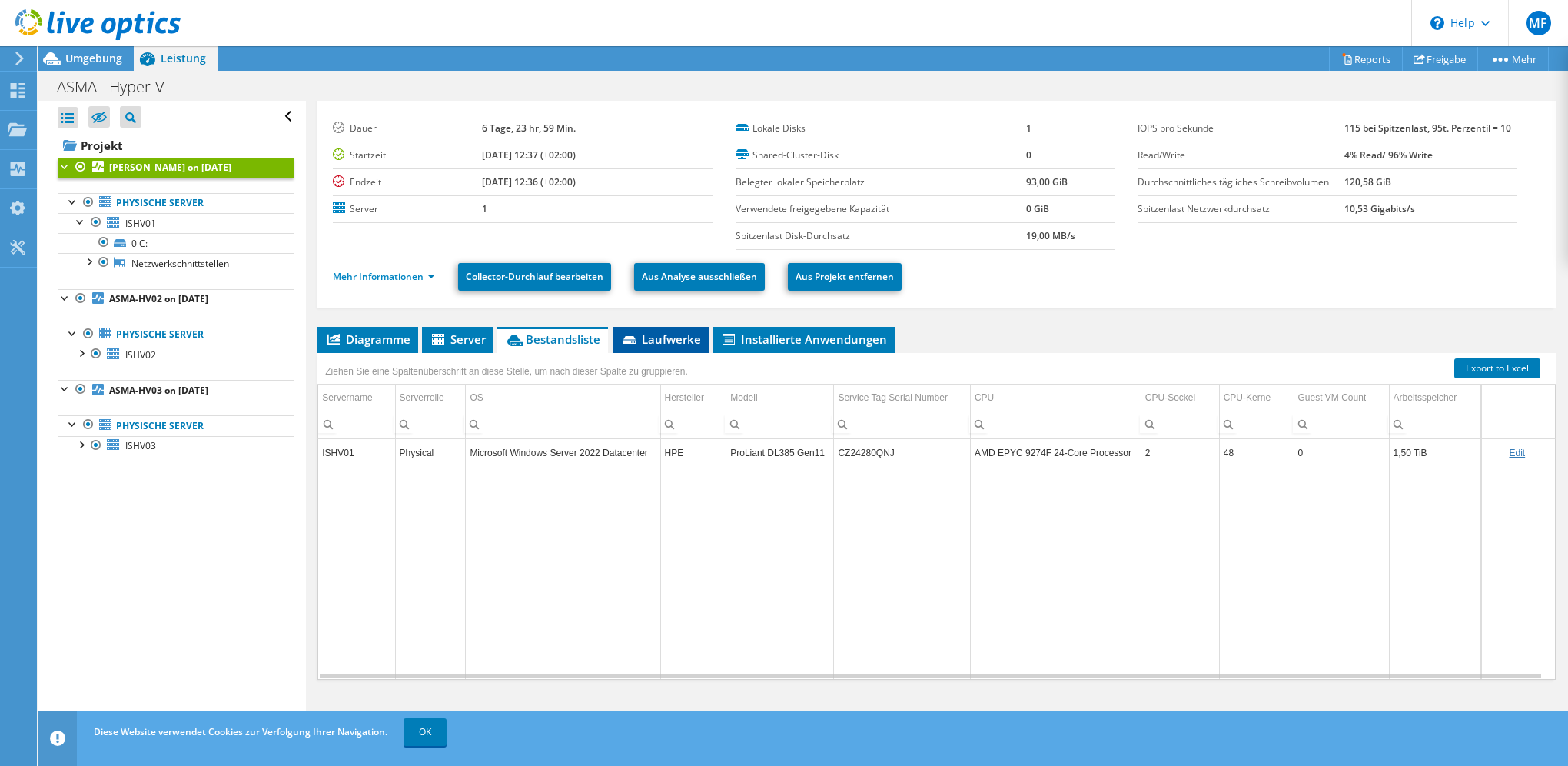
click at [661, 336] on span "Laufwerke" at bounding box center [661, 339] width 80 height 16
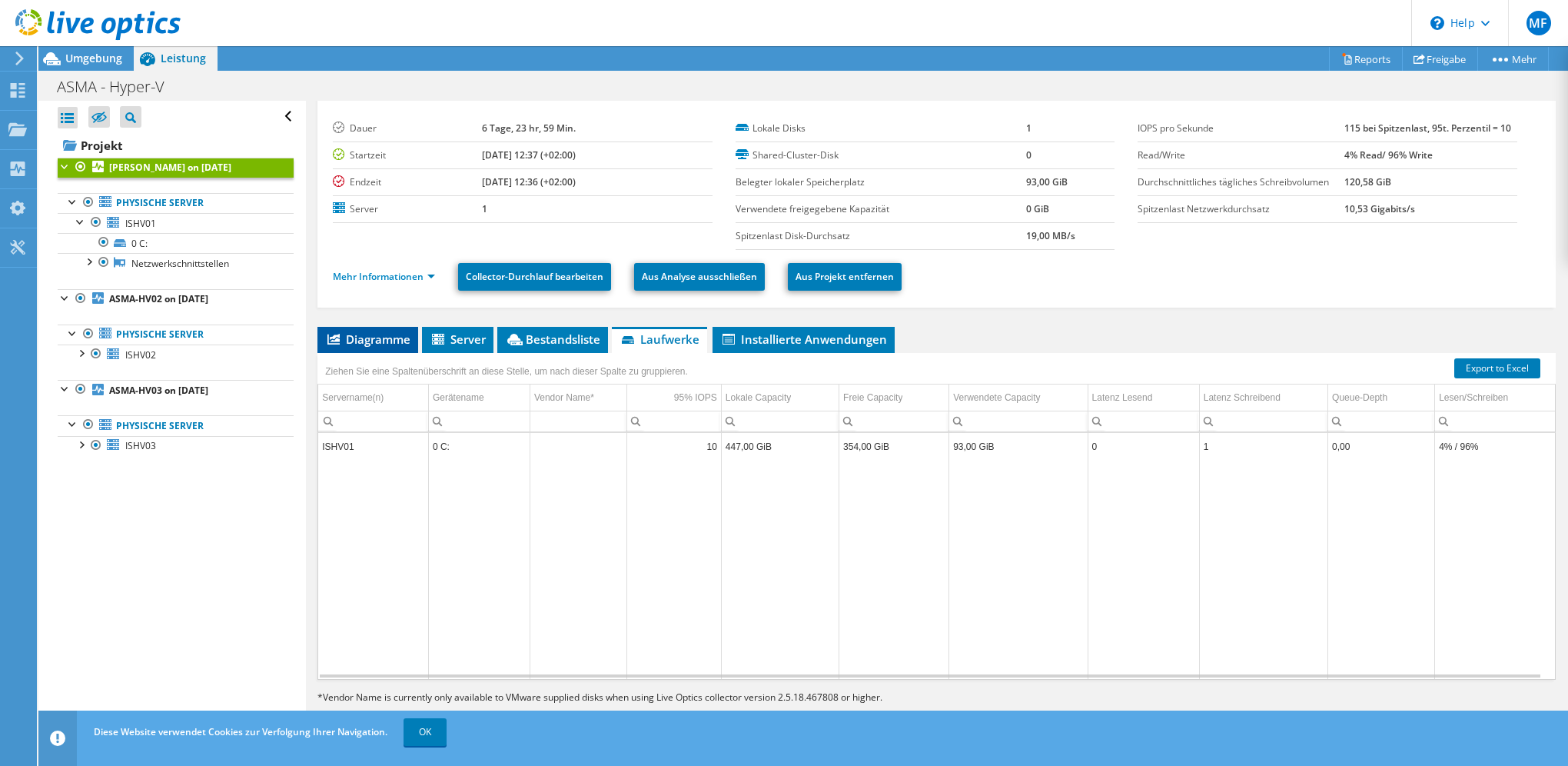
click at [380, 336] on span "Diagramme" at bounding box center [367, 339] width 85 height 16
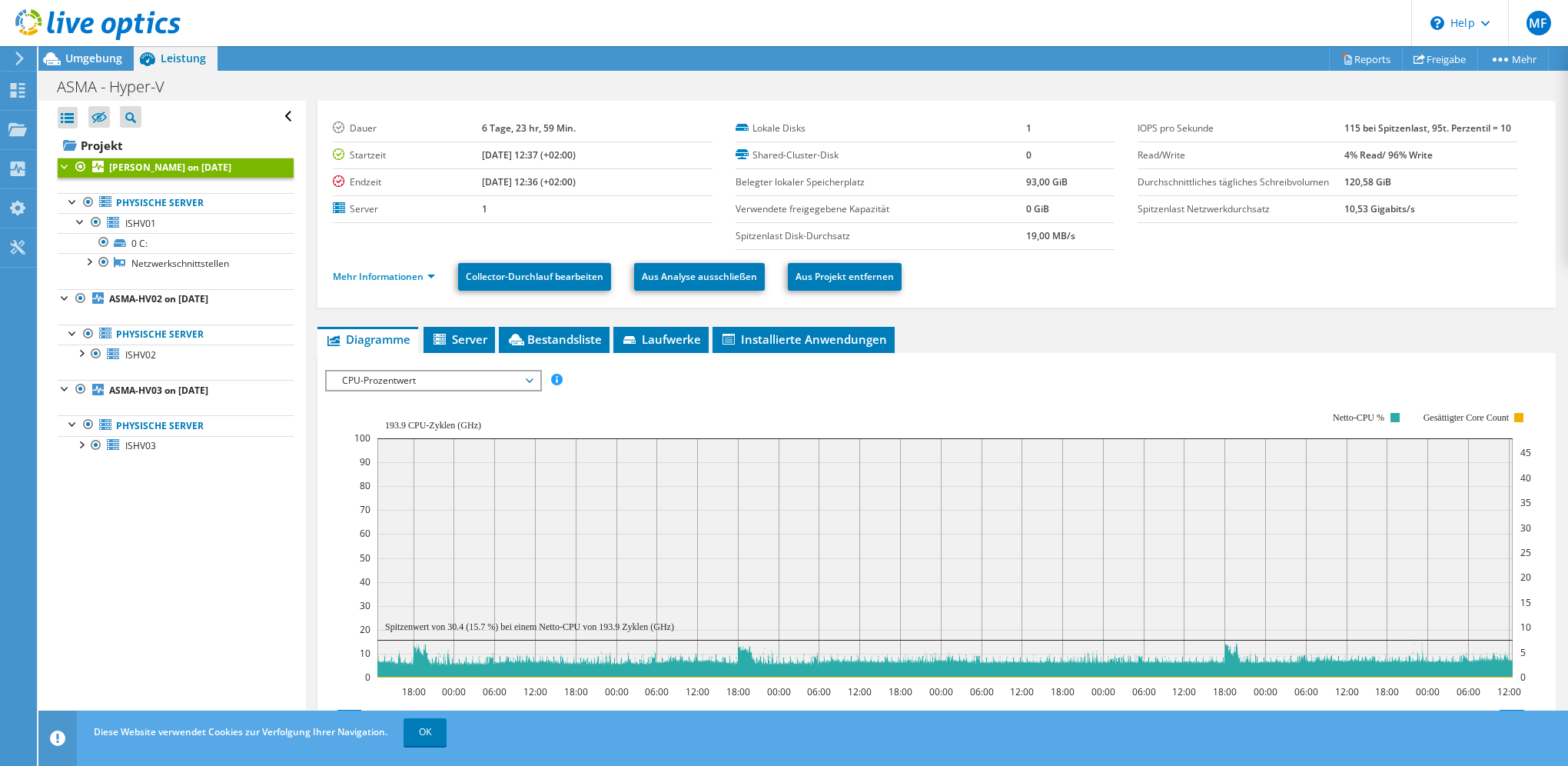
scroll to position [212, 0]
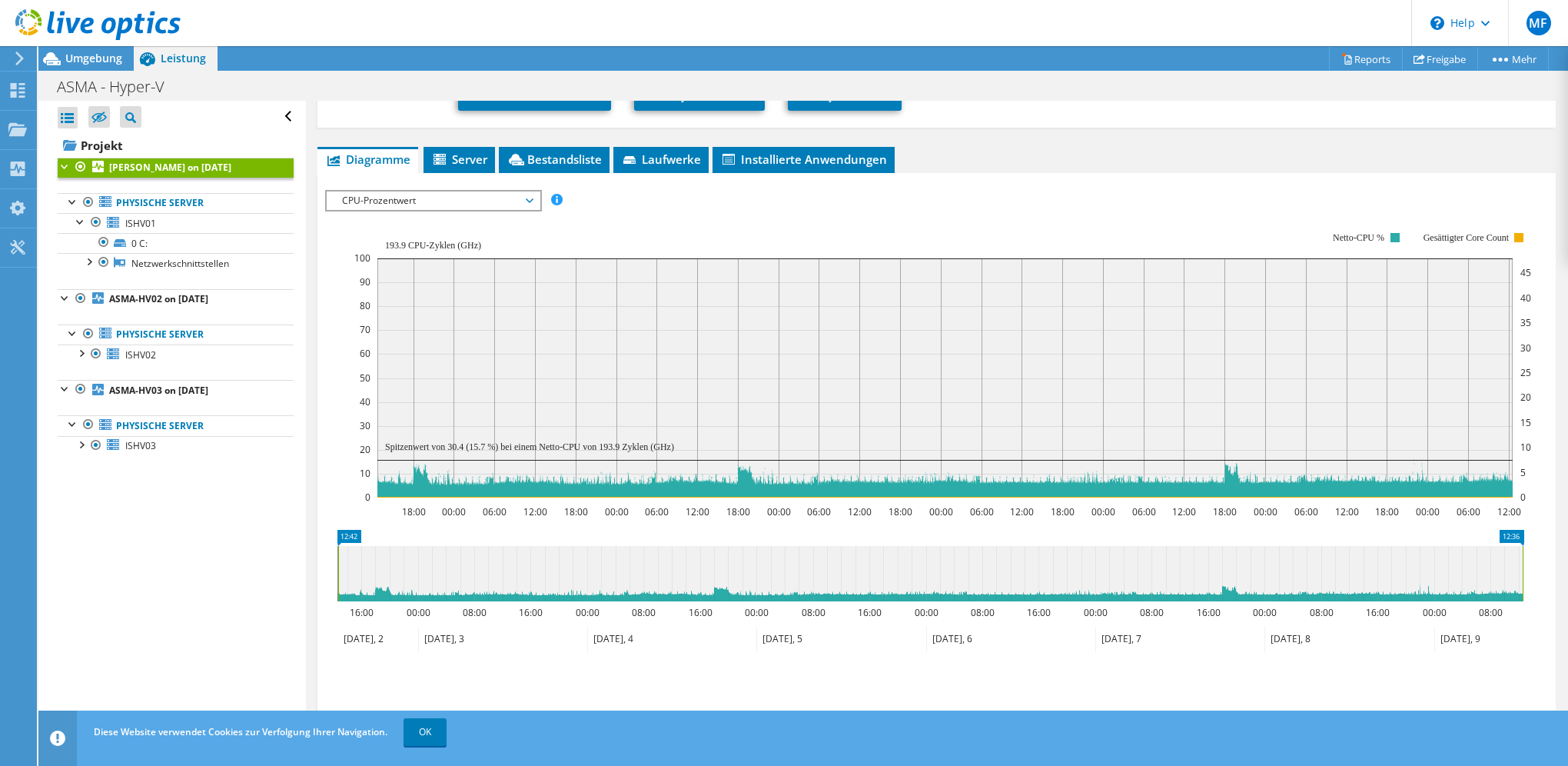
click at [465, 197] on span "CPU-Prozentwert" at bounding box center [433, 200] width 198 height 18
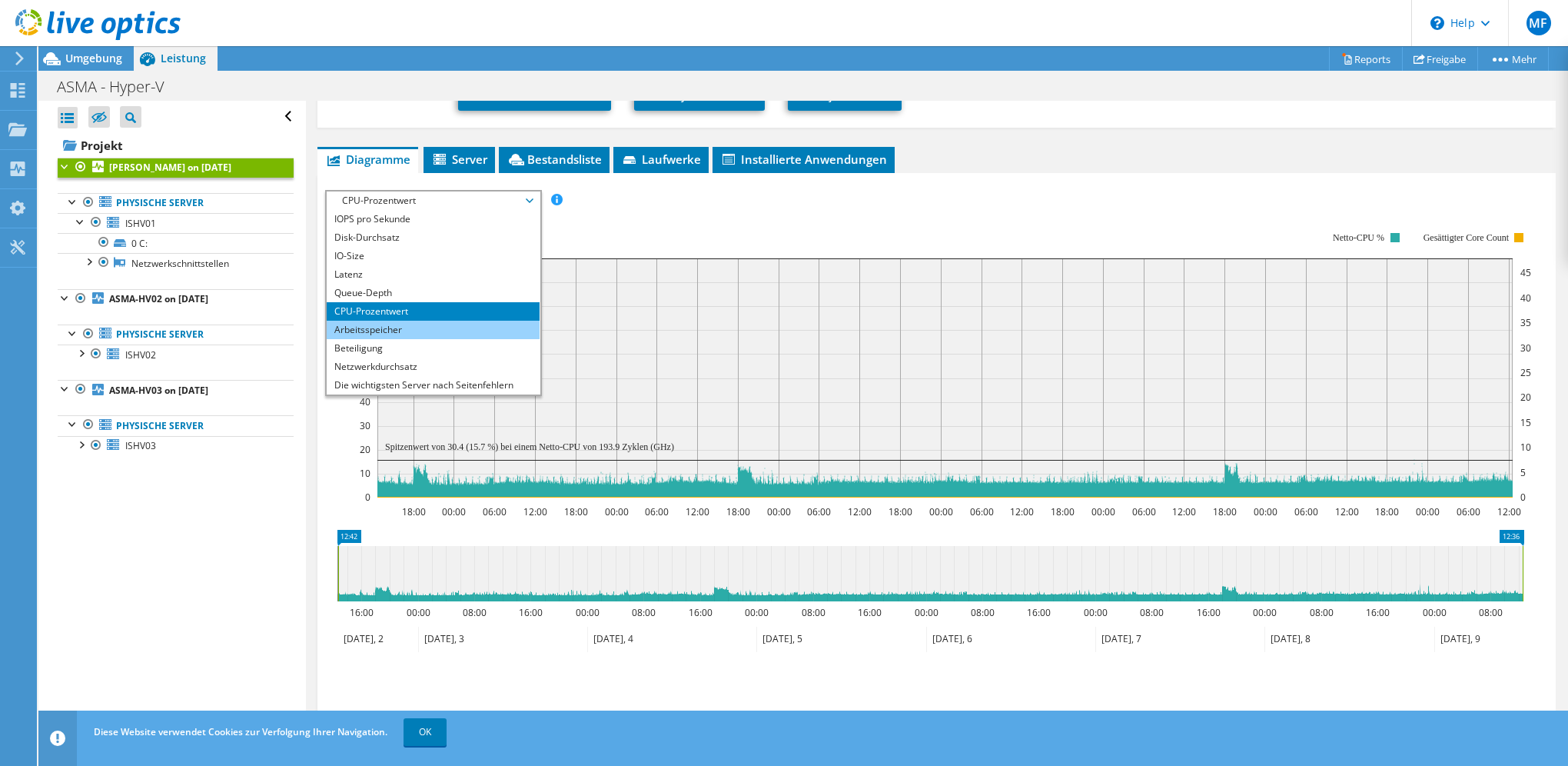
click at [396, 330] on li "Arbeitsspeicher" at bounding box center [433, 329] width 213 height 18
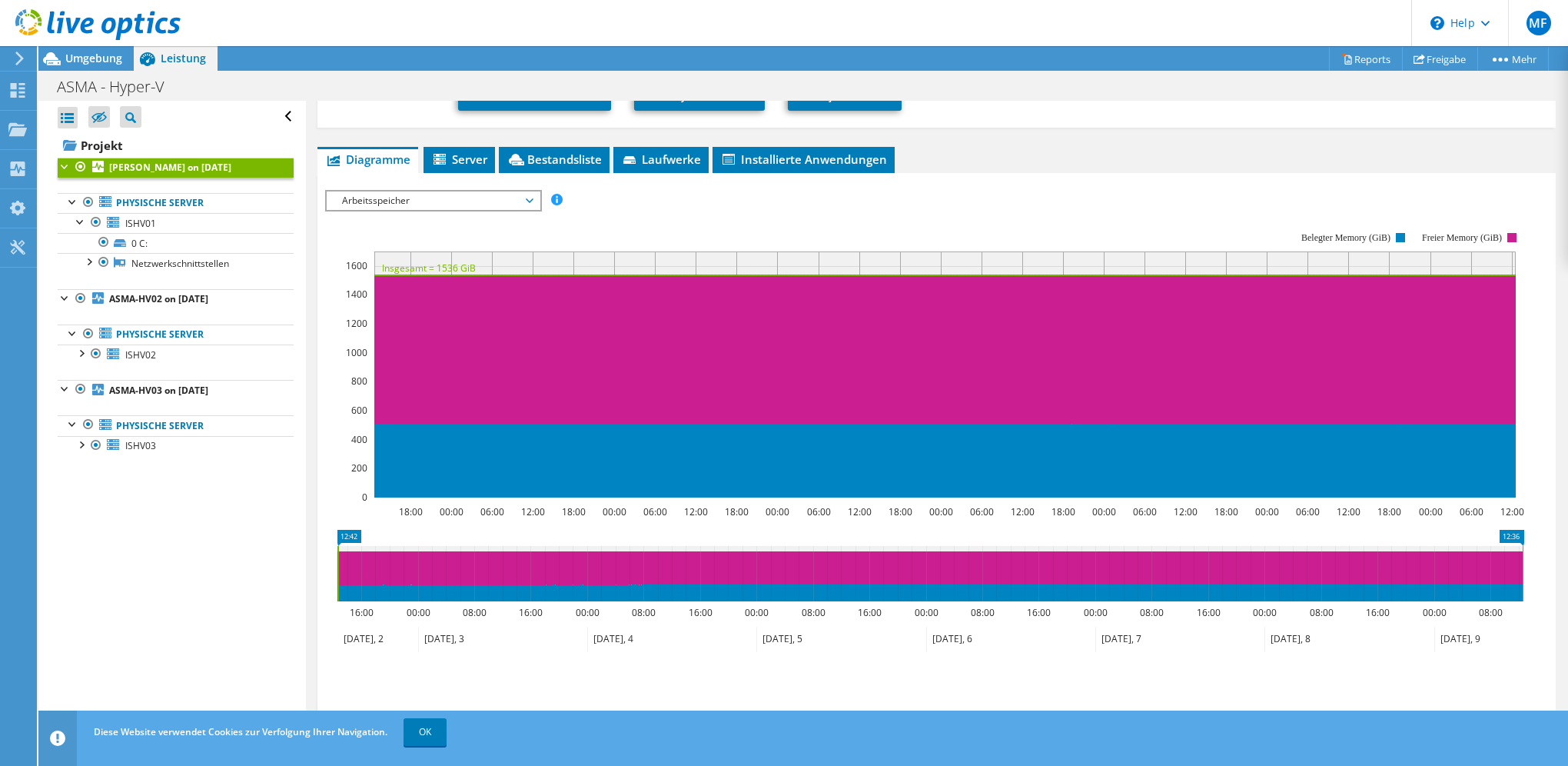
click at [452, 192] on span "Arbeitsspeicher" at bounding box center [433, 200] width 198 height 18
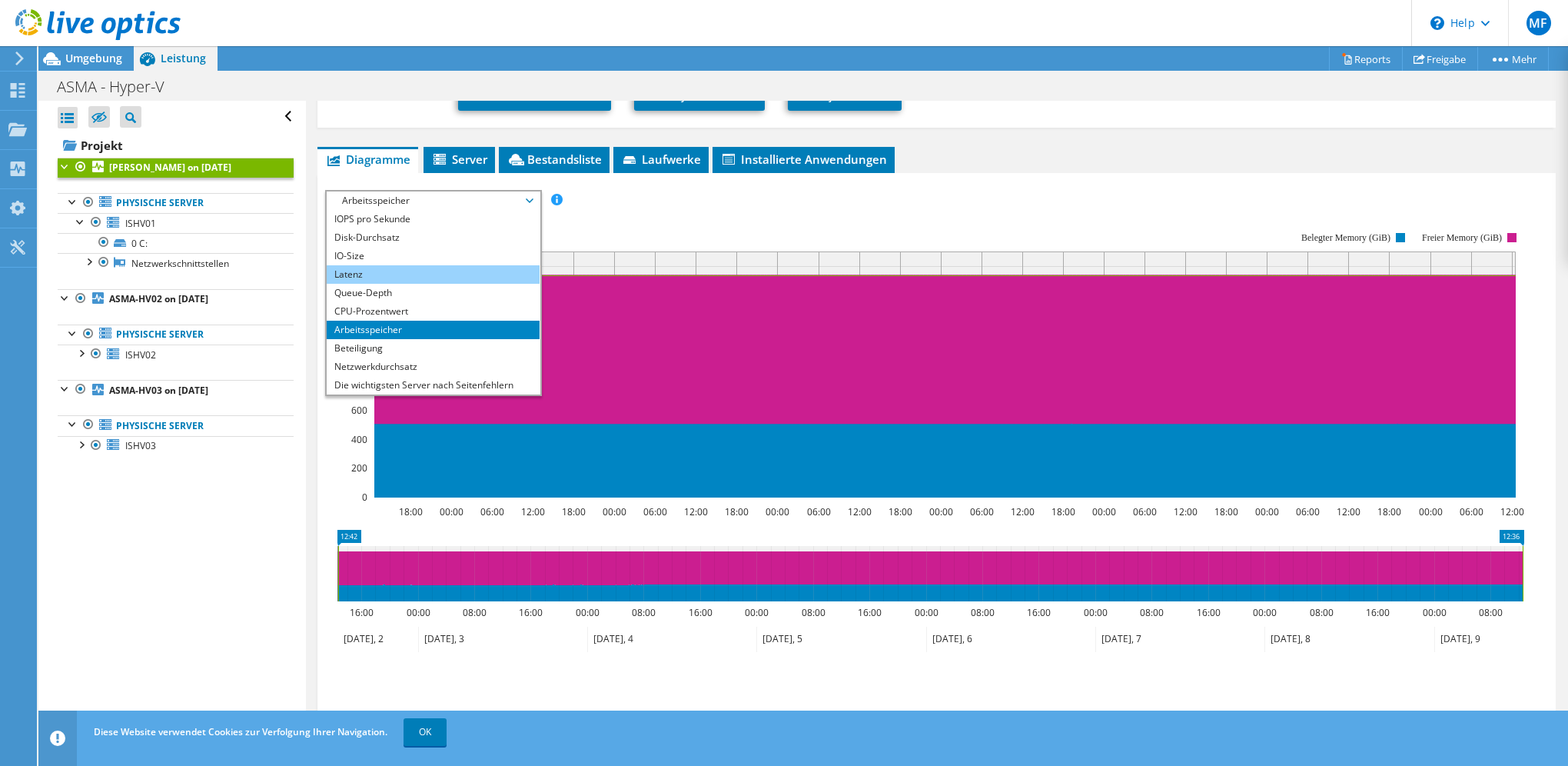
click at [386, 268] on li "Latenz" at bounding box center [433, 274] width 213 height 18
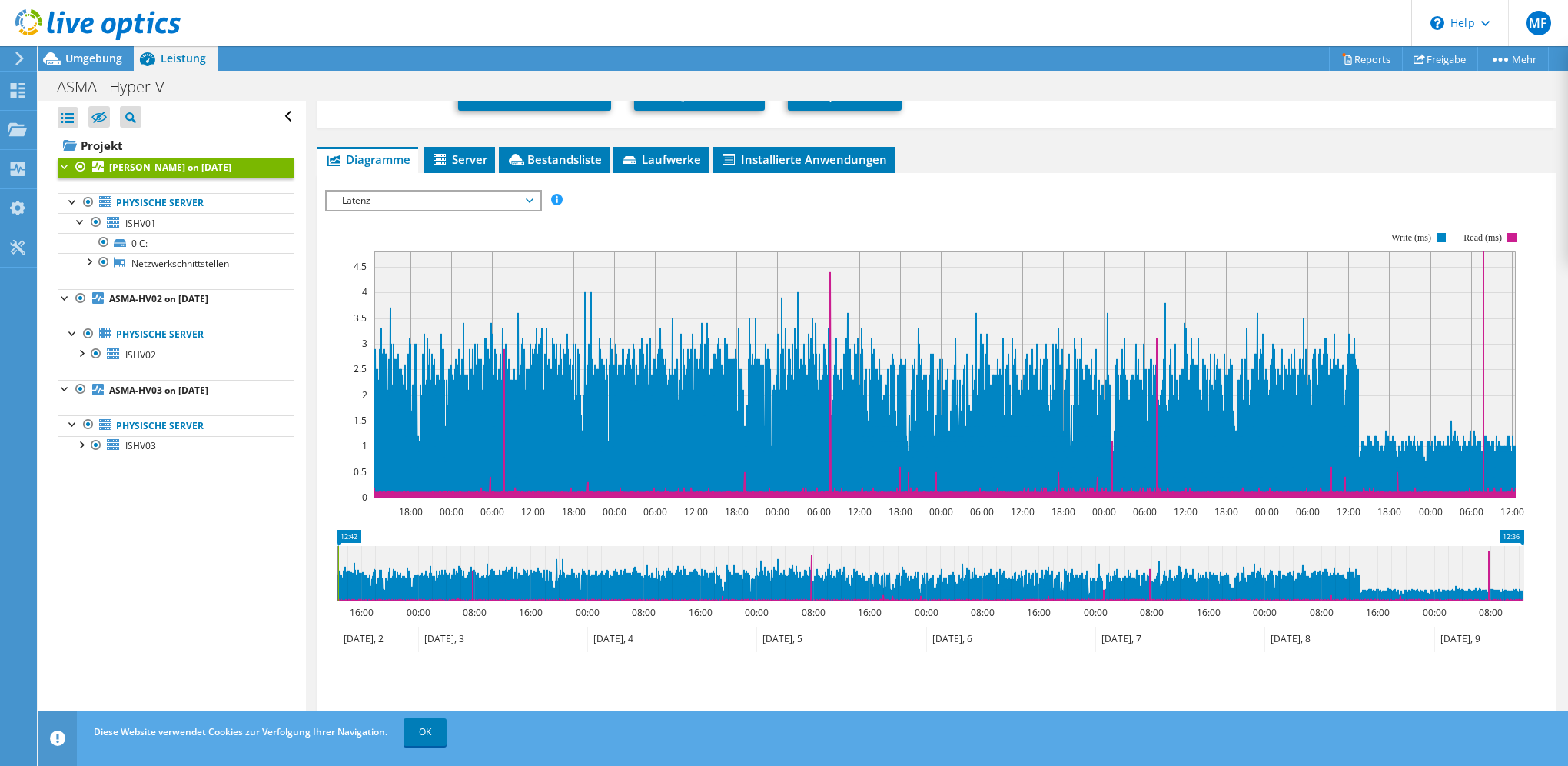
click at [404, 203] on span "Latenz" at bounding box center [433, 200] width 198 height 18
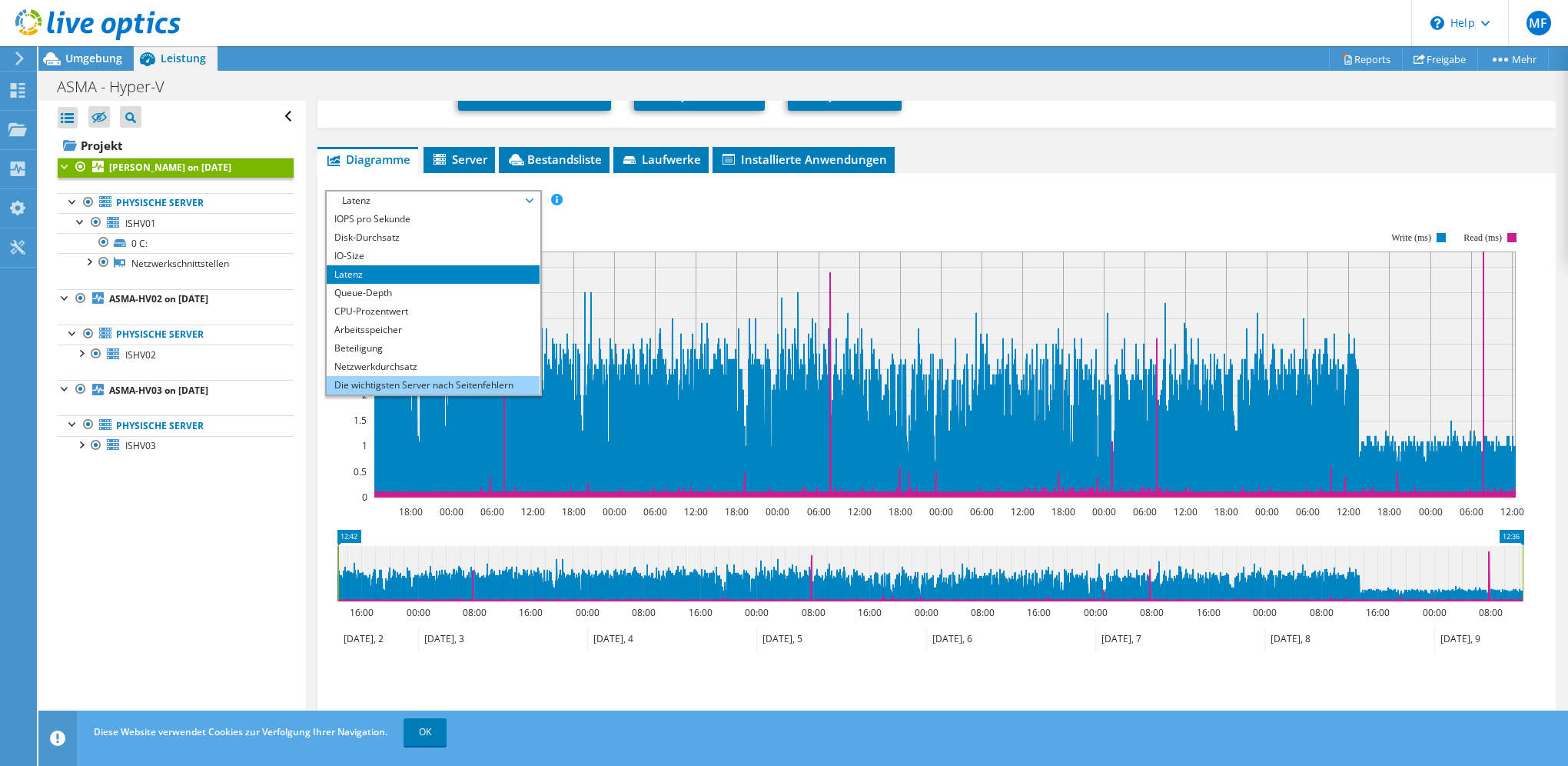
click at [394, 376] on li "Die wichtigsten Server nach Seitenfehlern" at bounding box center [433, 385] width 213 height 18
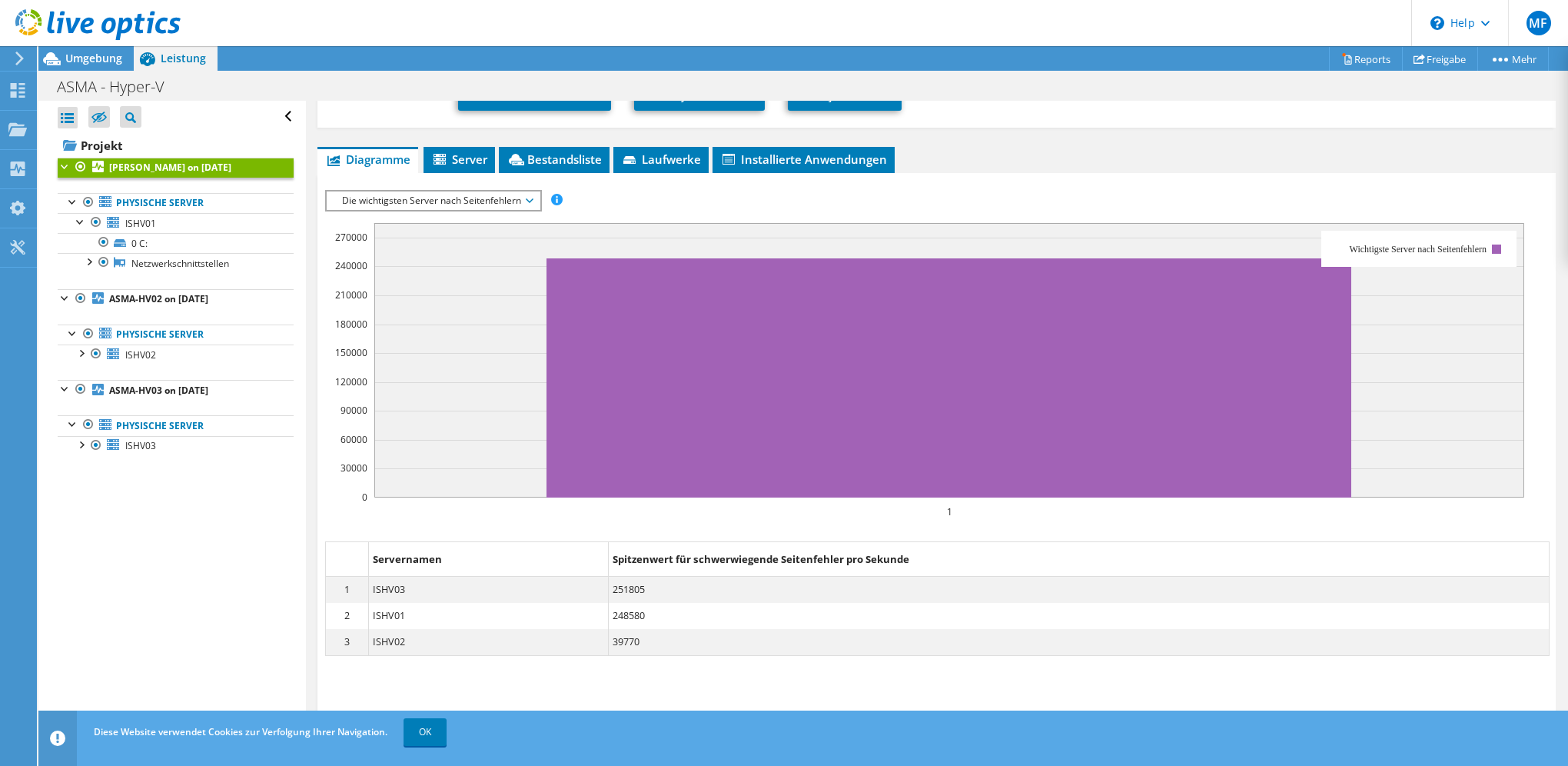
click at [524, 192] on span "Die wichtigsten Server nach Seitenfehlern" at bounding box center [433, 200] width 198 height 18
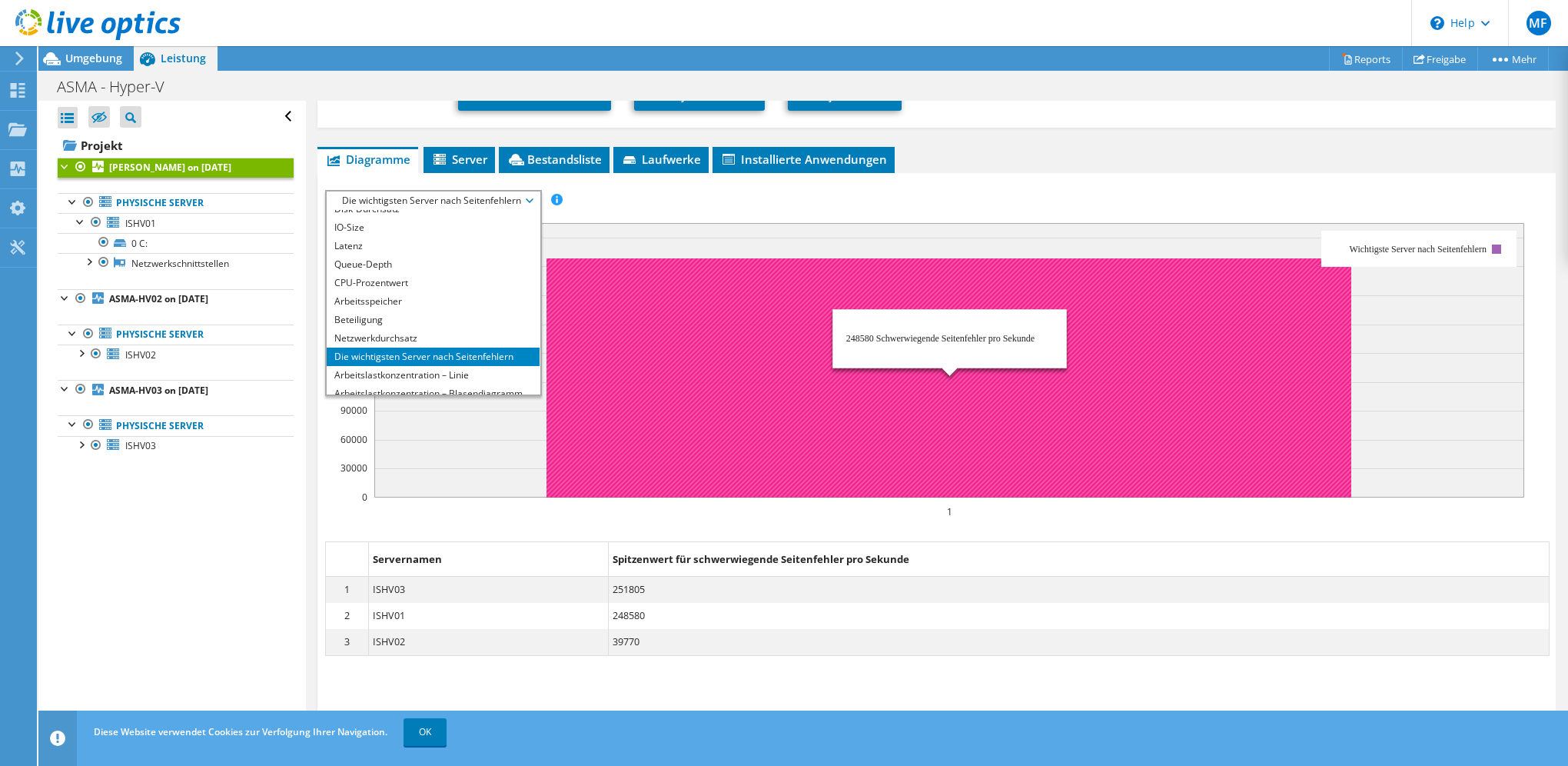
scroll to position [55, 0]
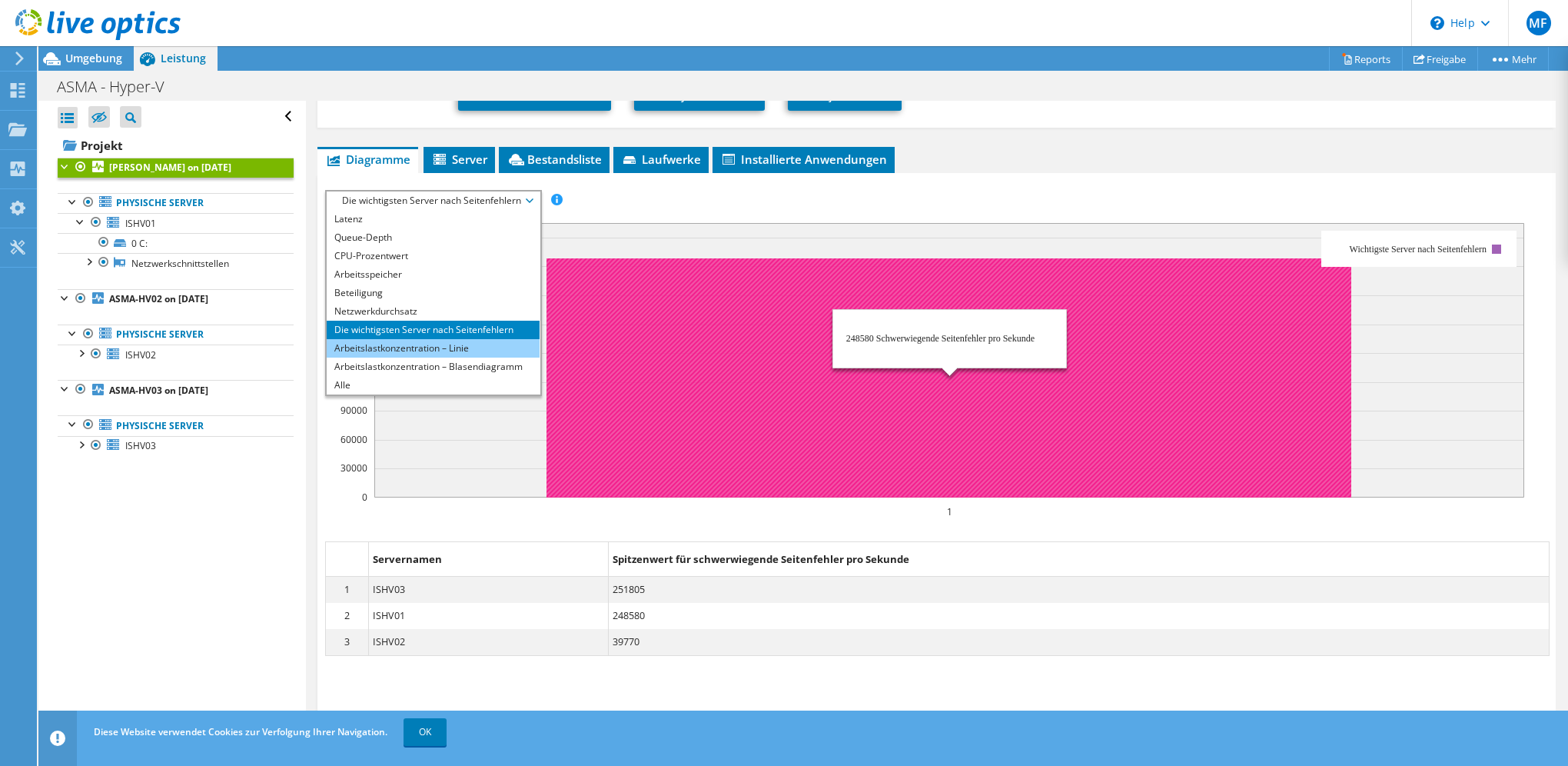
click at [373, 346] on li "Arbeitslastkonzentration – Linie" at bounding box center [433, 348] width 213 height 18
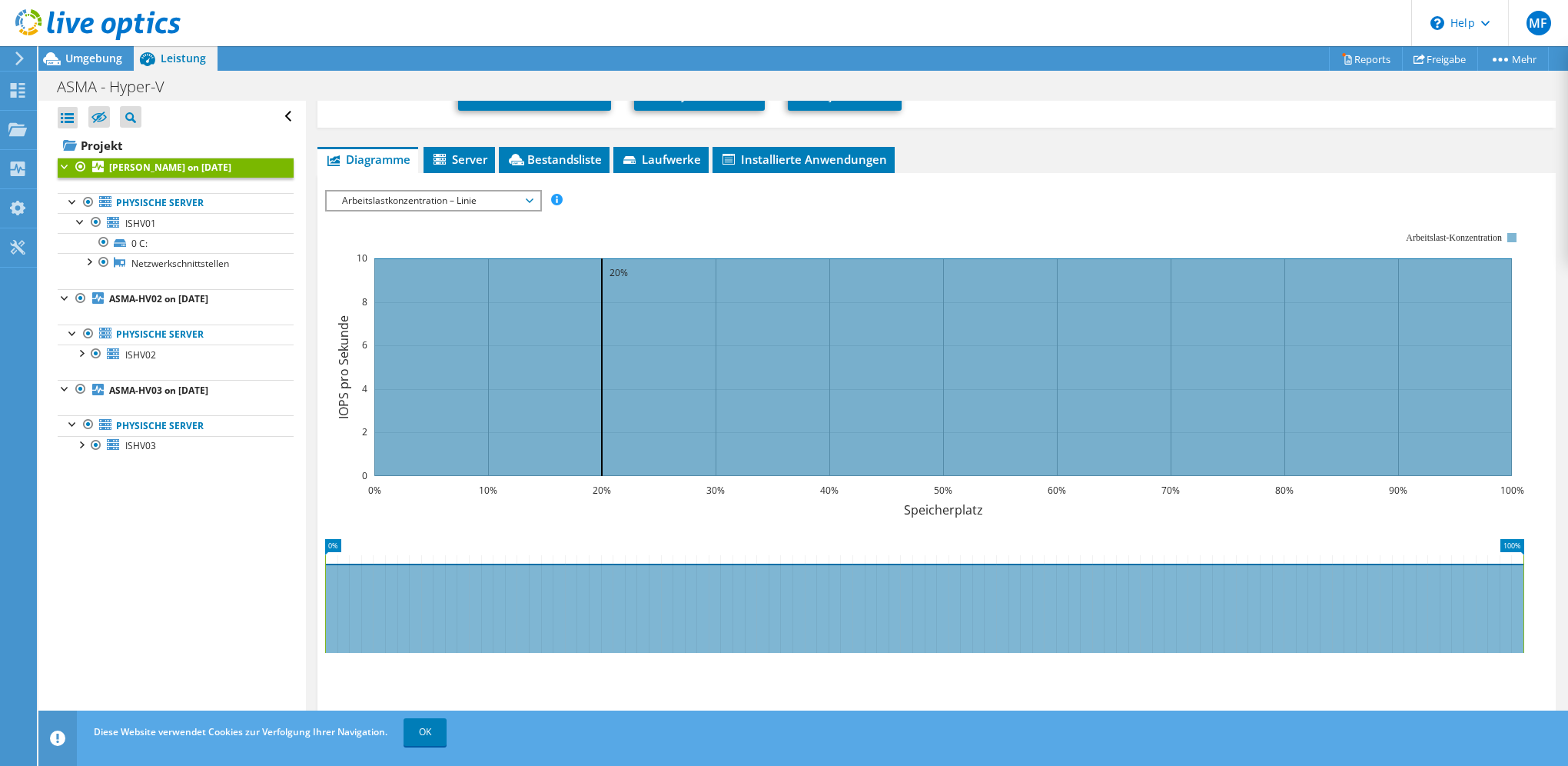
click at [478, 197] on span "Arbeitslastkonzentration – Linie" at bounding box center [433, 200] width 198 height 18
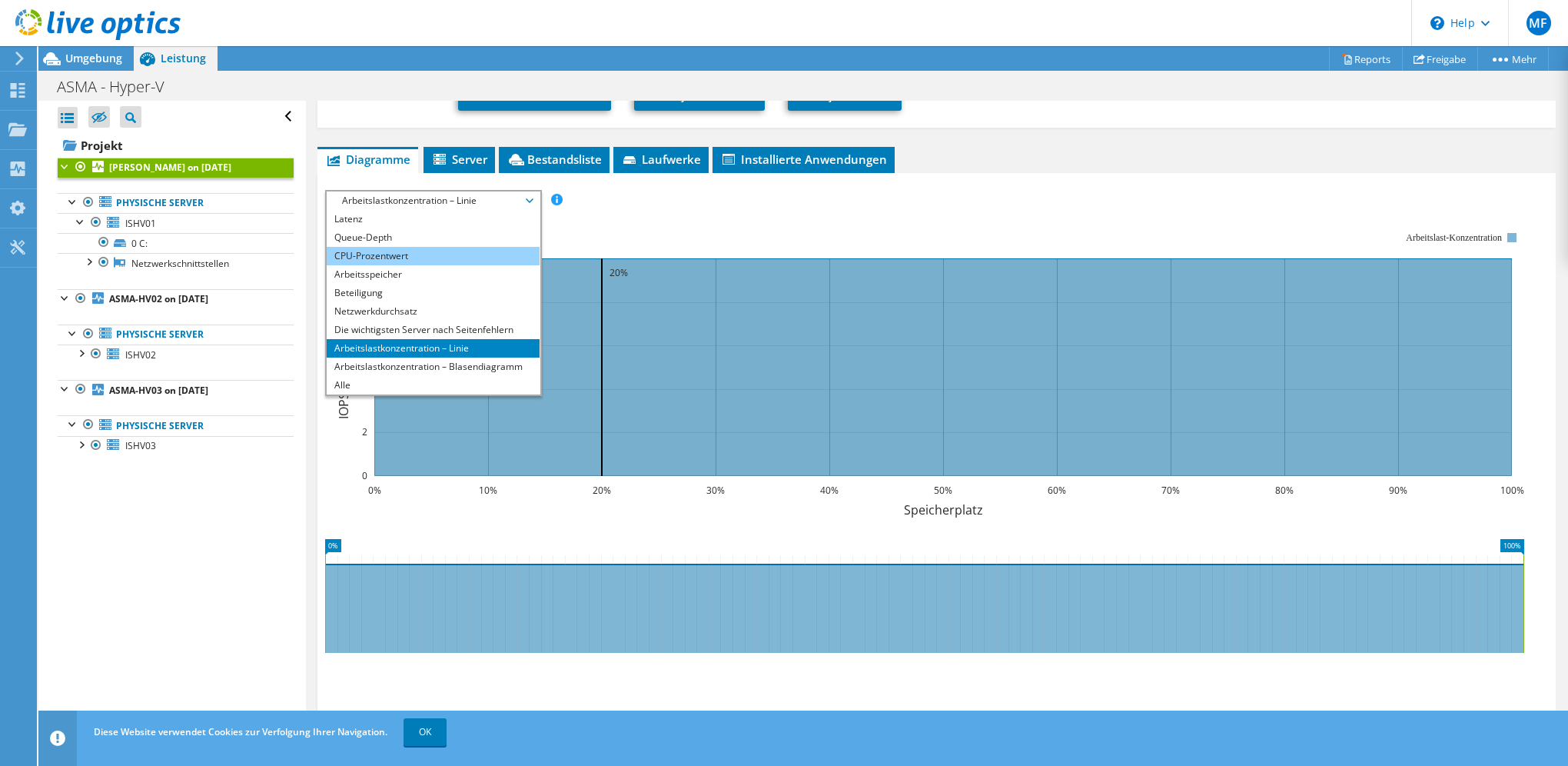
click at [378, 247] on li "CPU-Prozentwert" at bounding box center [433, 256] width 213 height 18
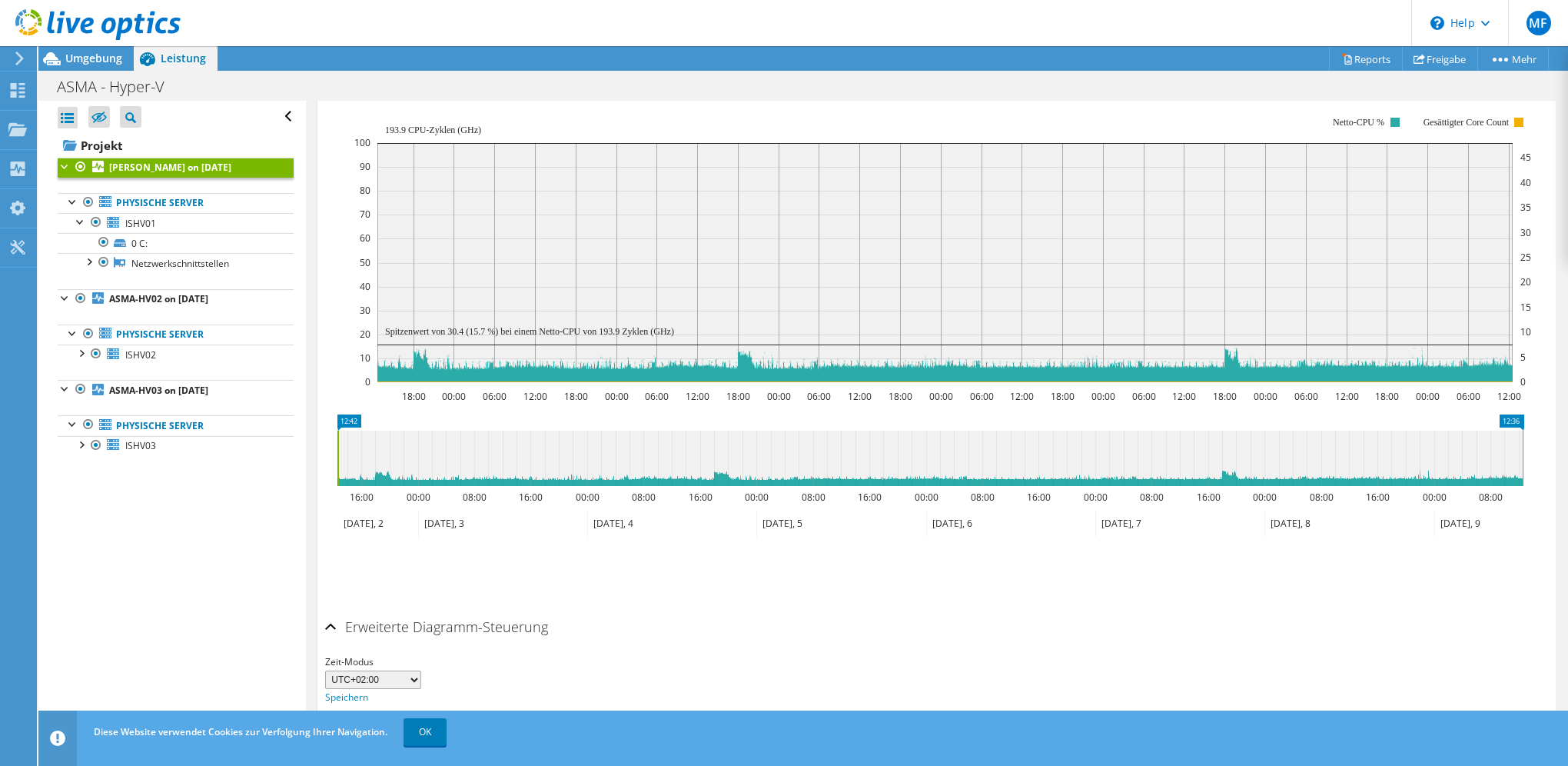
scroll to position [365, 0]
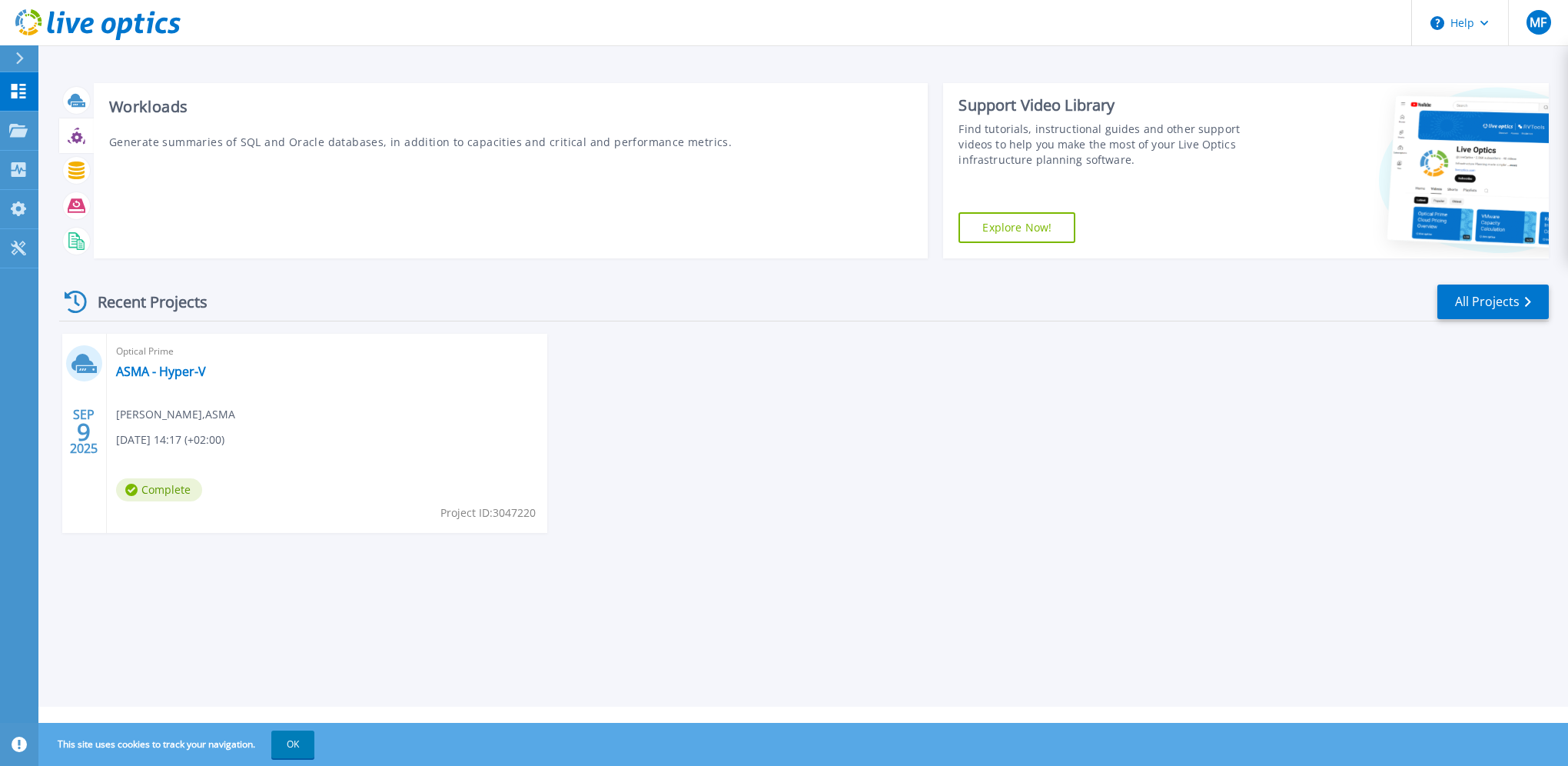
click at [68, 139] on icon at bounding box center [76, 135] width 18 height 18
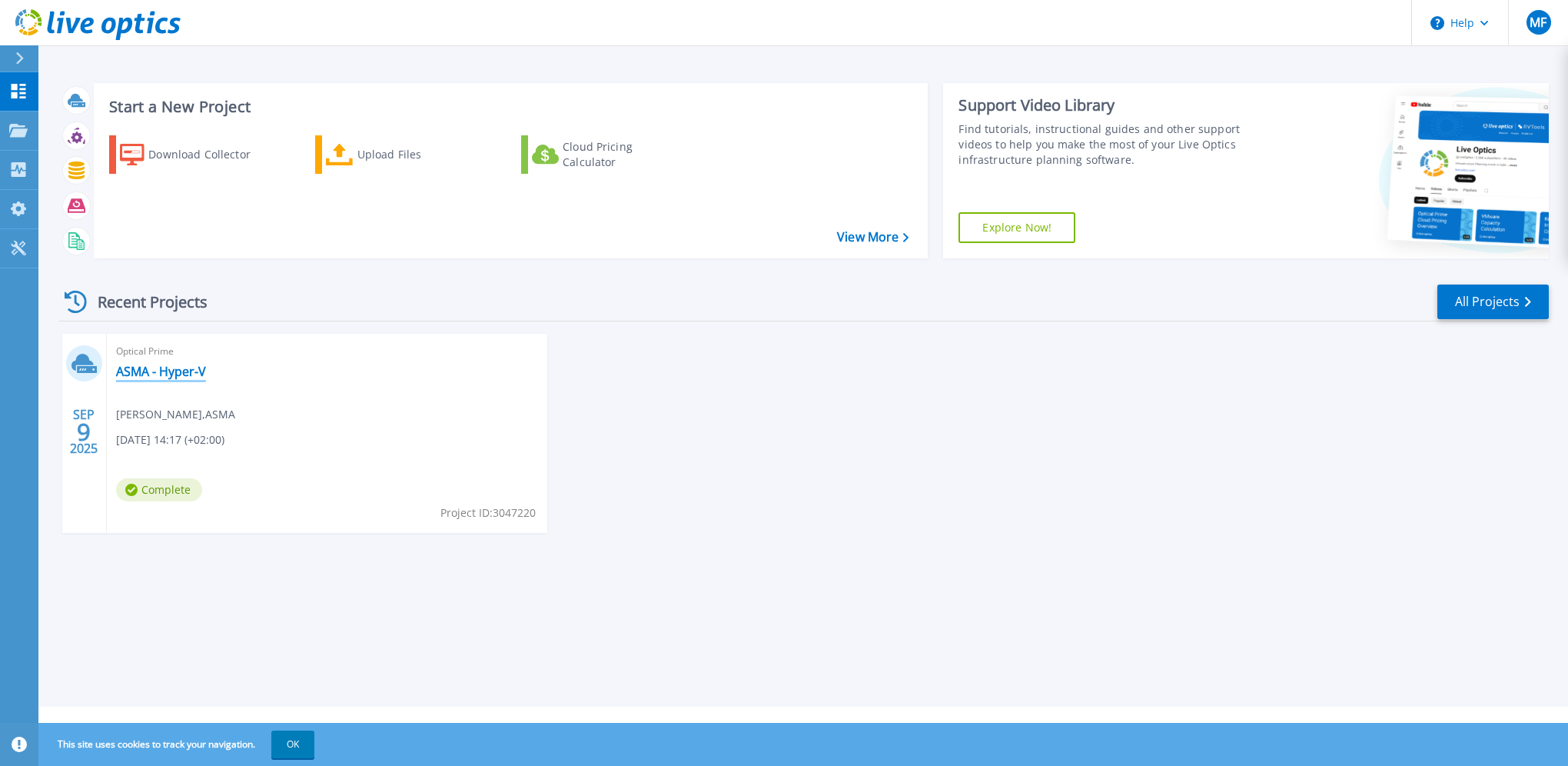
click at [145, 372] on link "ASMA - Hyper-V" at bounding box center [161, 372] width 90 height 16
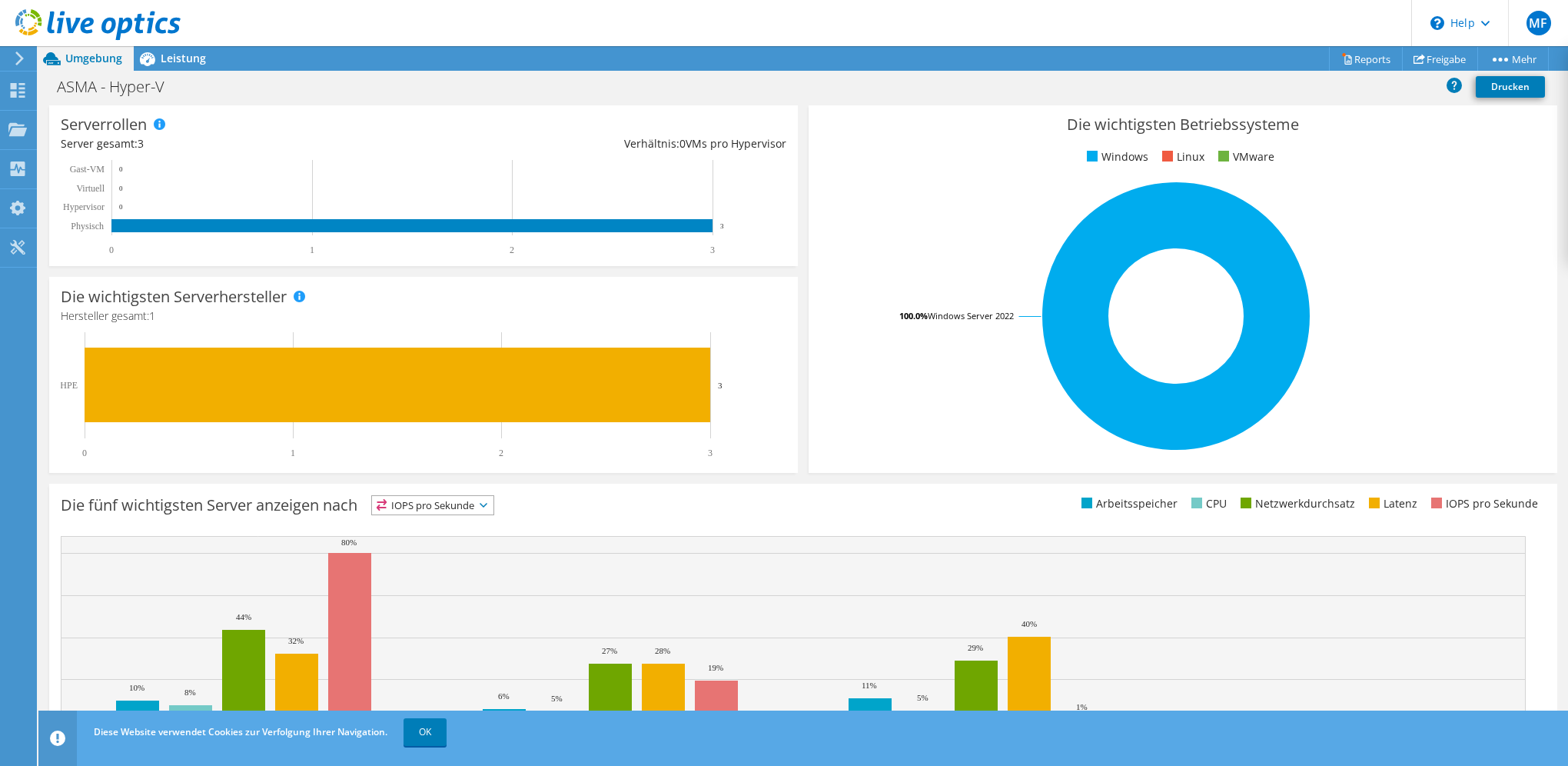
scroll to position [260, 0]
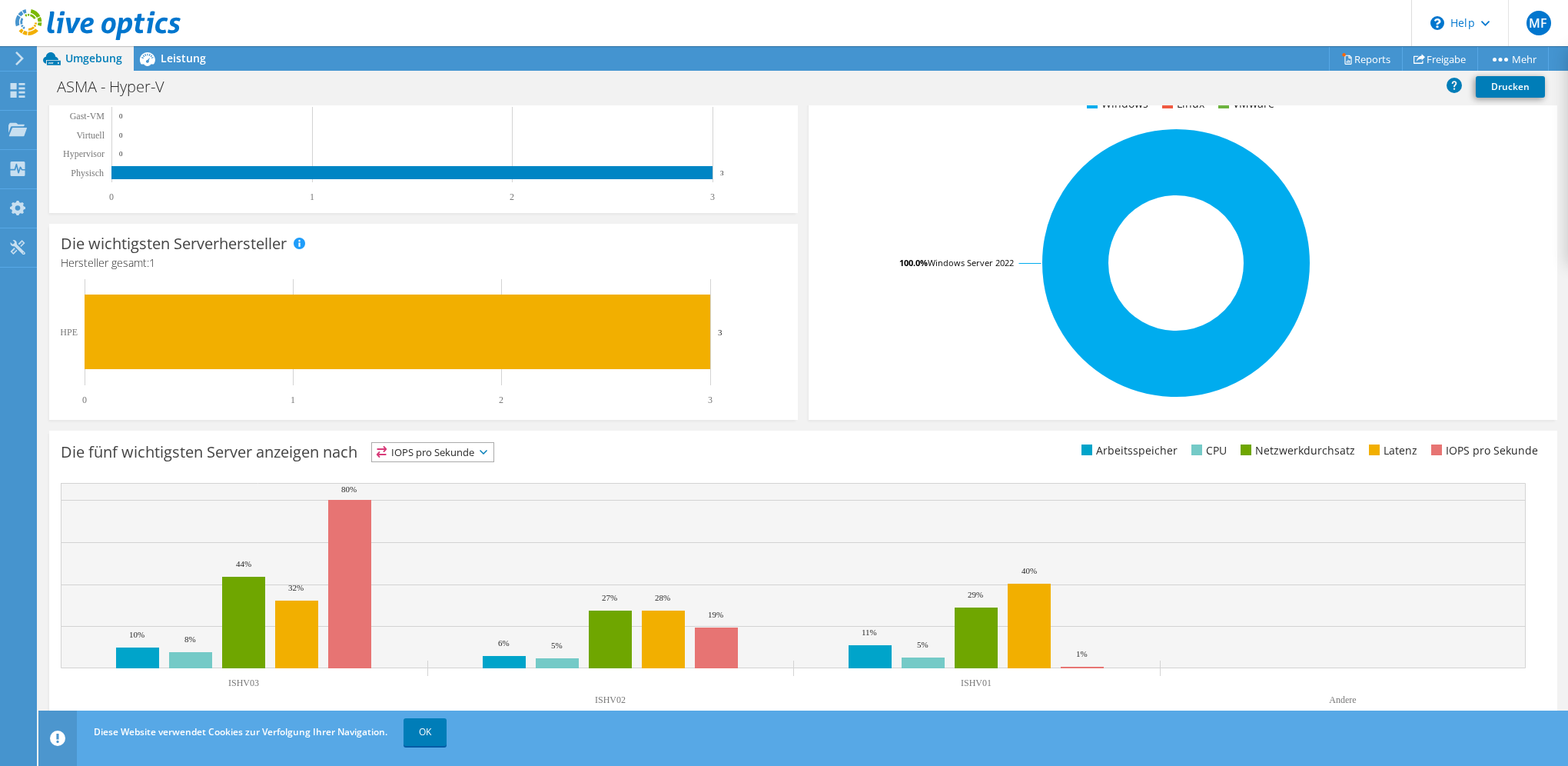
click at [488, 450] on icon at bounding box center [483, 452] width 8 height 4
click at [409, 509] on li "CPU" at bounding box center [433, 515] width 121 height 22
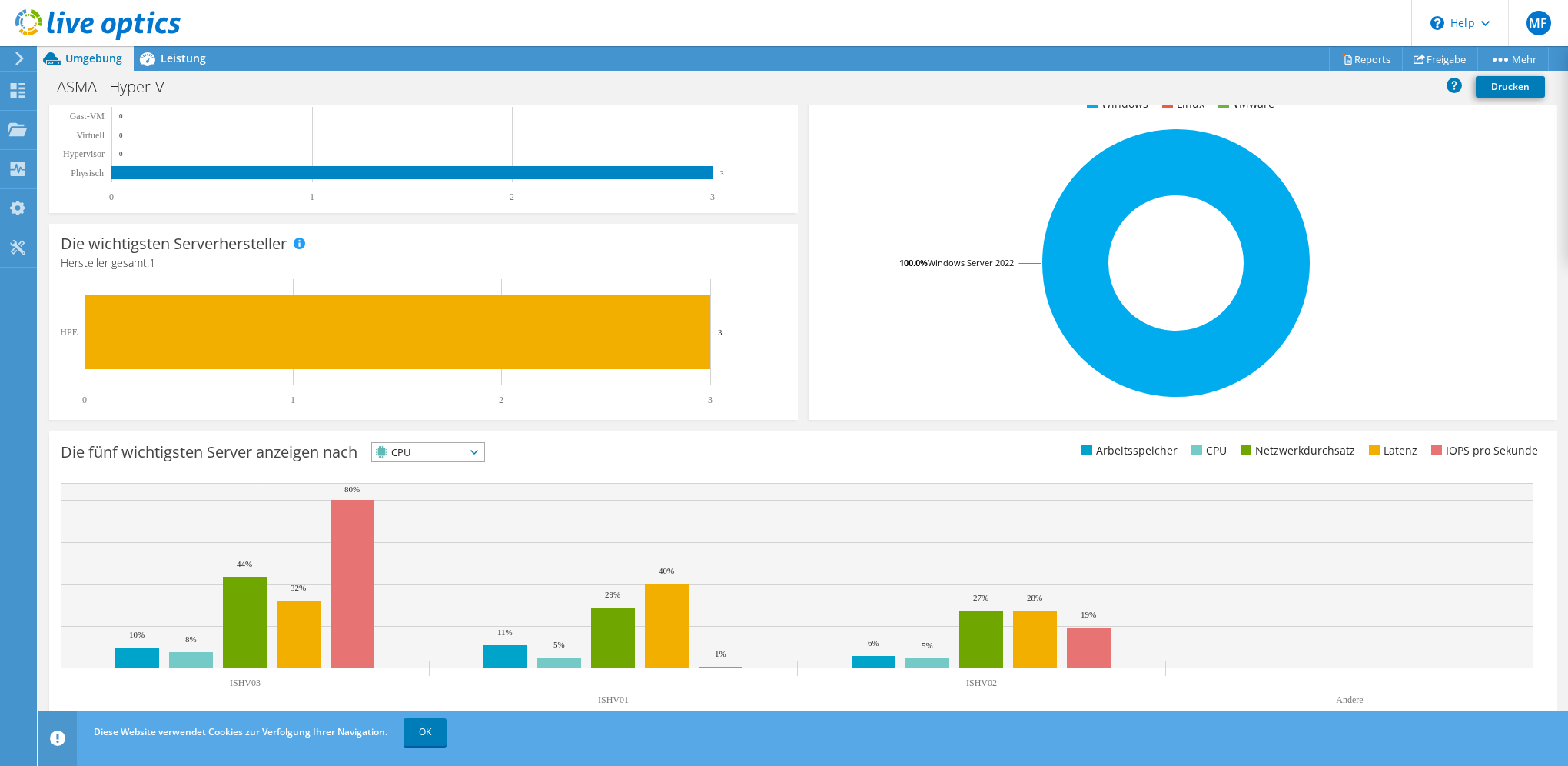
scroll to position [29, 0]
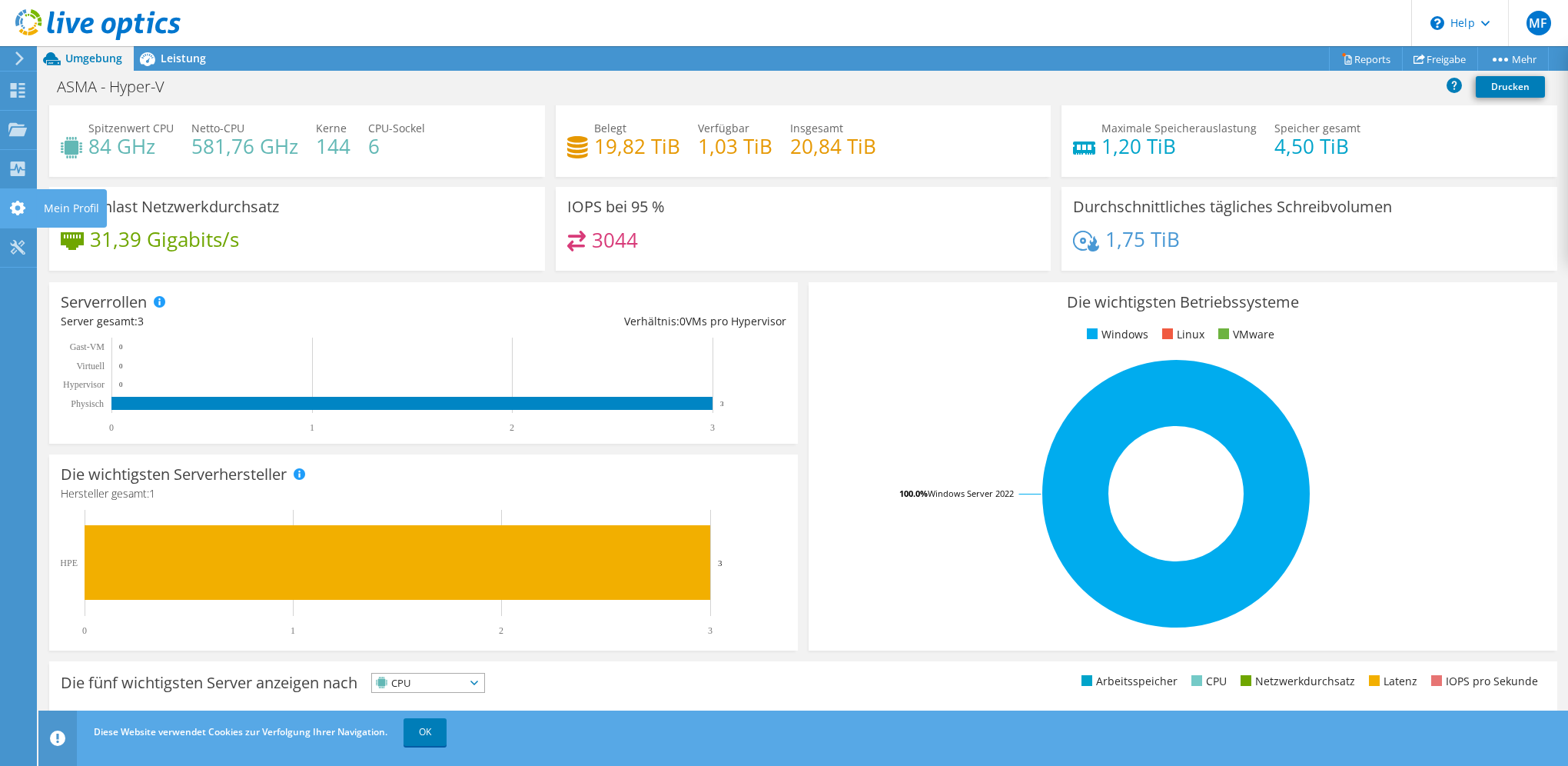
click at [20, 203] on use at bounding box center [18, 207] width 16 height 15
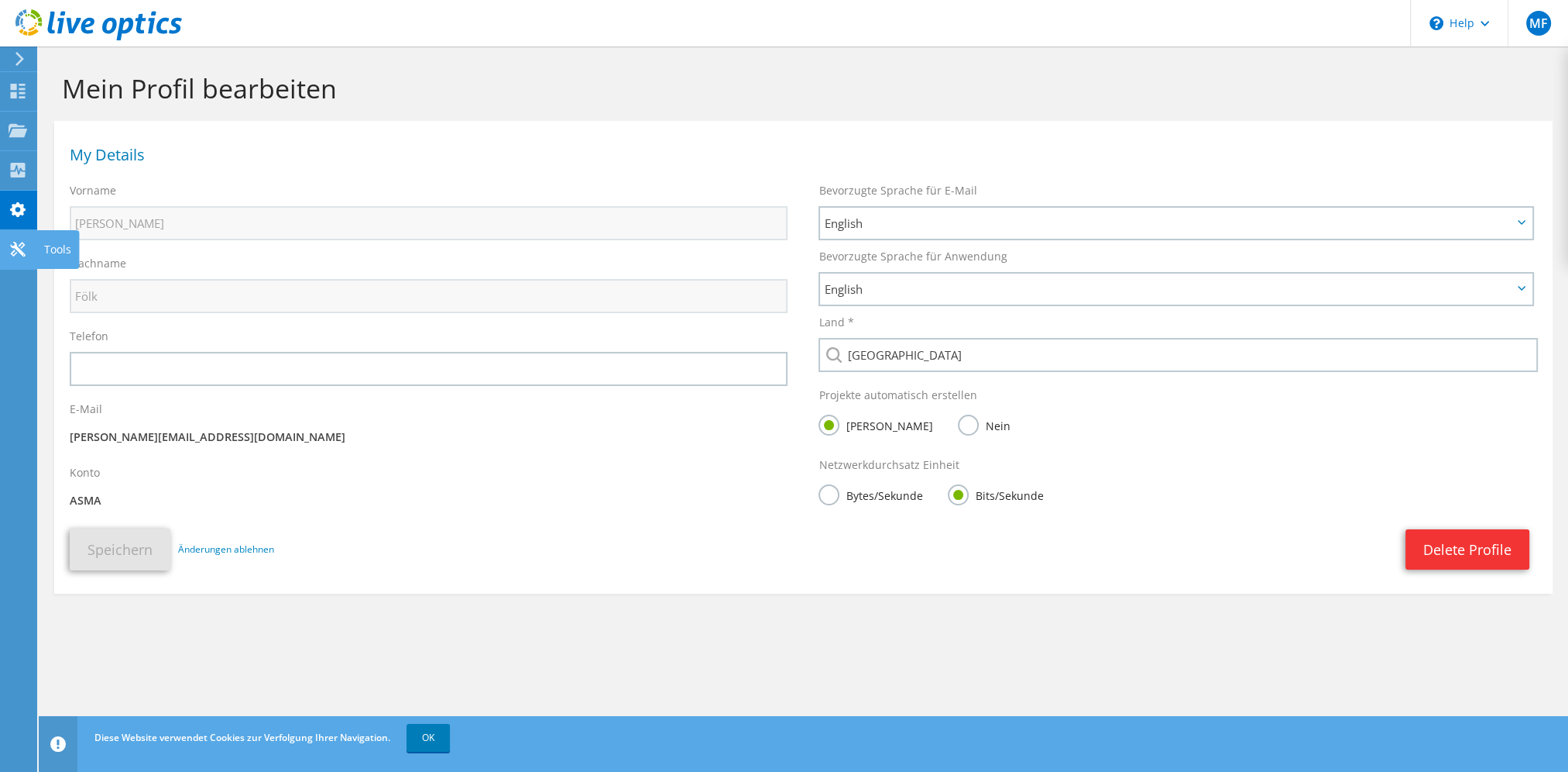
drag, startPoint x: 0, startPoint y: 0, endPoint x: 14, endPoint y: 243, distance: 243.4
click at [14, 243] on icon at bounding box center [18, 249] width 19 height 15
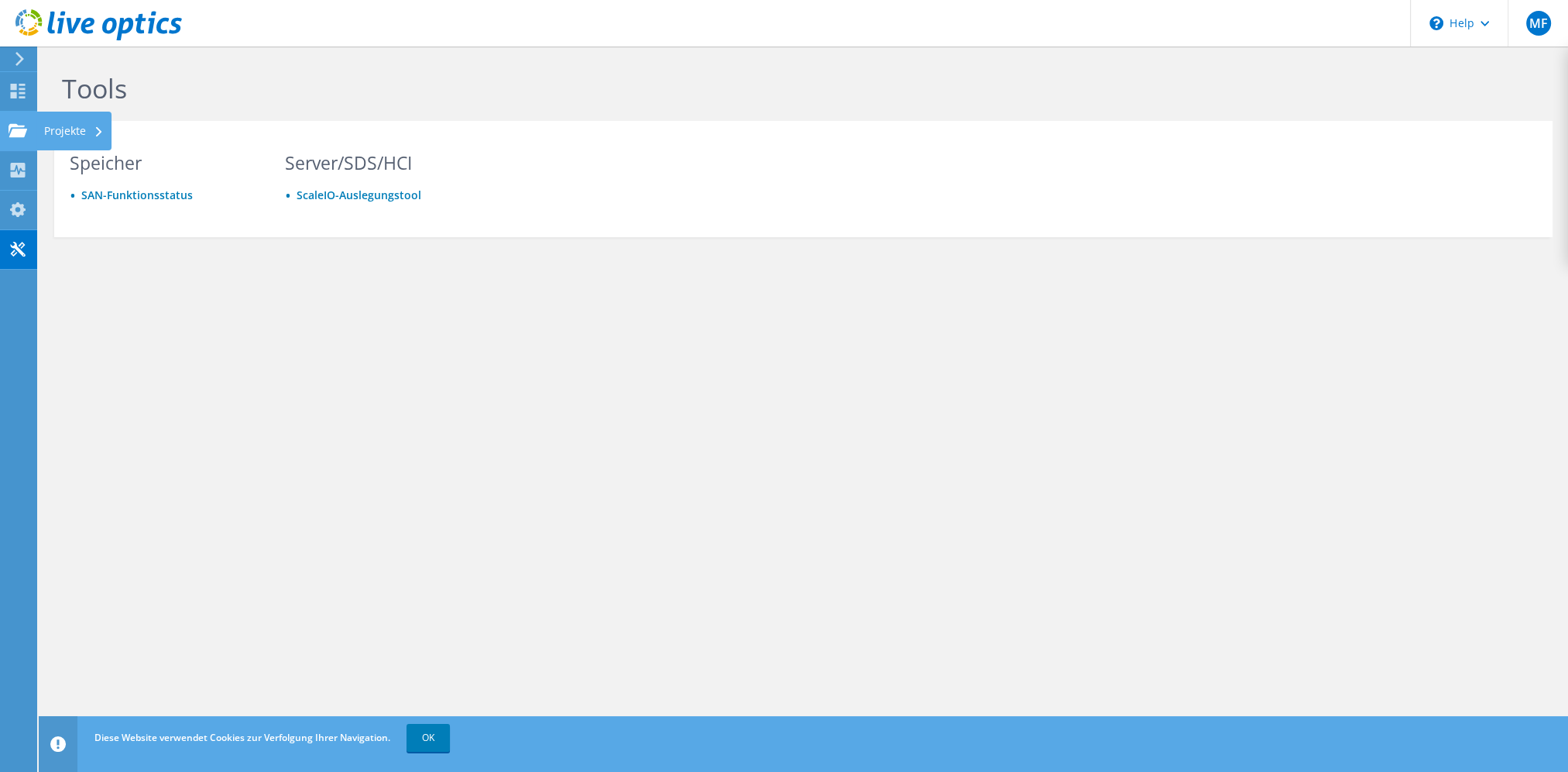
click at [20, 134] on use at bounding box center [18, 129] width 19 height 13
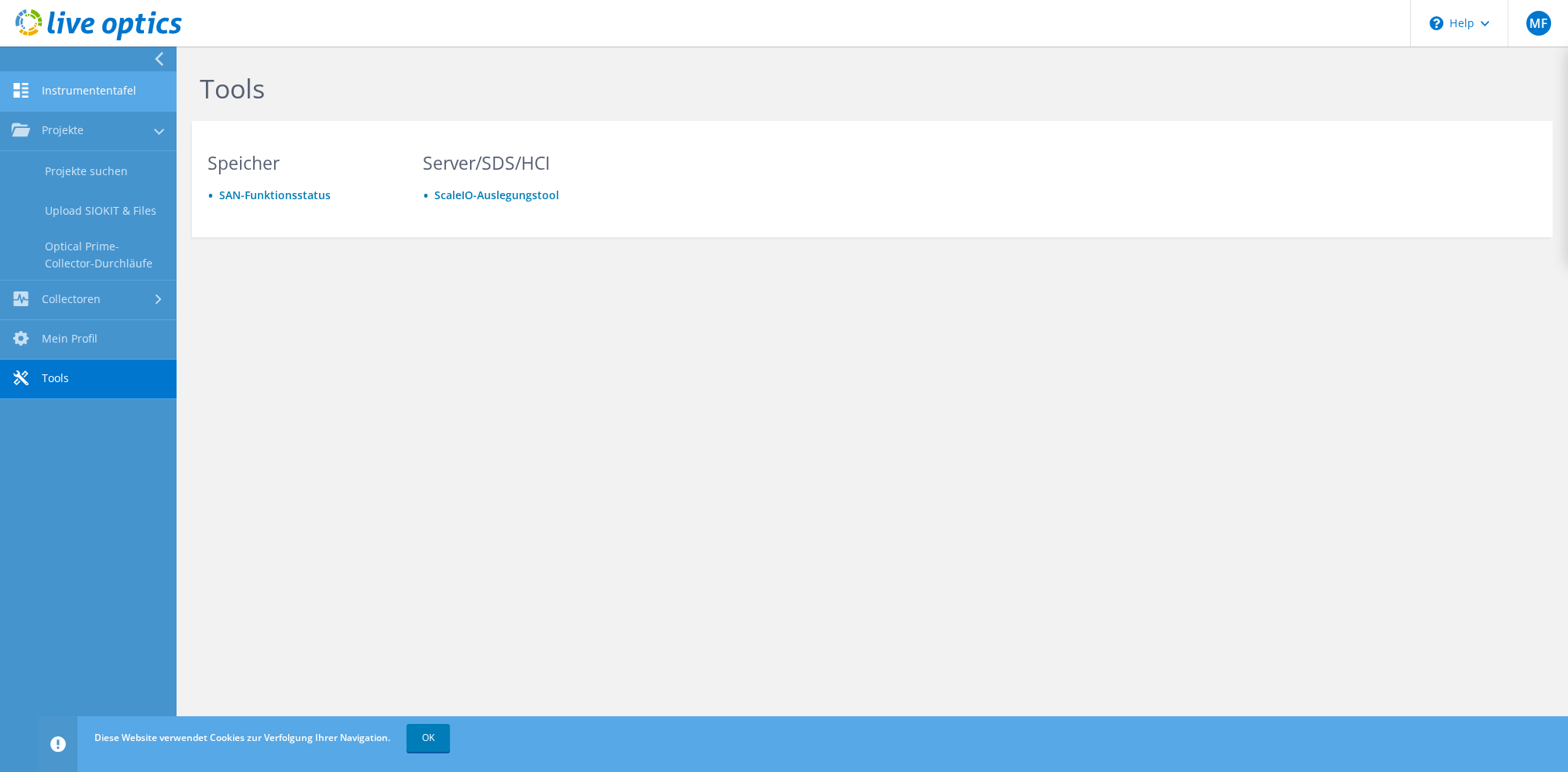
click at [81, 95] on link "Instrumententafel" at bounding box center [88, 91] width 177 height 40
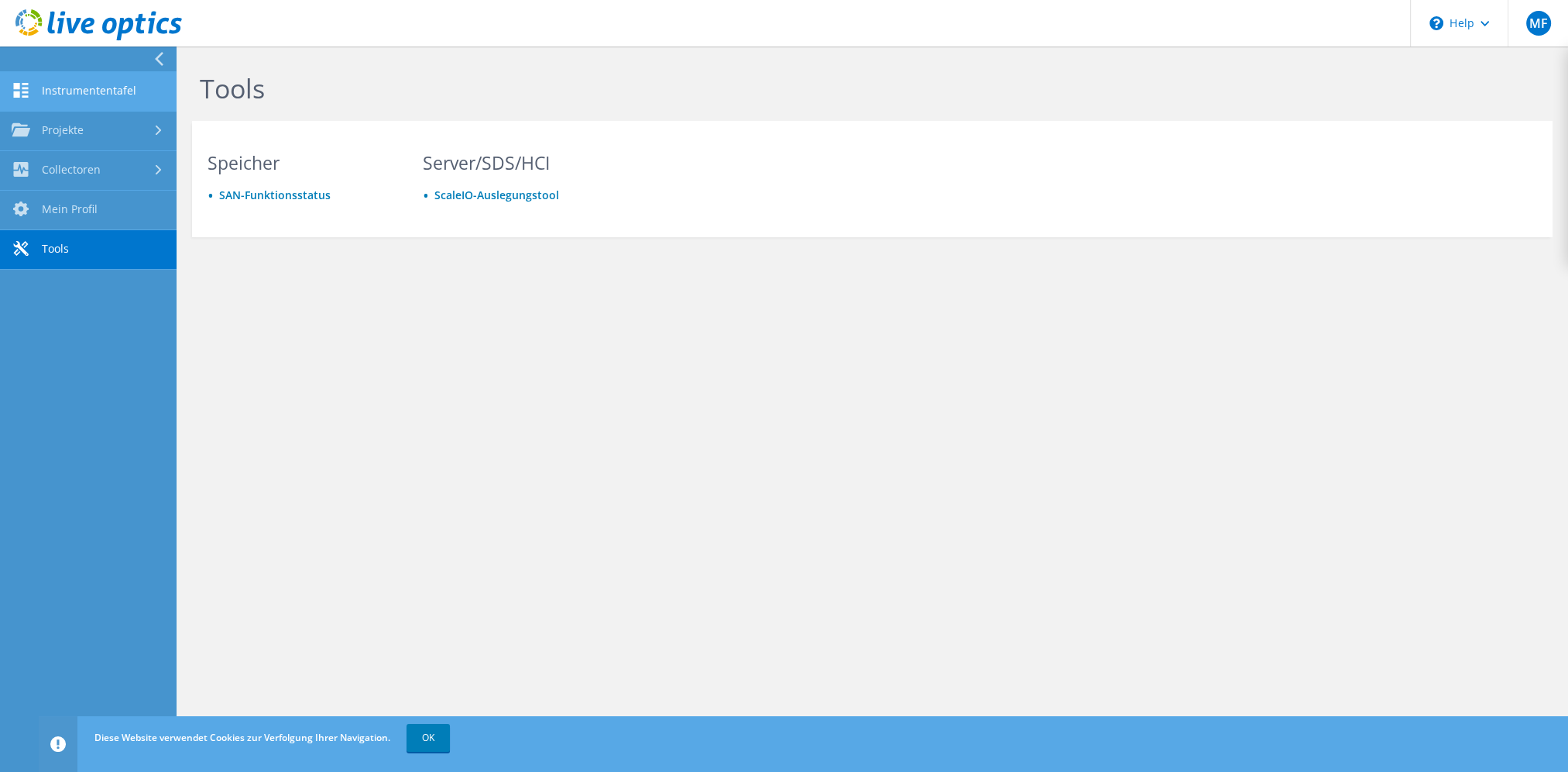
click at [35, 96] on link "Instrumententafel" at bounding box center [88, 91] width 177 height 40
click at [37, 136] on link "Projekte" at bounding box center [88, 131] width 177 height 40
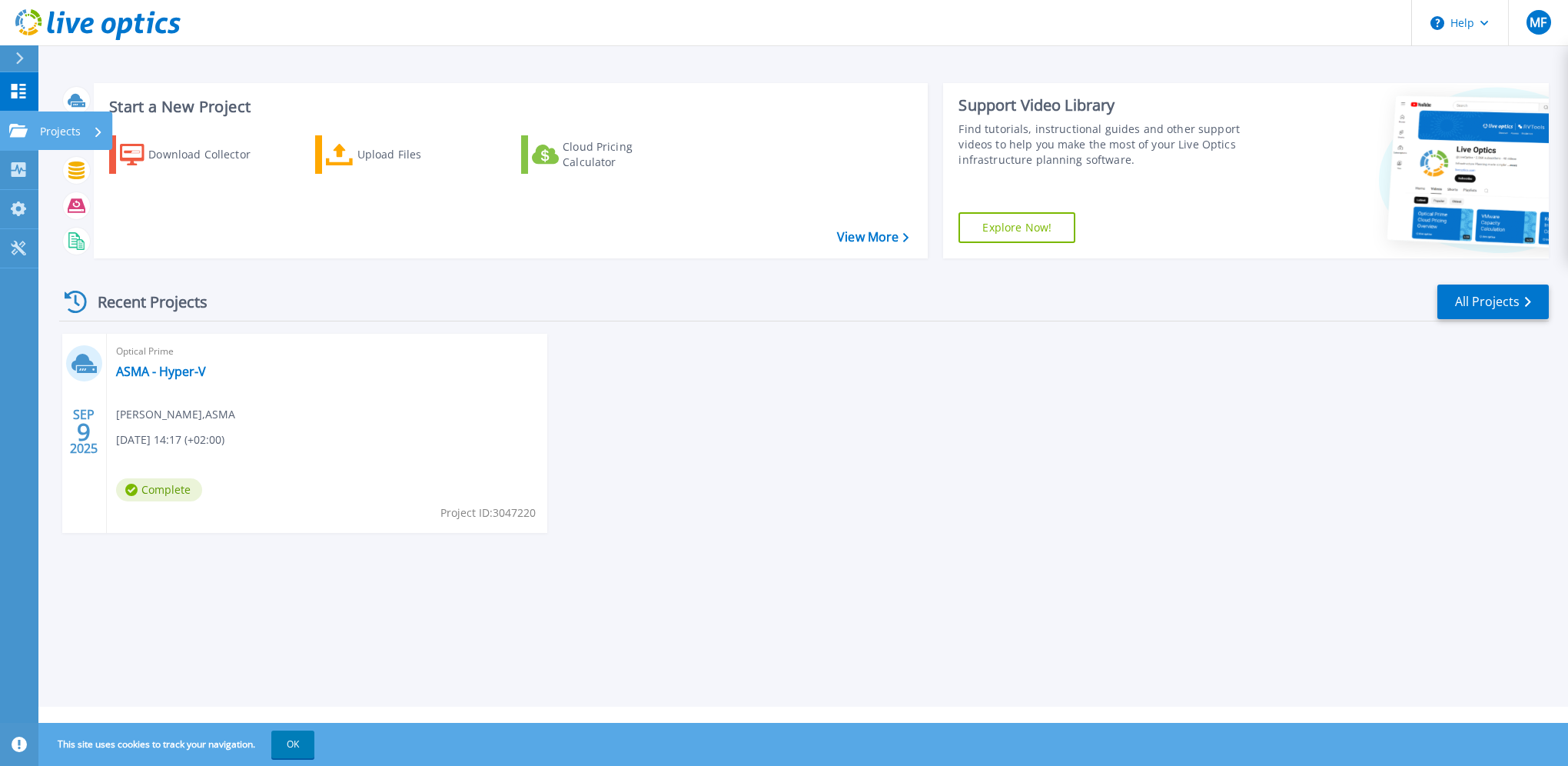
click at [25, 138] on link "Projects Projects" at bounding box center [19, 131] width 39 height 40
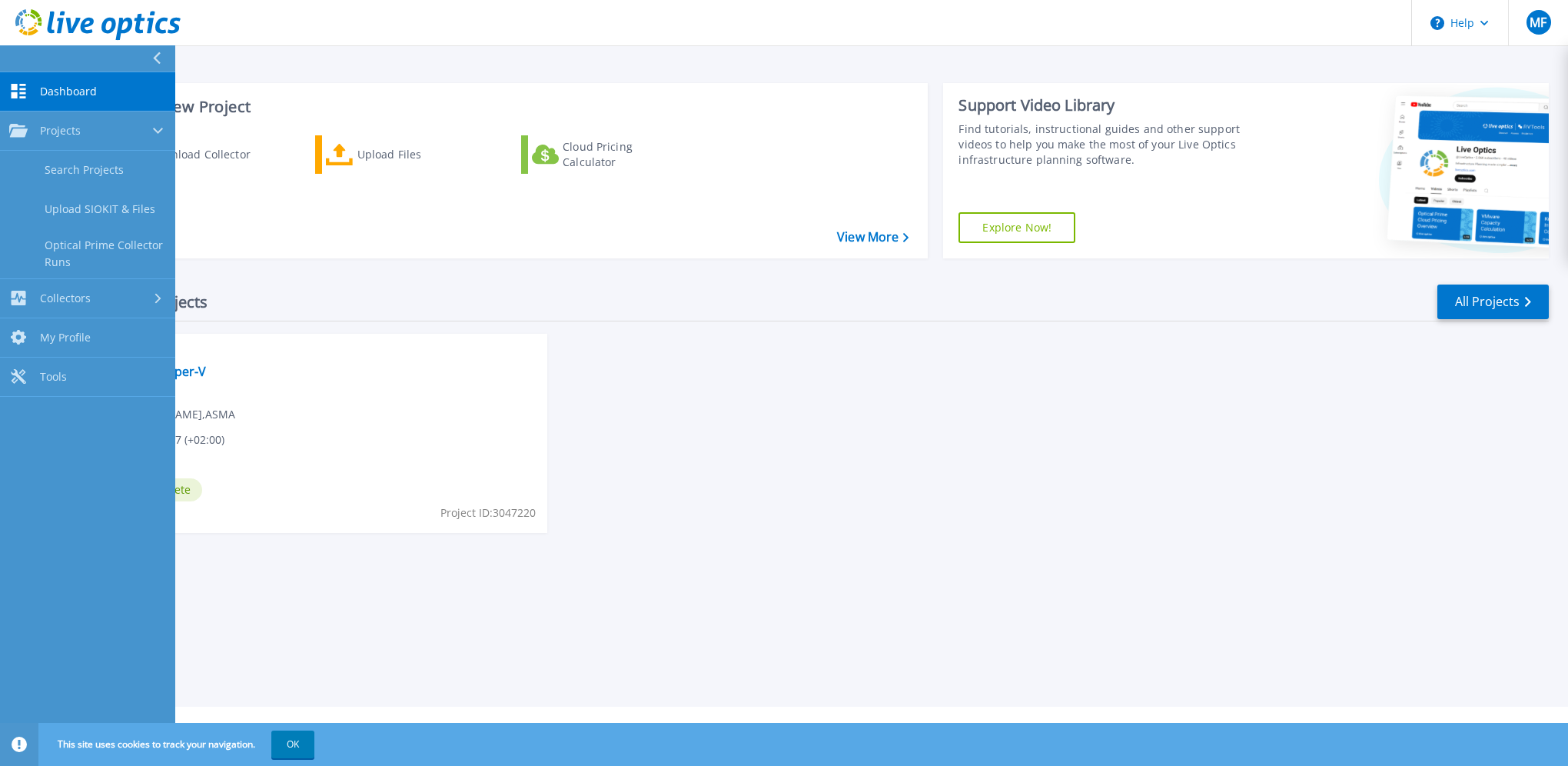
drag, startPoint x: 932, startPoint y: 429, endPoint x: 889, endPoint y: 424, distance: 43.3
click at [930, 430] on div "SEP 9 2025 Optical Prime ASMA - Hyper-V Manfred Fölk , ASMA 09.09.2025, 14:17 (…" at bounding box center [798, 449] width 1502 height 230
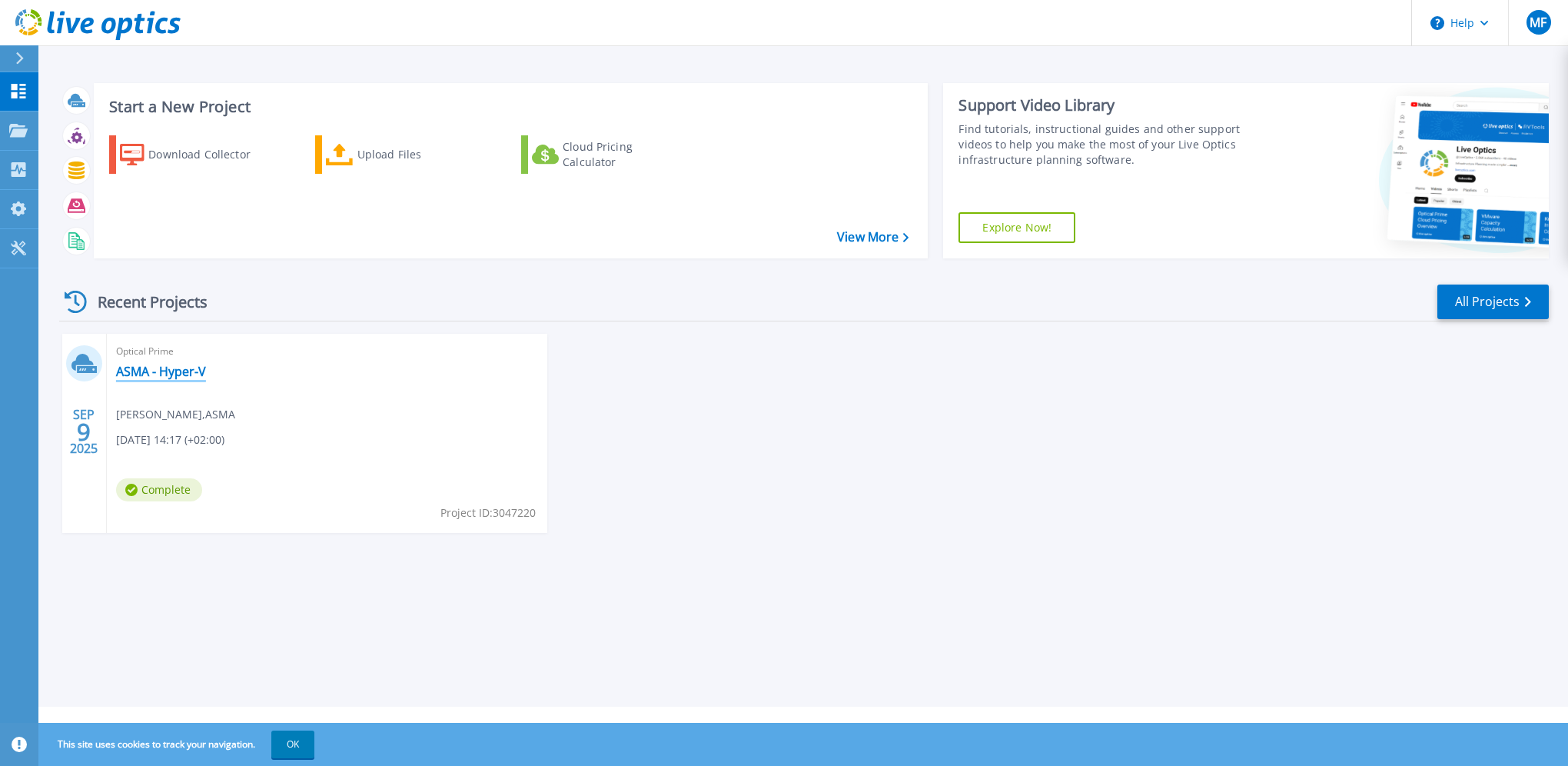
click at [174, 375] on link "ASMA - Hyper-V" at bounding box center [161, 372] width 90 height 16
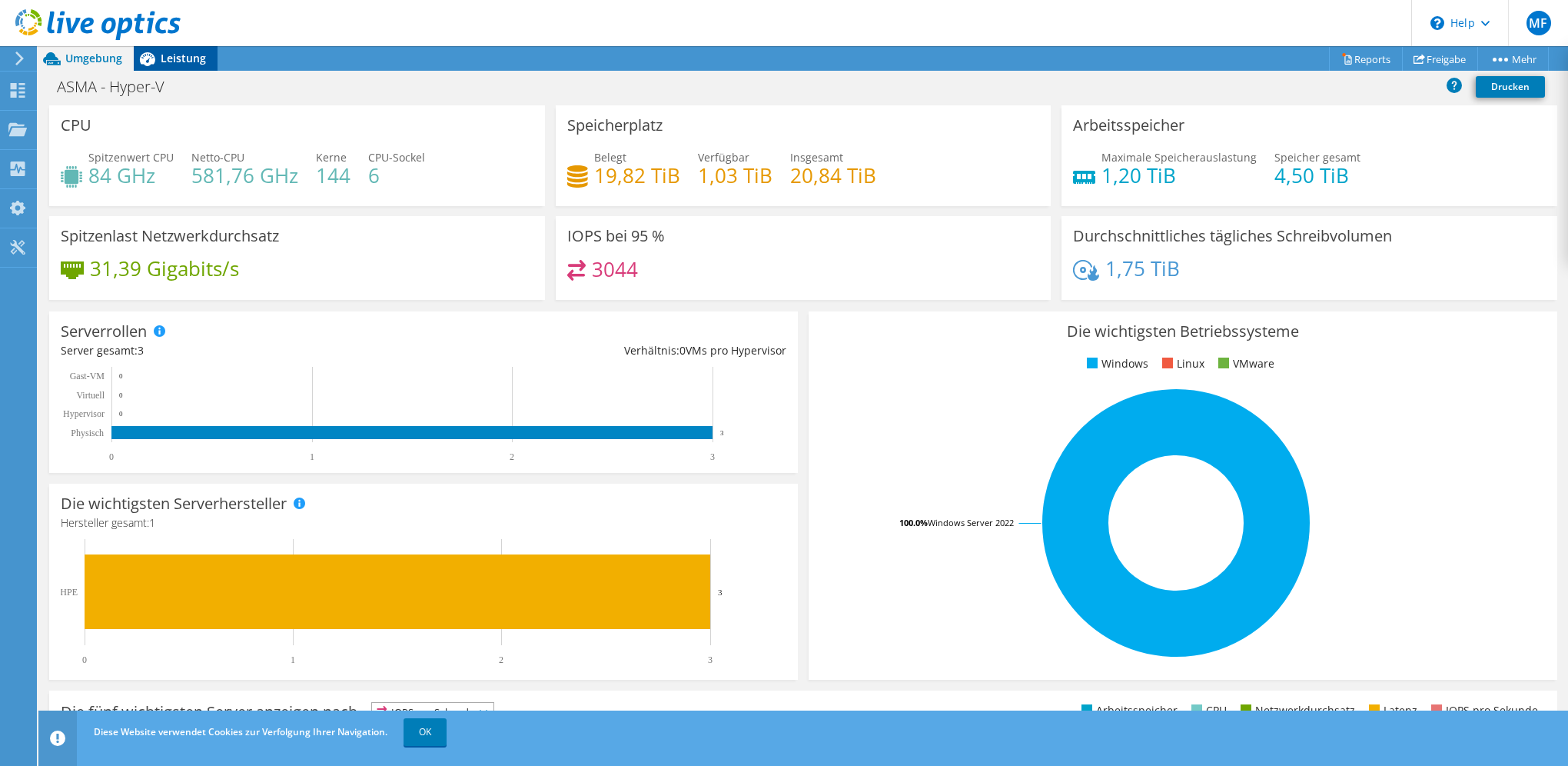
click at [174, 59] on span "Leistung" at bounding box center [184, 58] width 46 height 15
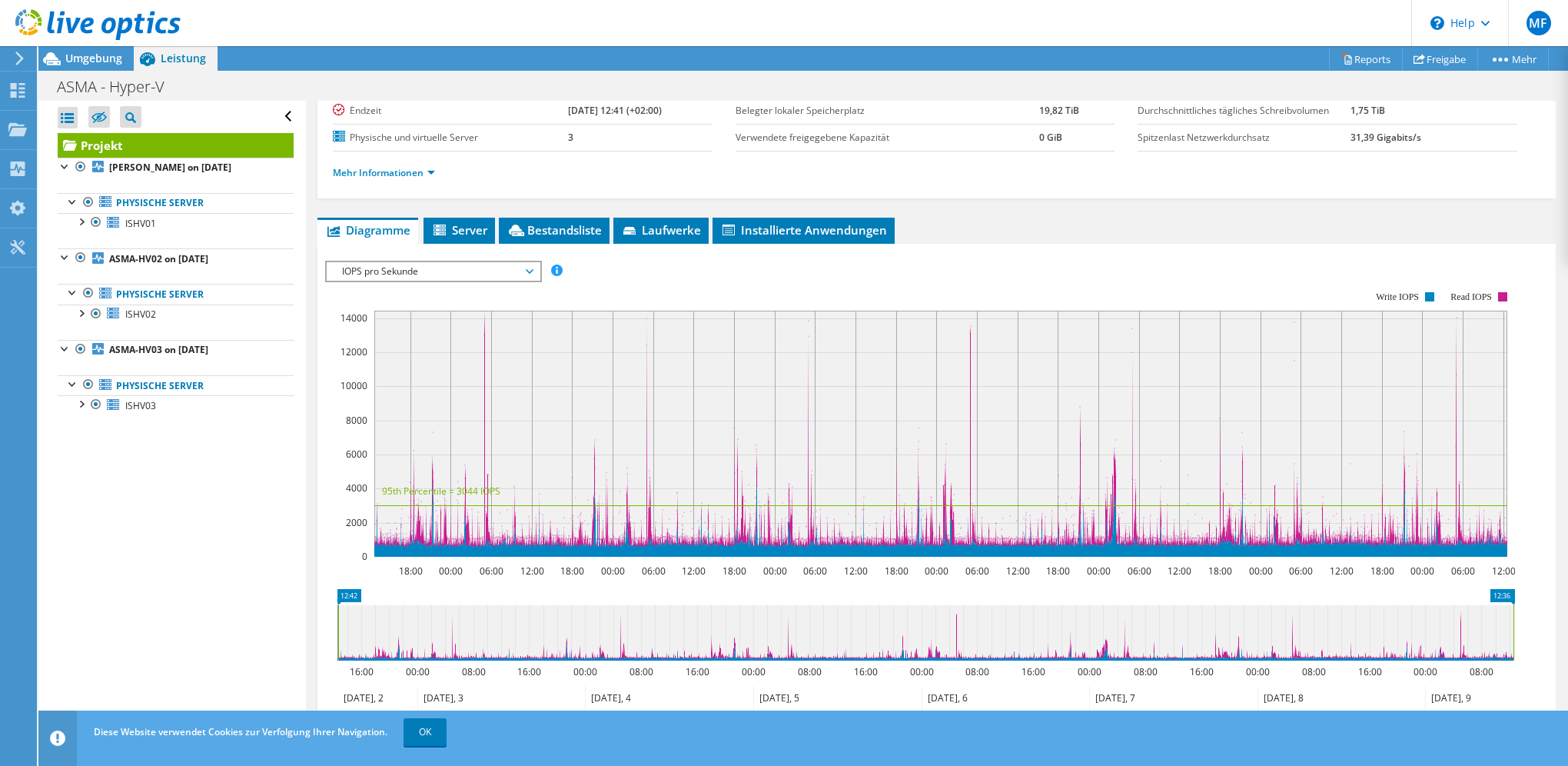
scroll to position [309, 0]
